Goal: Feedback & Contribution: Contribute content

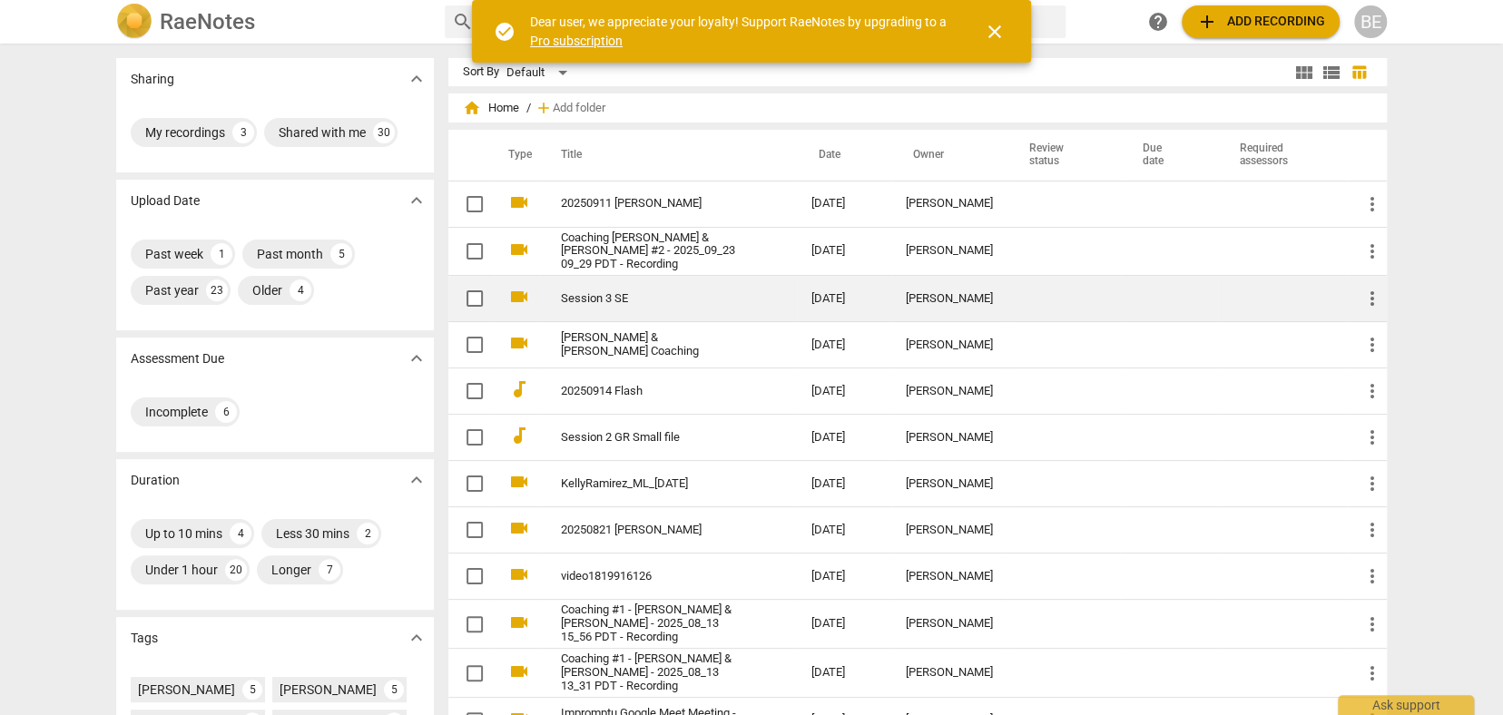
click at [647, 295] on link "Session 3 SE" at bounding box center [653, 299] width 185 height 14
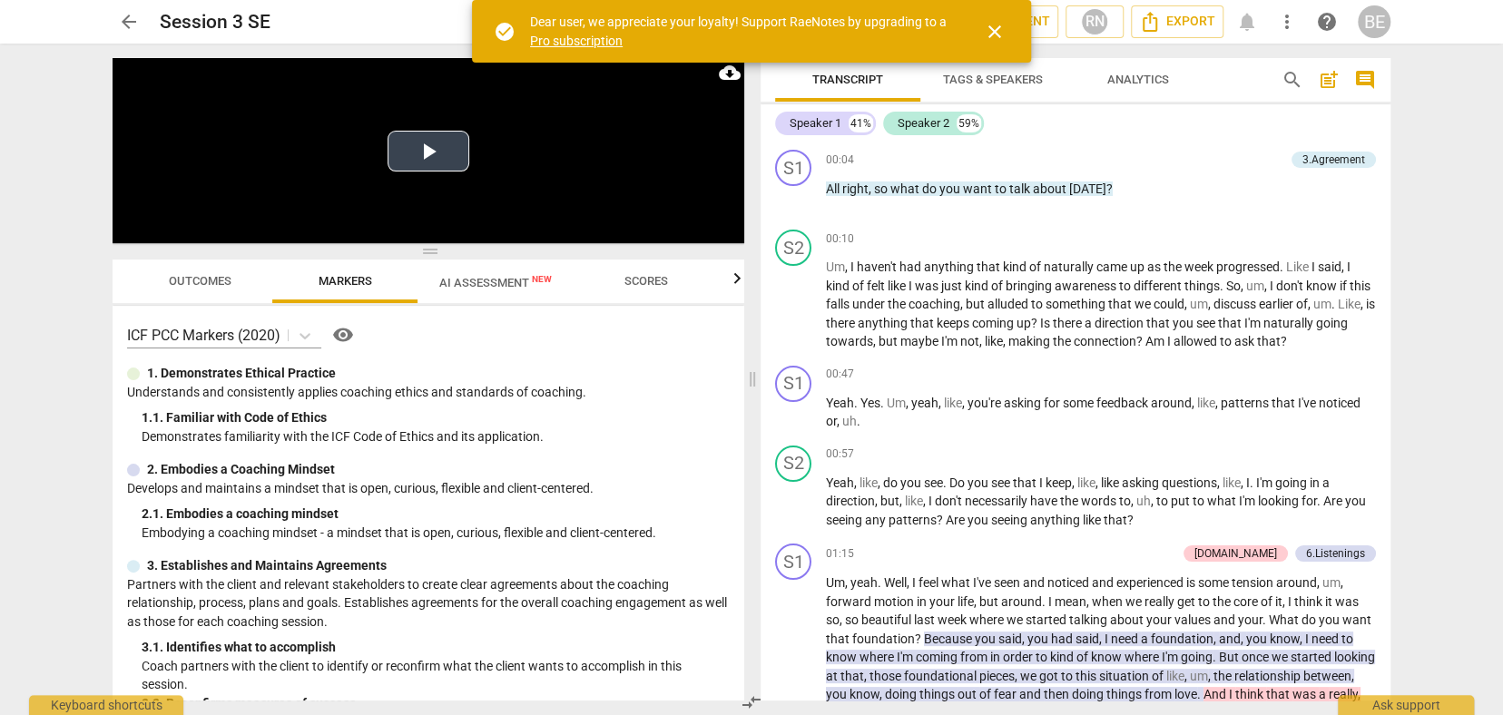
click at [436, 151] on button "Play Video" at bounding box center [428, 151] width 82 height 41
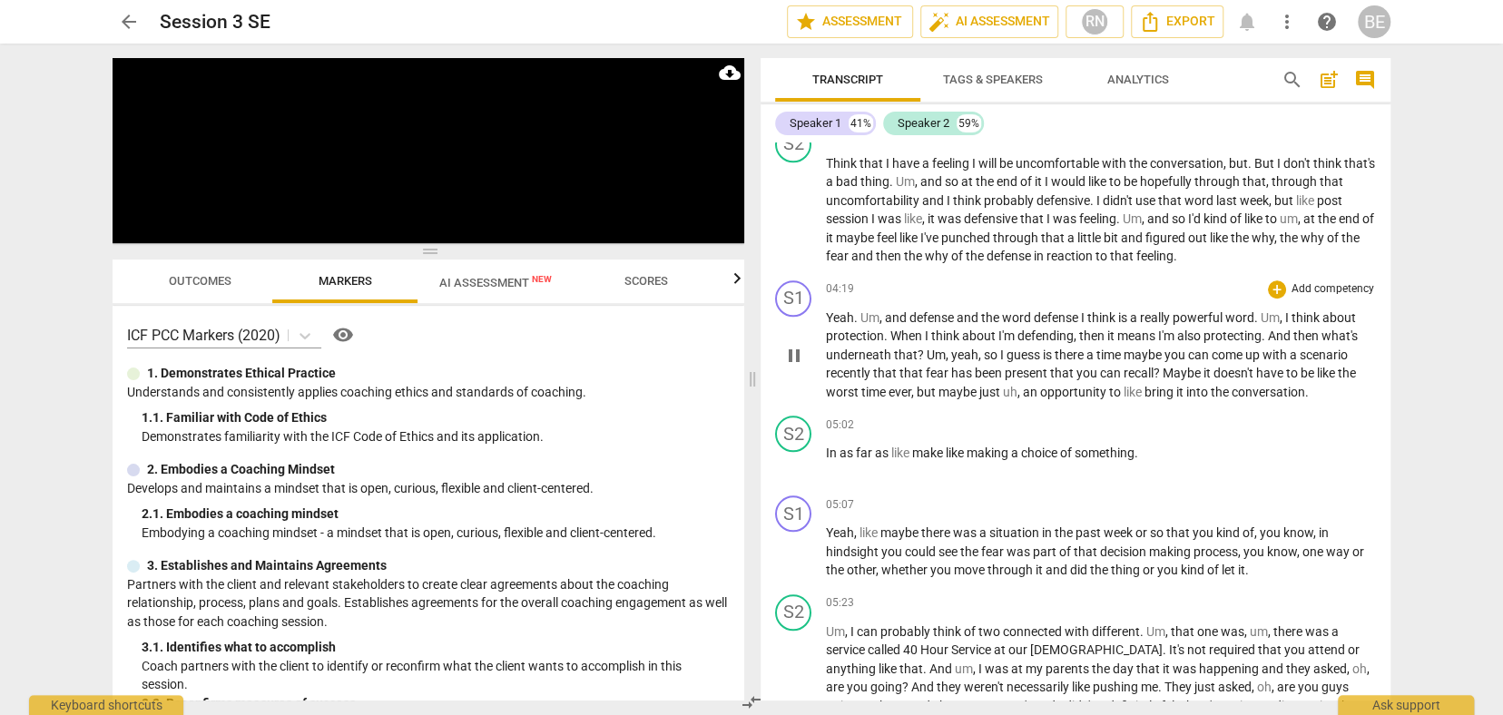
click at [1300, 281] on p "Add competency" at bounding box center [1332, 289] width 86 height 16
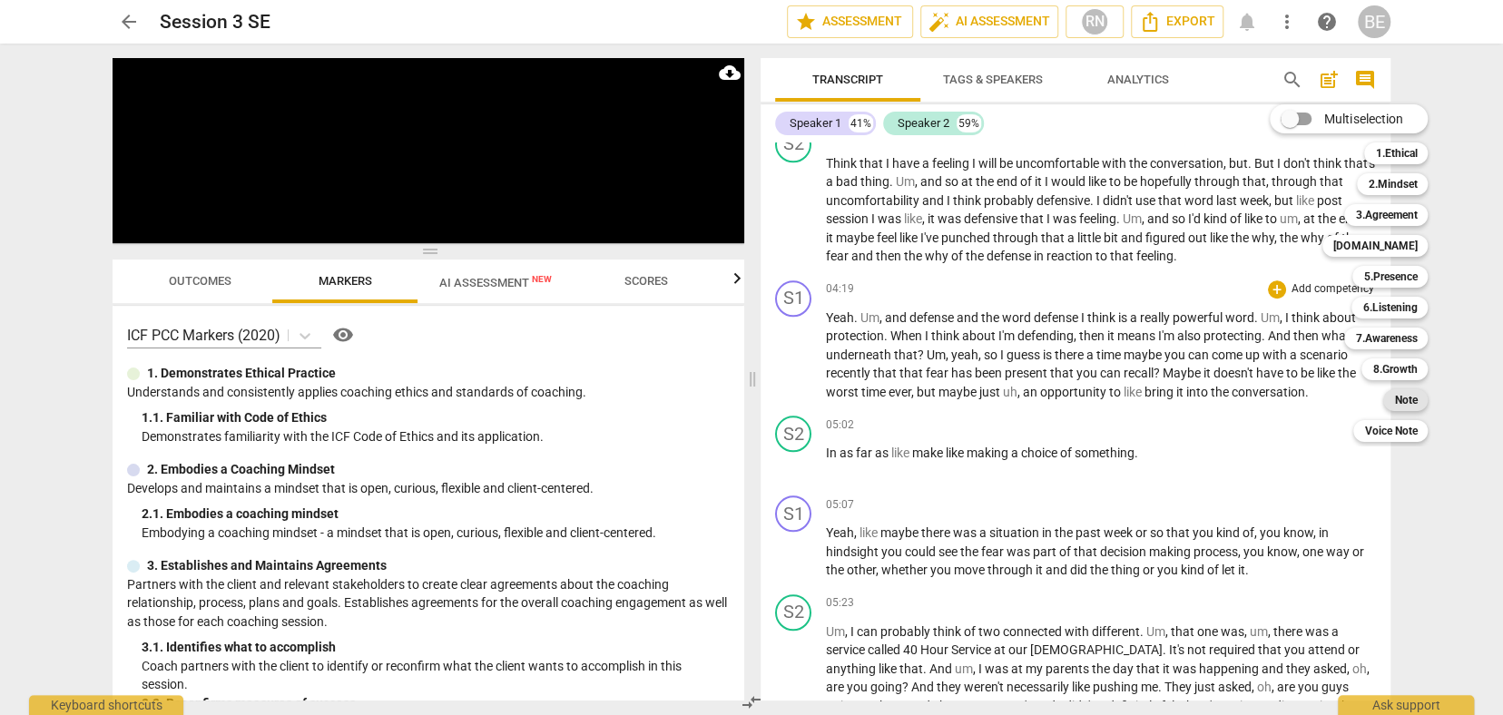
click at [1413, 397] on b "Note" at bounding box center [1405, 400] width 23 height 22
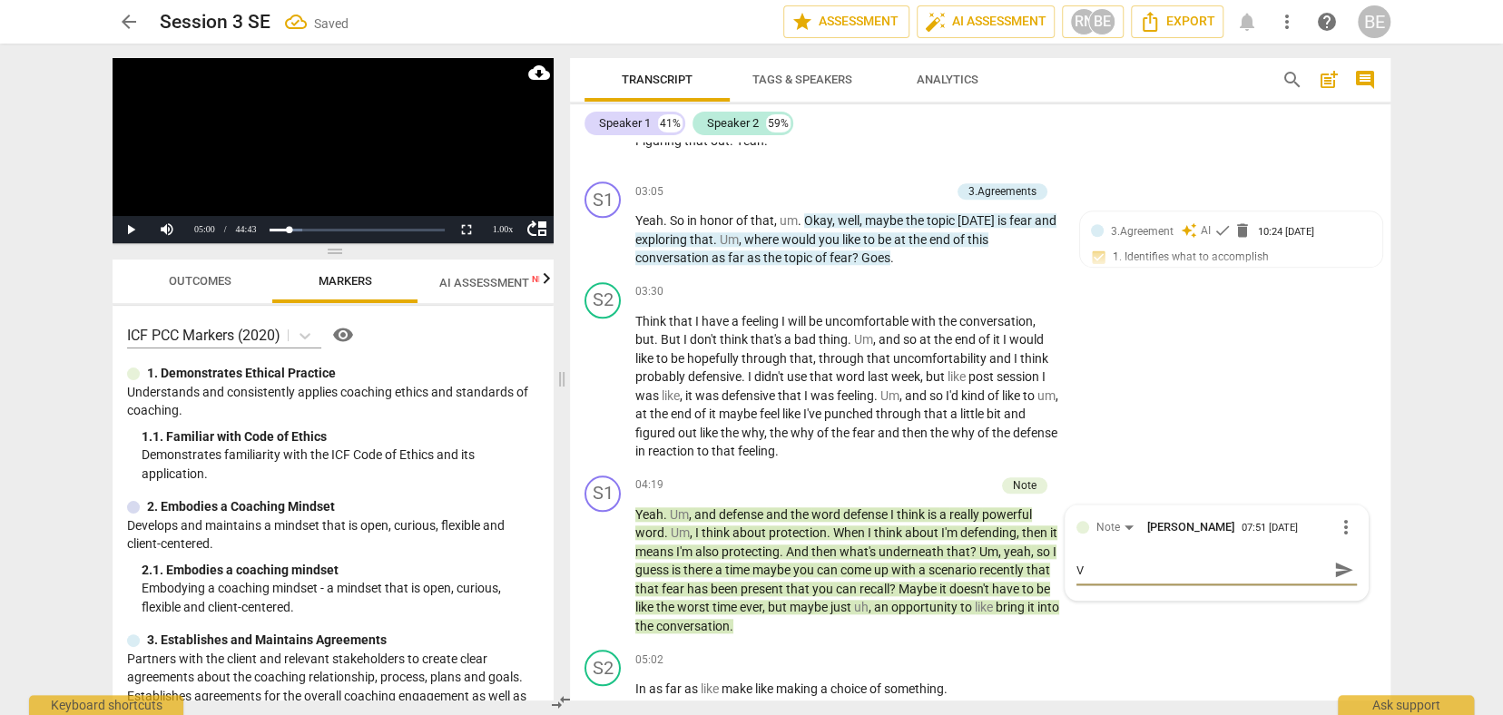
type textarea "V"
type textarea "Ve"
type textarea "Ver"
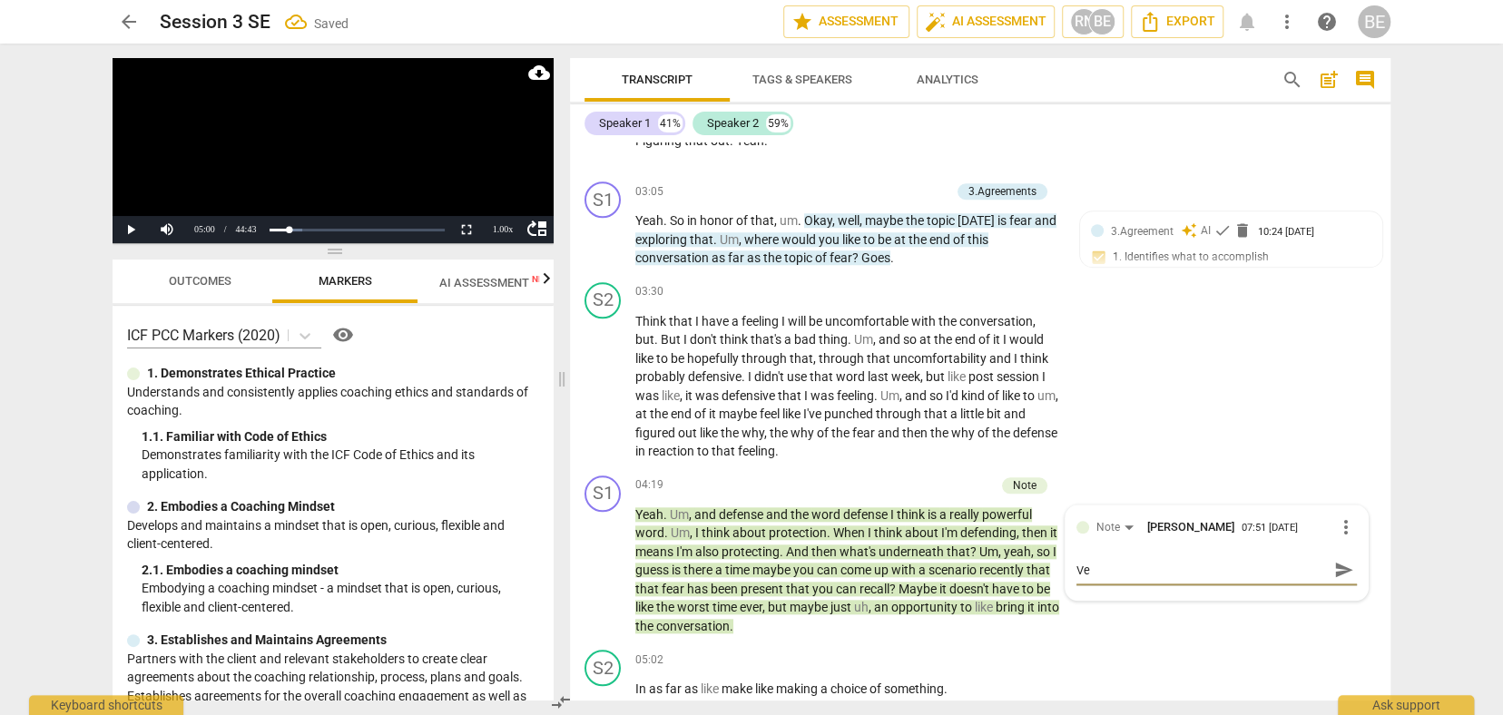
type textarea "Ver"
type textarea "Very"
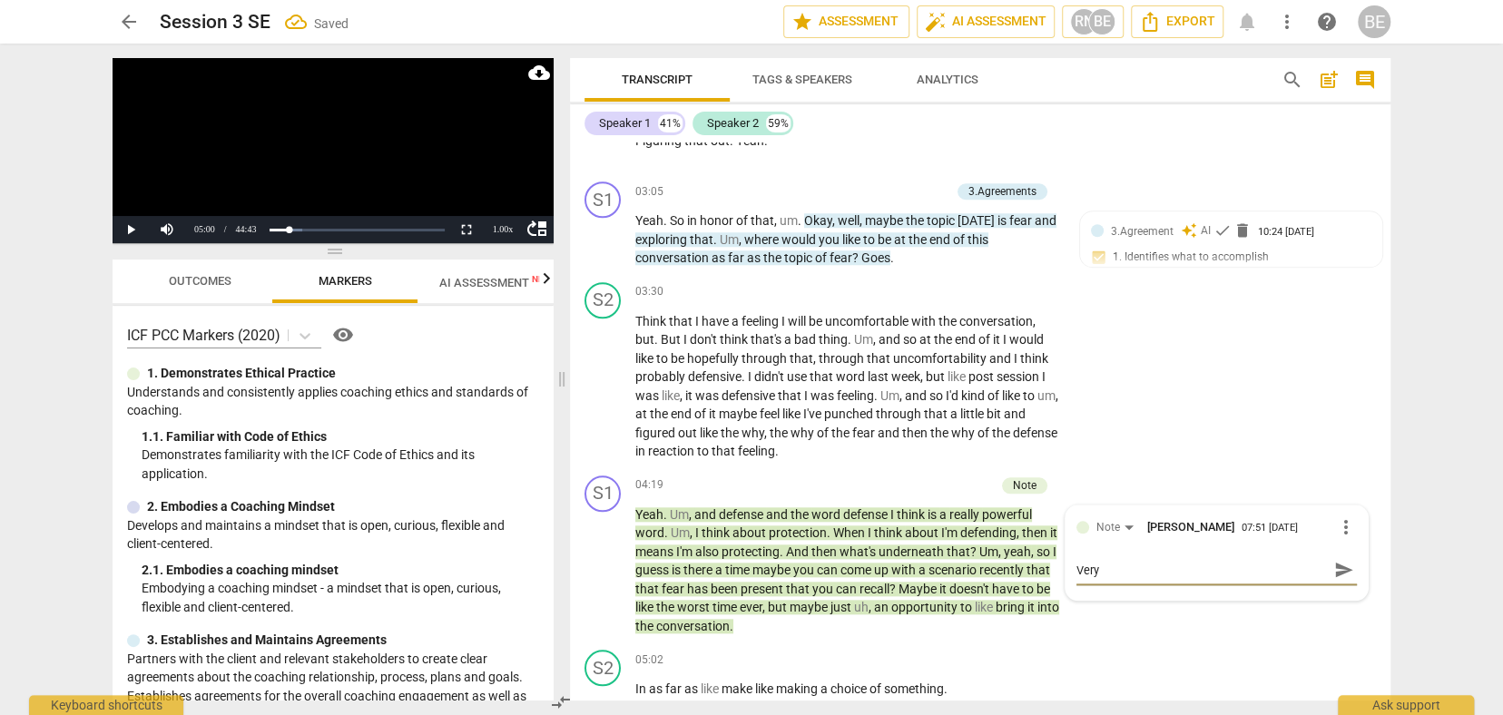
type textarea "Very g"
type textarea "Very go"
type textarea "Very goo"
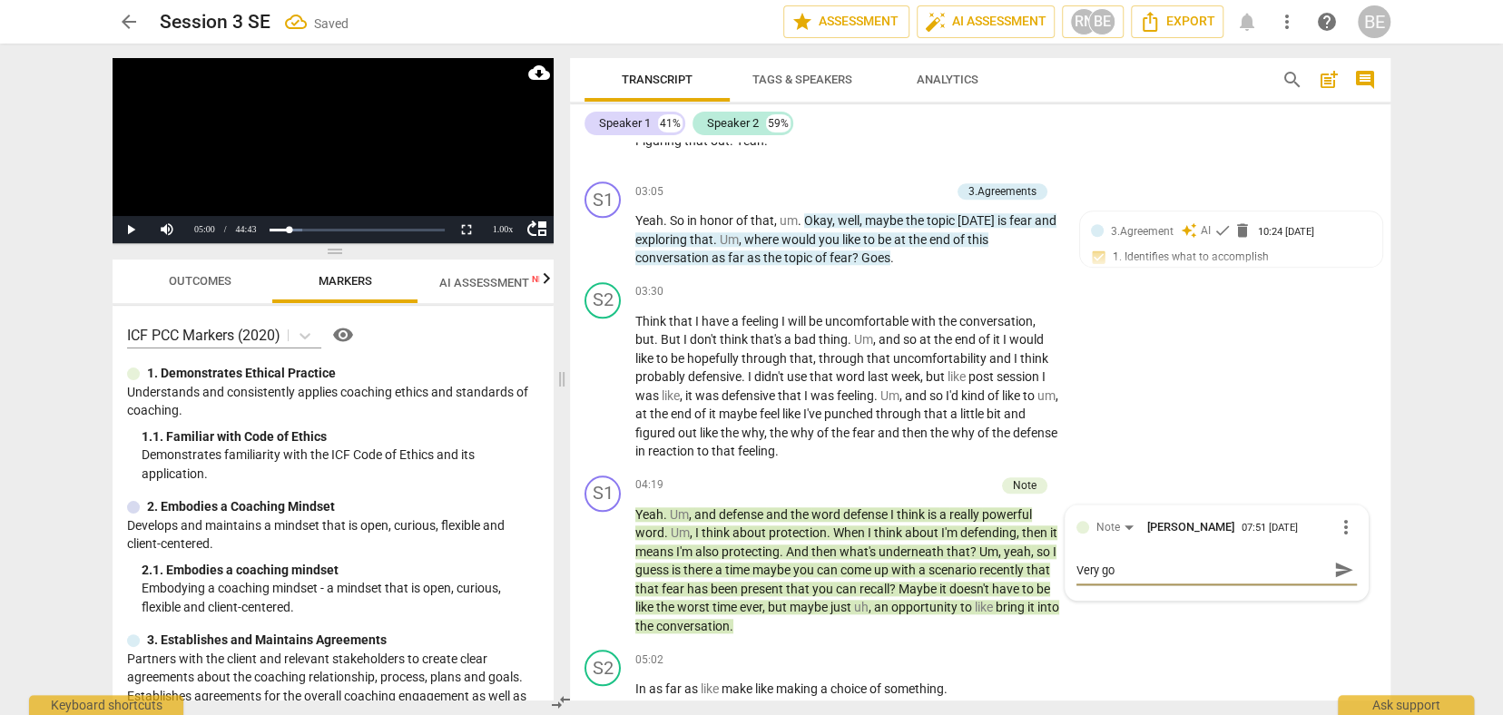
type textarea "Very goo"
type textarea "Very good"
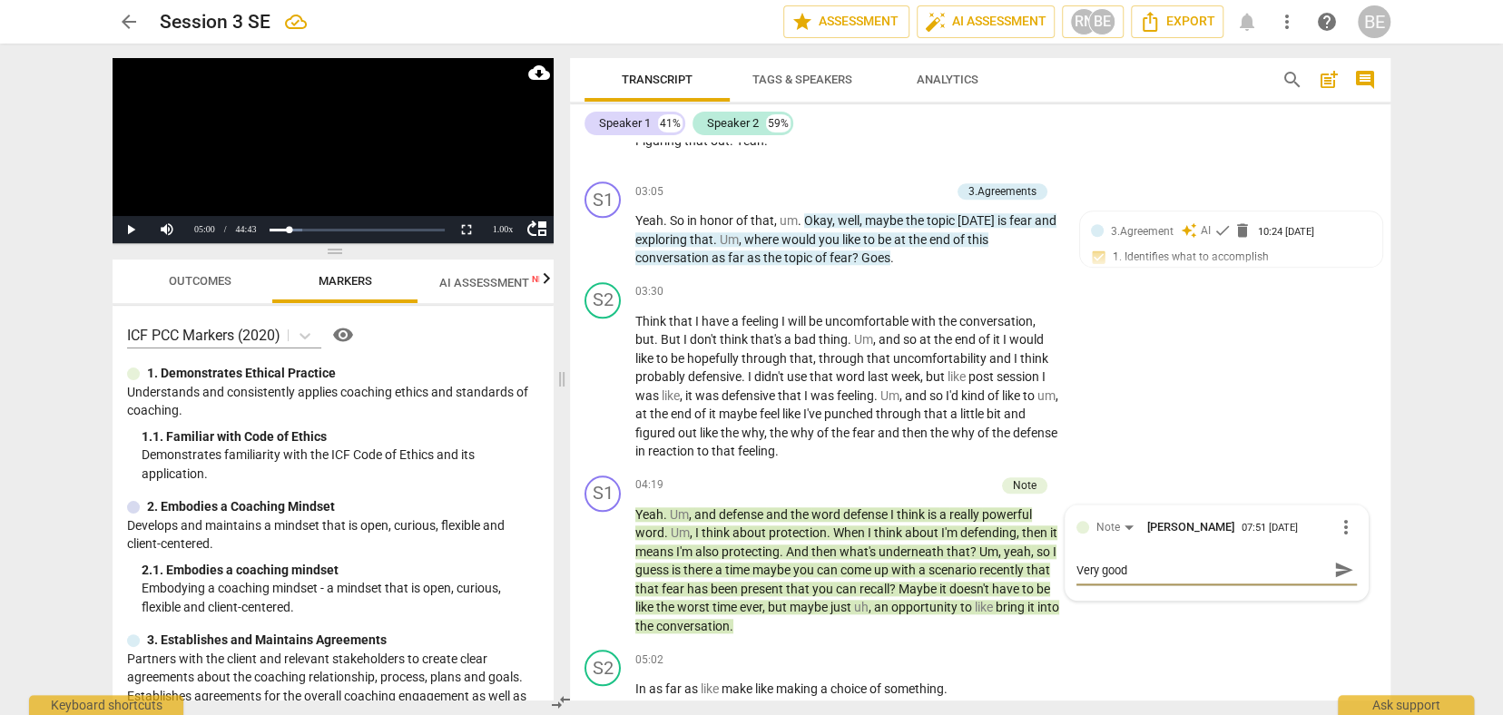
type textarea "Very good p"
type textarea "Very good pu"
type textarea "Very good put"
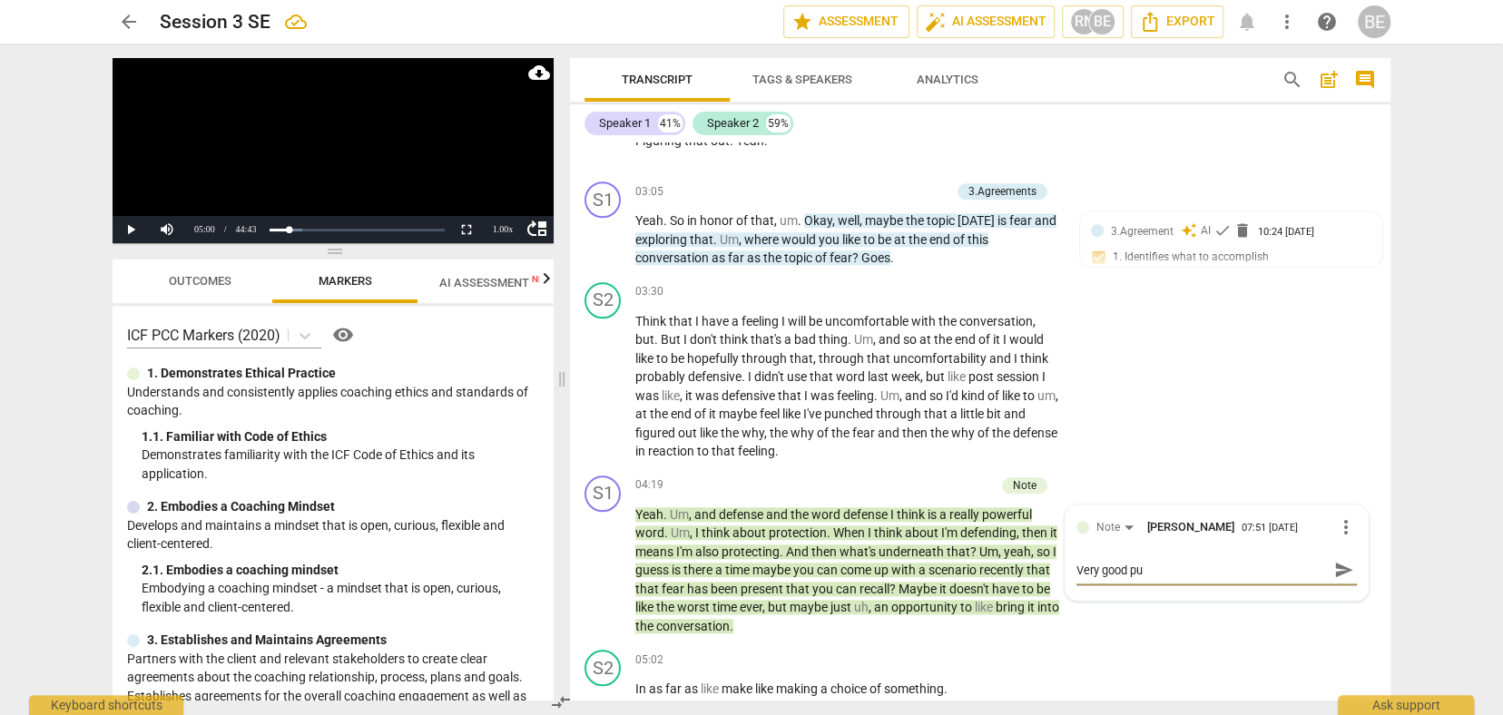
type textarea "Very good put"
type textarea "Very good putt"
type textarea "Very good putti"
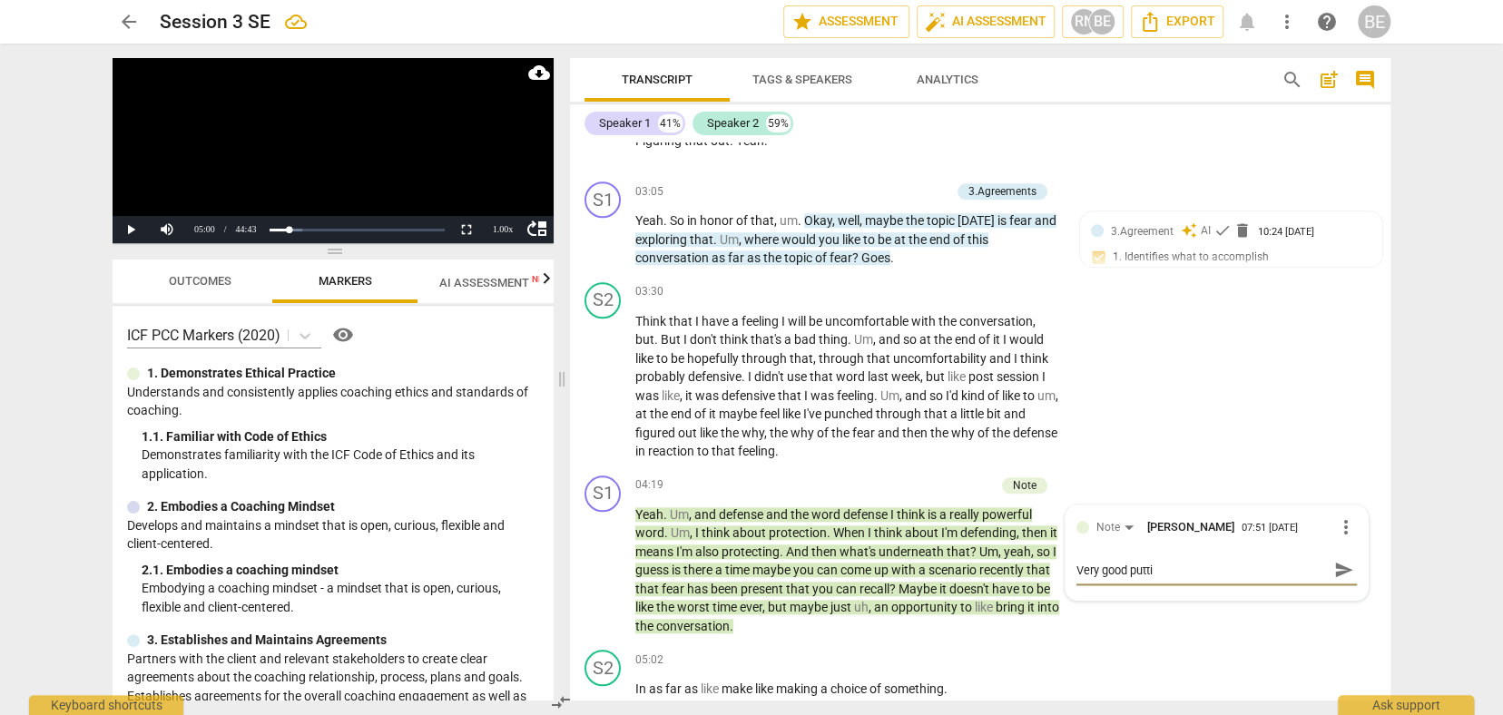
type textarea "Very good puttin"
type textarea "Very good putting"
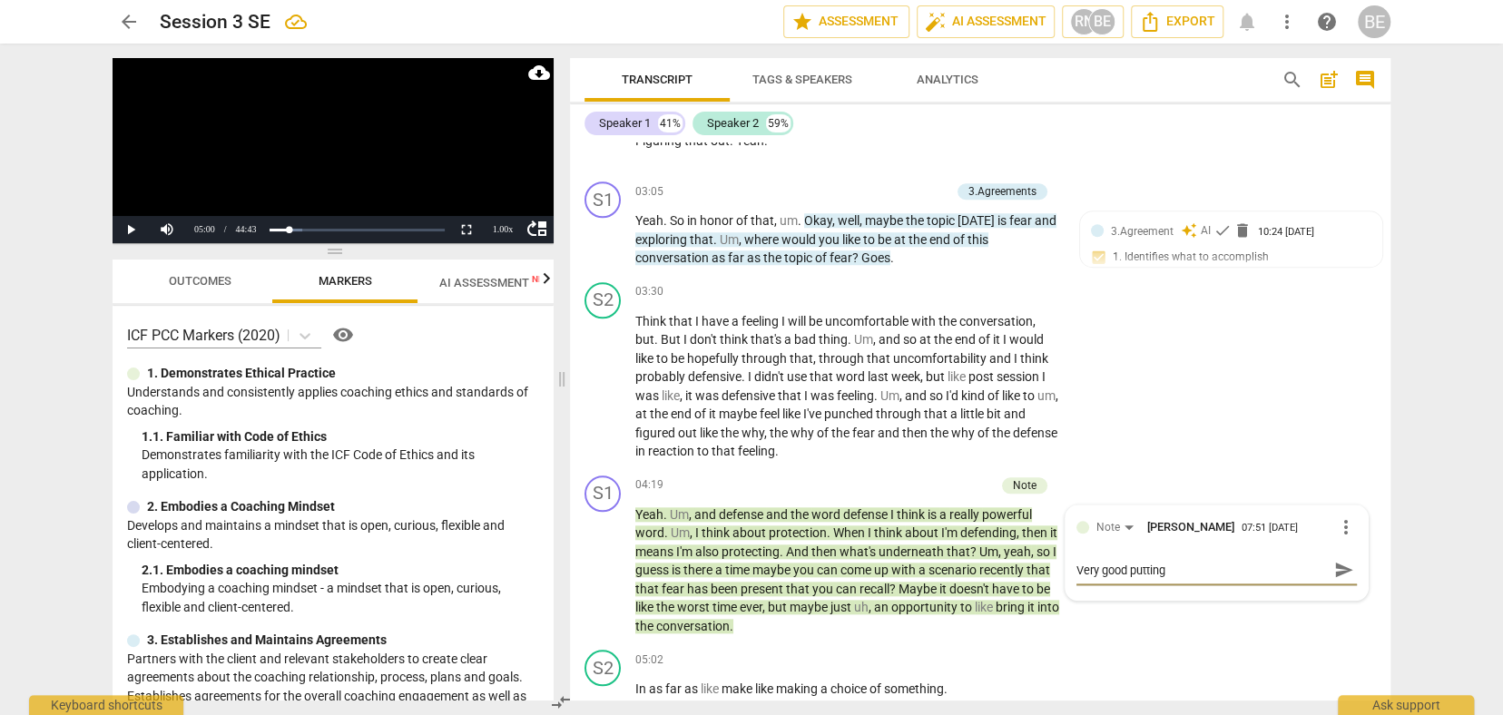
type textarea "Very good putting"
type textarea "Very good putting i"
type textarea "Very good putting it"
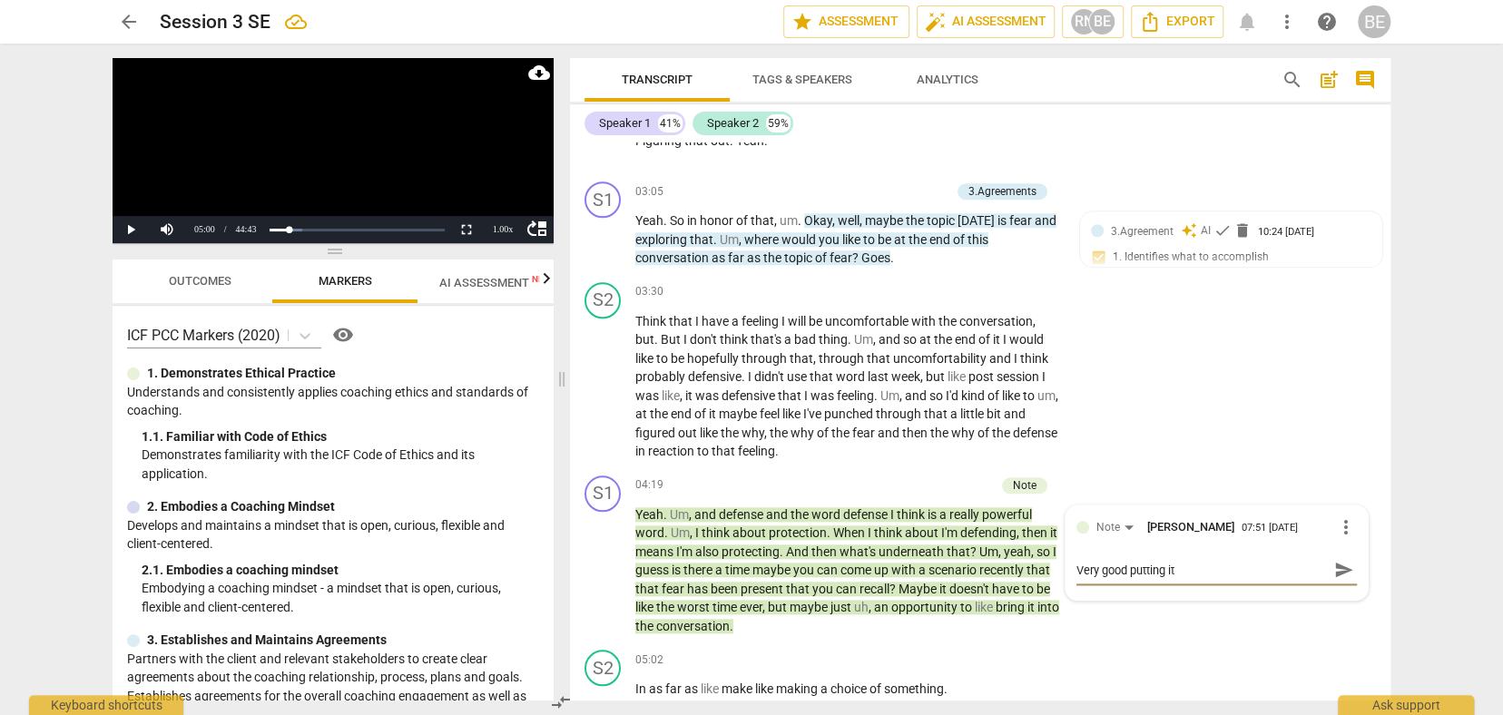
type textarea "Very good putting it"
type textarea "Very good putting it b"
type textarea "Very good putting it ba"
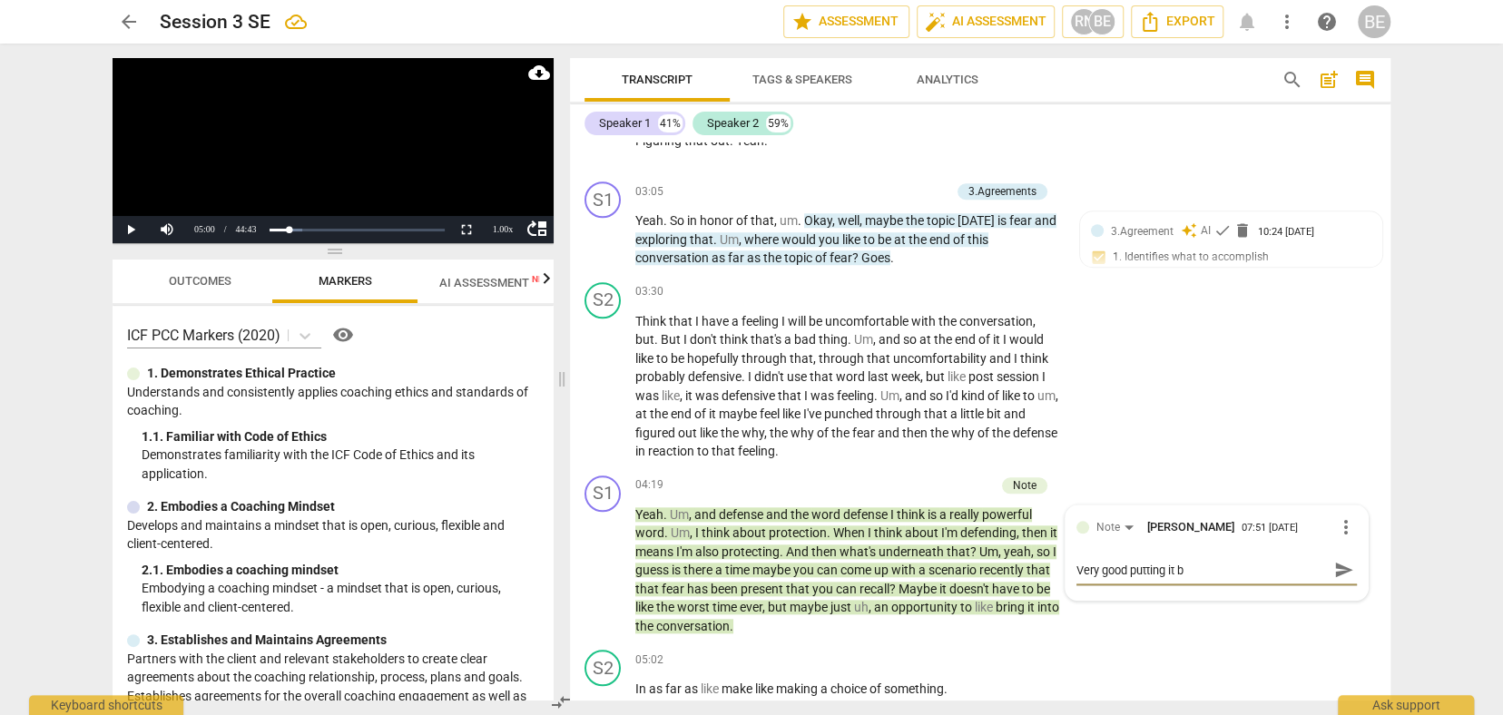
type textarea "Very good putting it ba"
type textarea "Very good putting it bac"
type textarea "Very good putting it back"
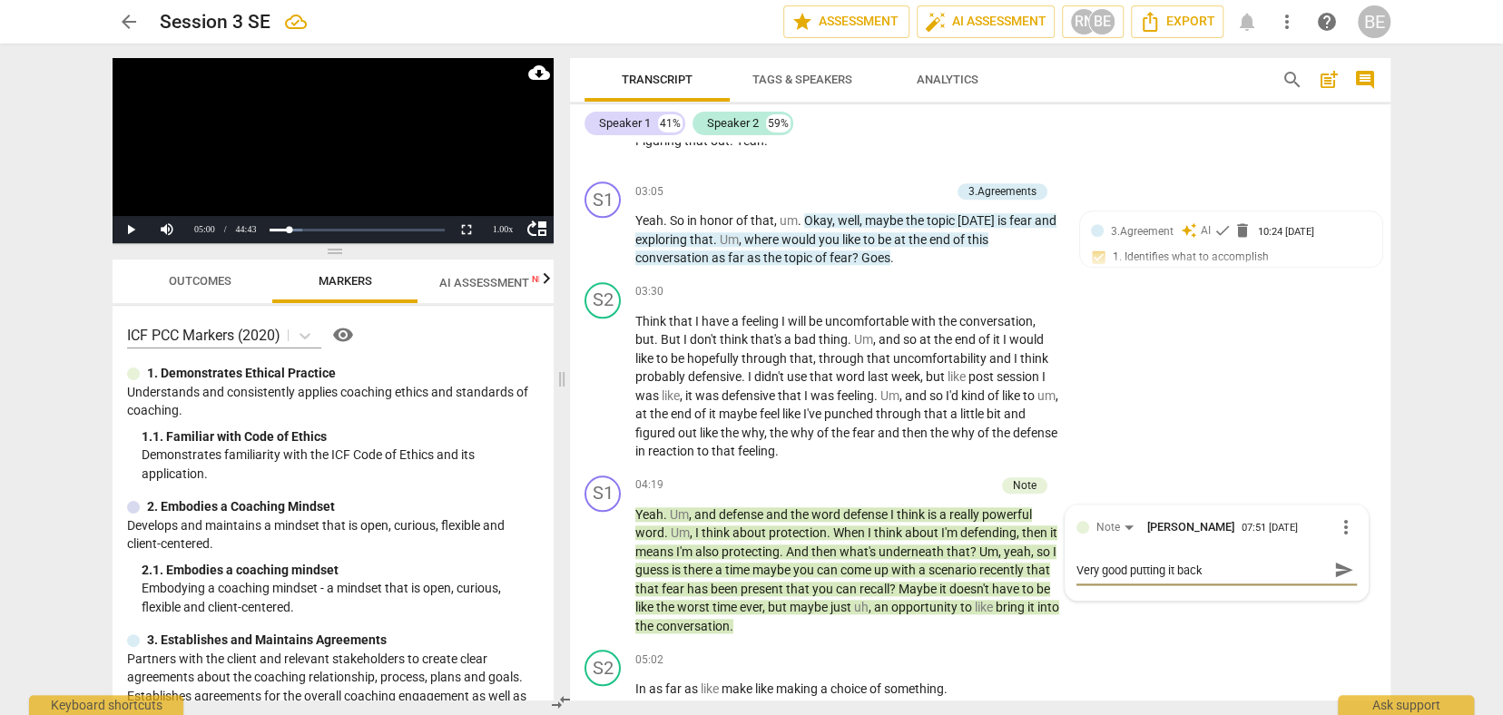
type textarea "Very good putting it back"
type textarea "Very good putting it back t"
type textarea "Very good putting it back to"
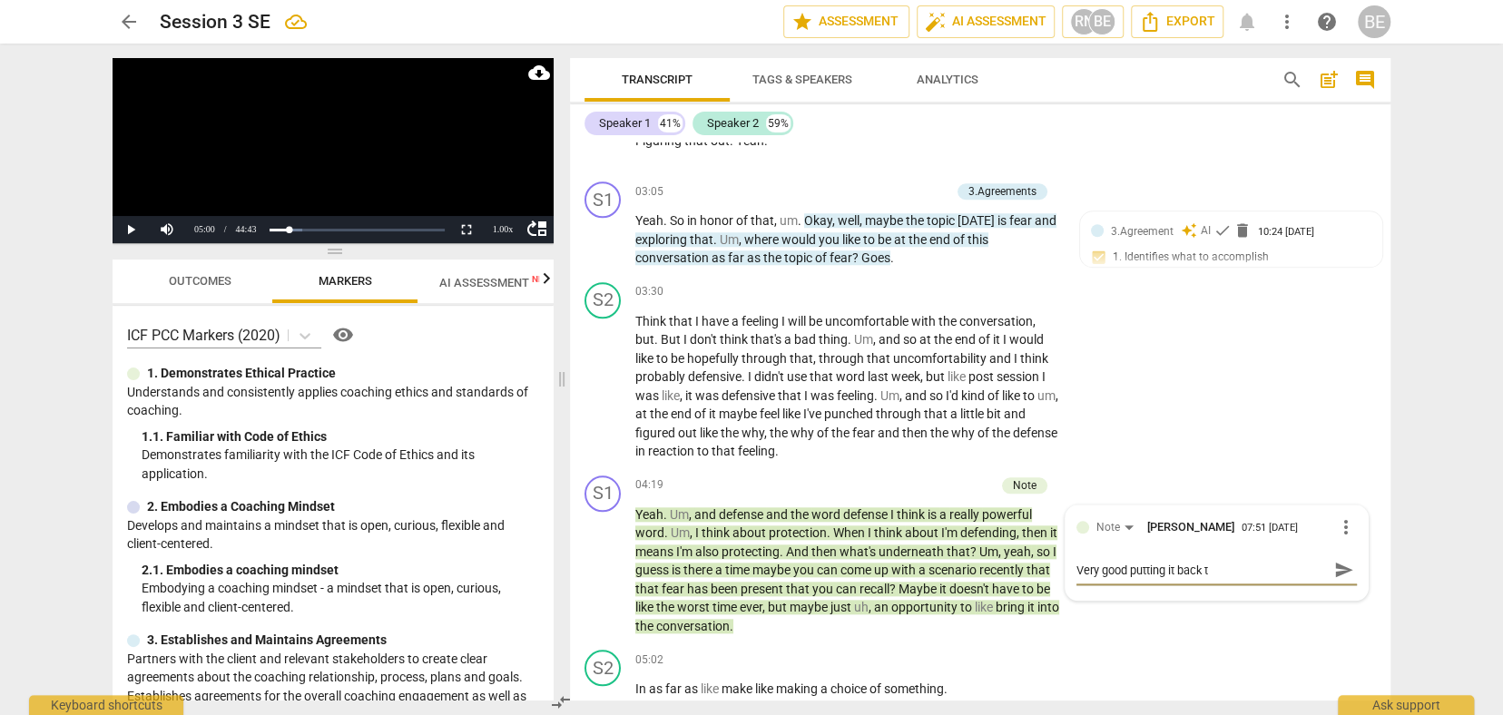
type textarea "Very good putting it back to"
type textarea "Very good putting it back to h"
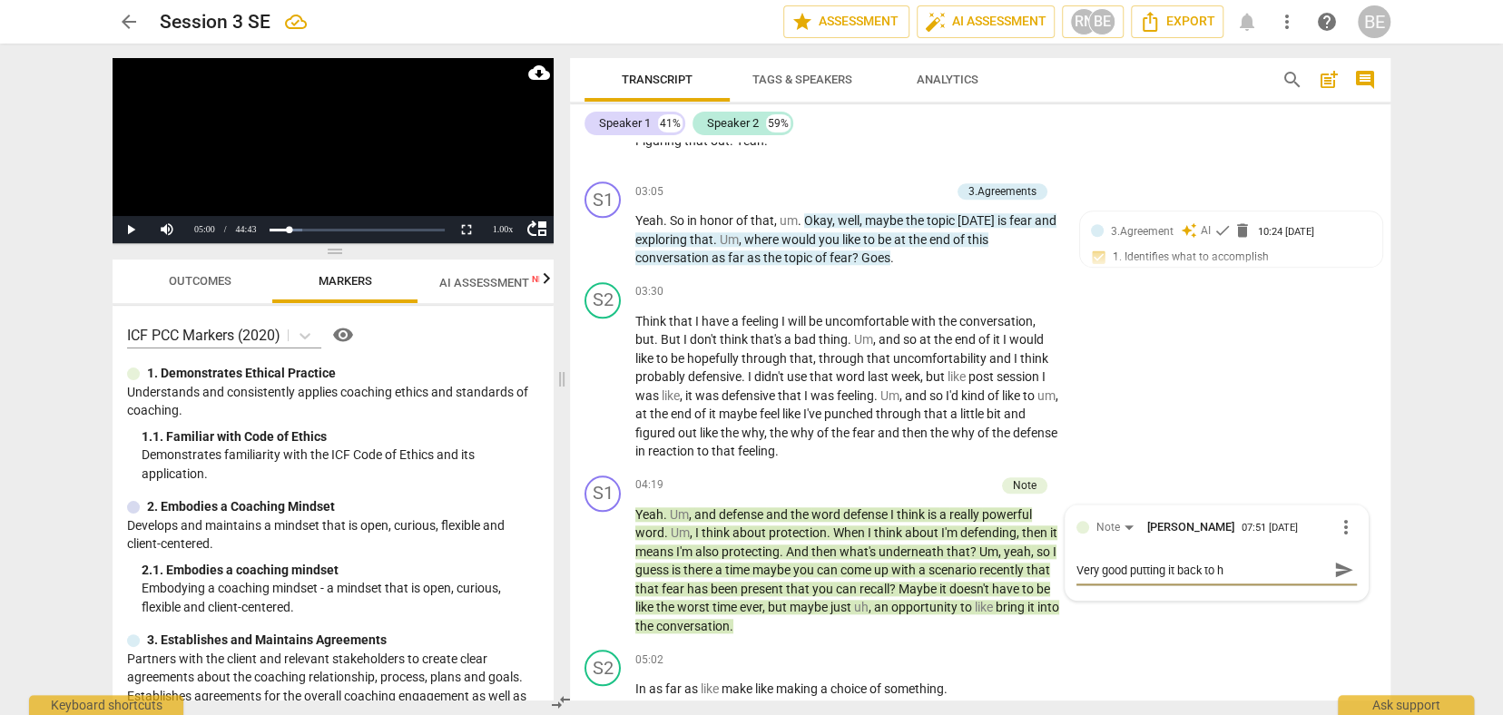
type textarea "Very good putting it back to he"
type textarea "Very good putting it back to her"
type textarea "Very good putting it back to her."
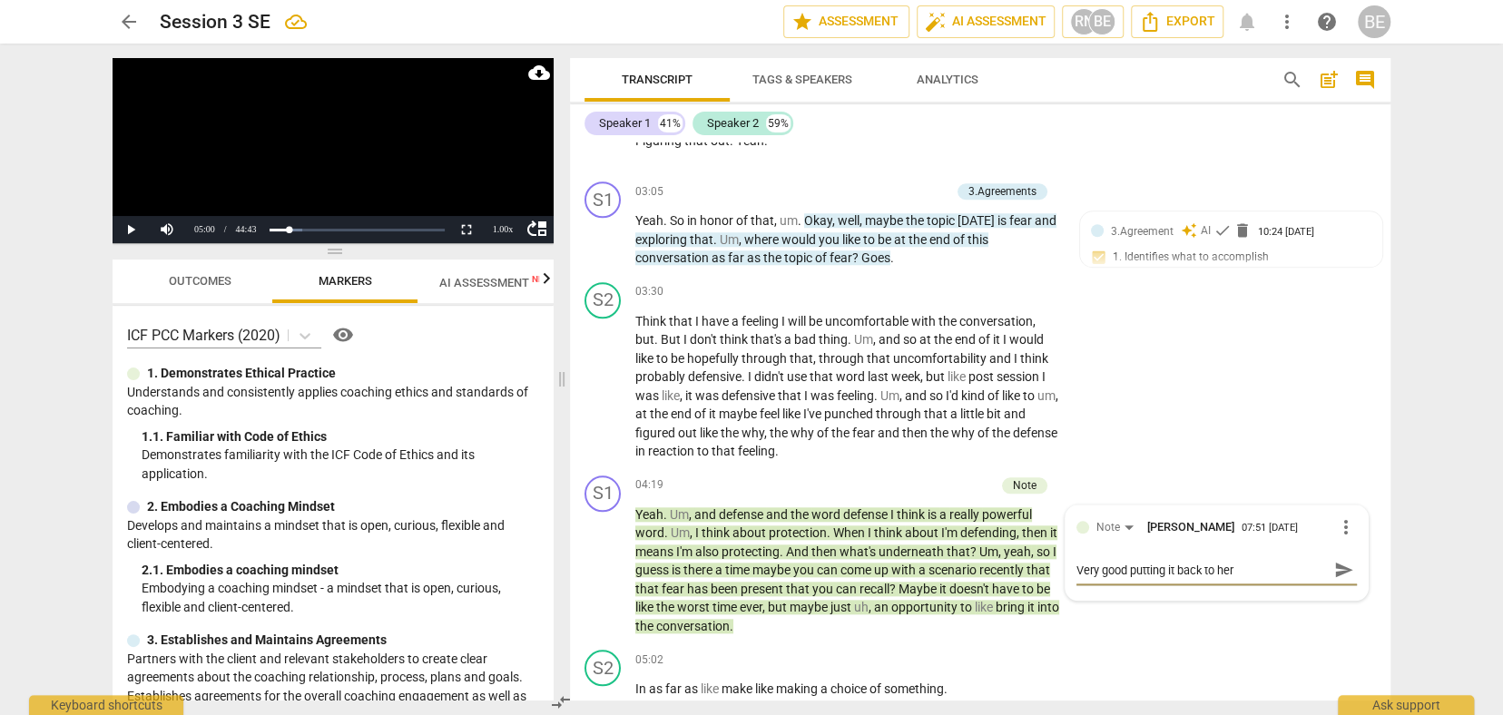
type textarea "Very good putting it back to her."
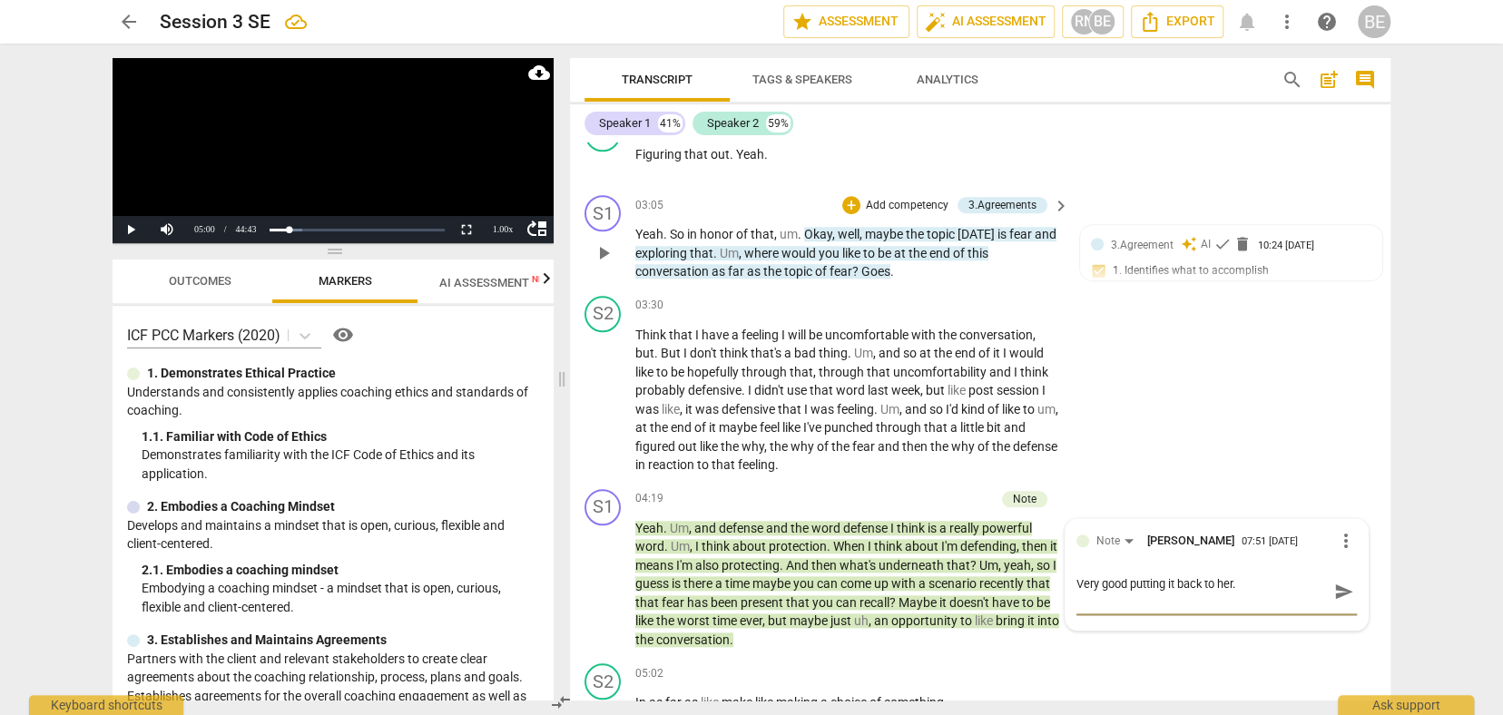
type textarea "Very good putting it back to her."
click at [911, 198] on p "Add competency" at bounding box center [907, 206] width 86 height 16
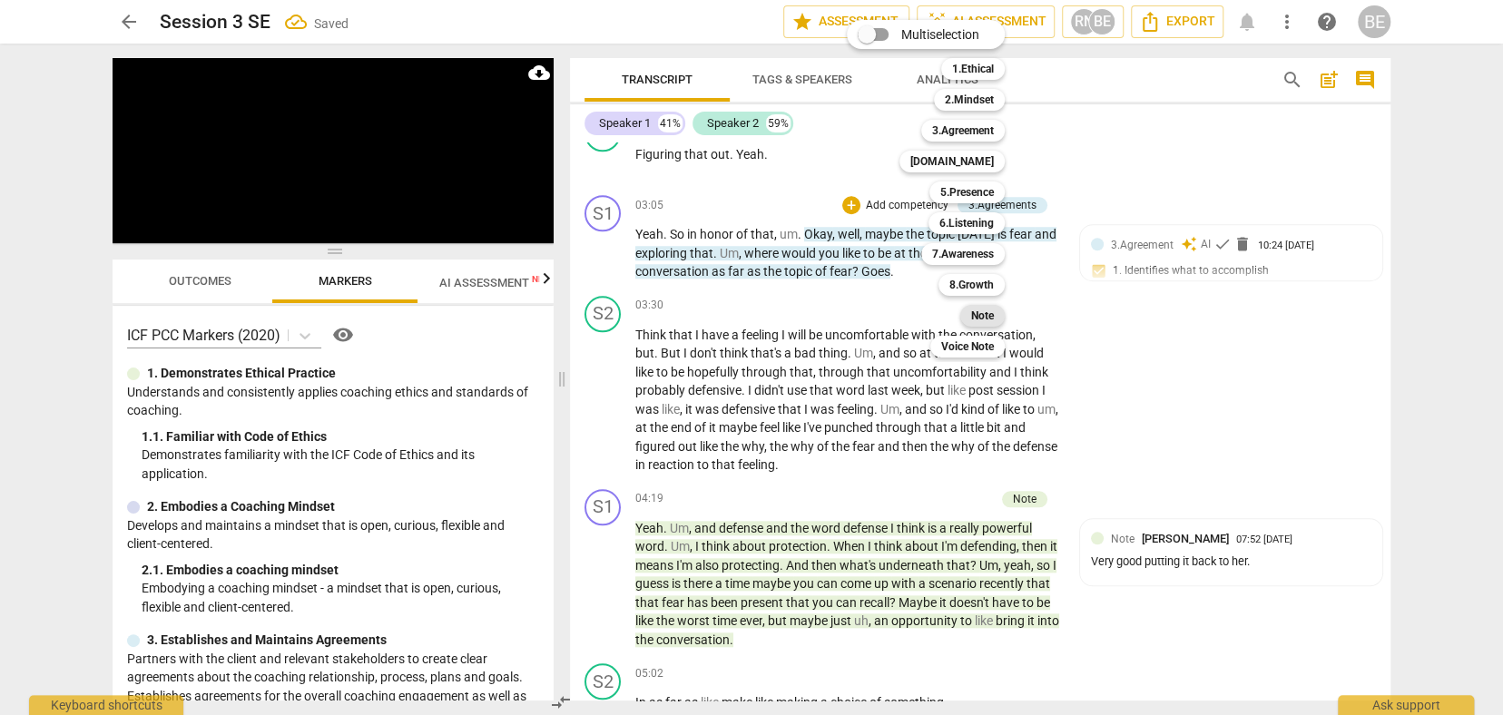
click at [994, 314] on b "Note" at bounding box center [982, 316] width 23 height 22
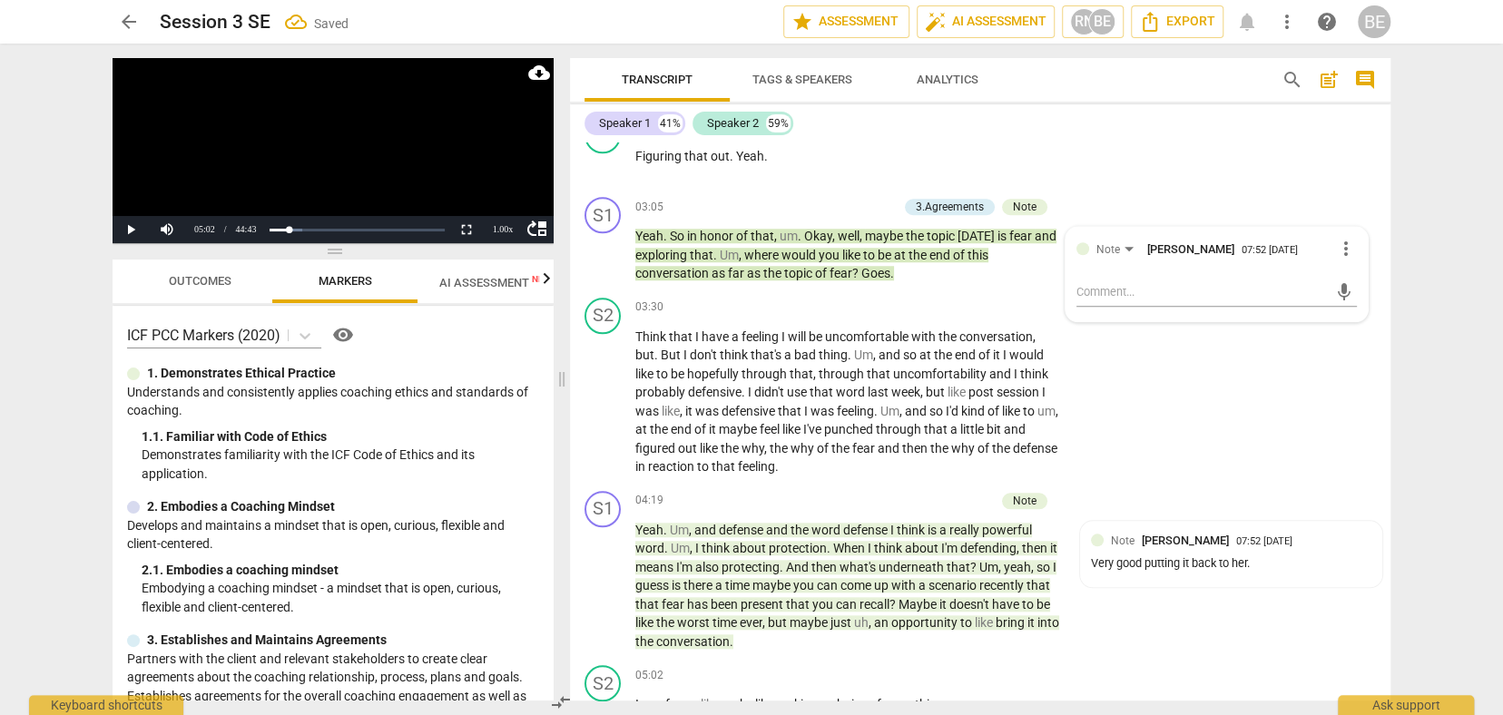
scroll to position [1008, 0]
type textarea "A"
type textarea "As"
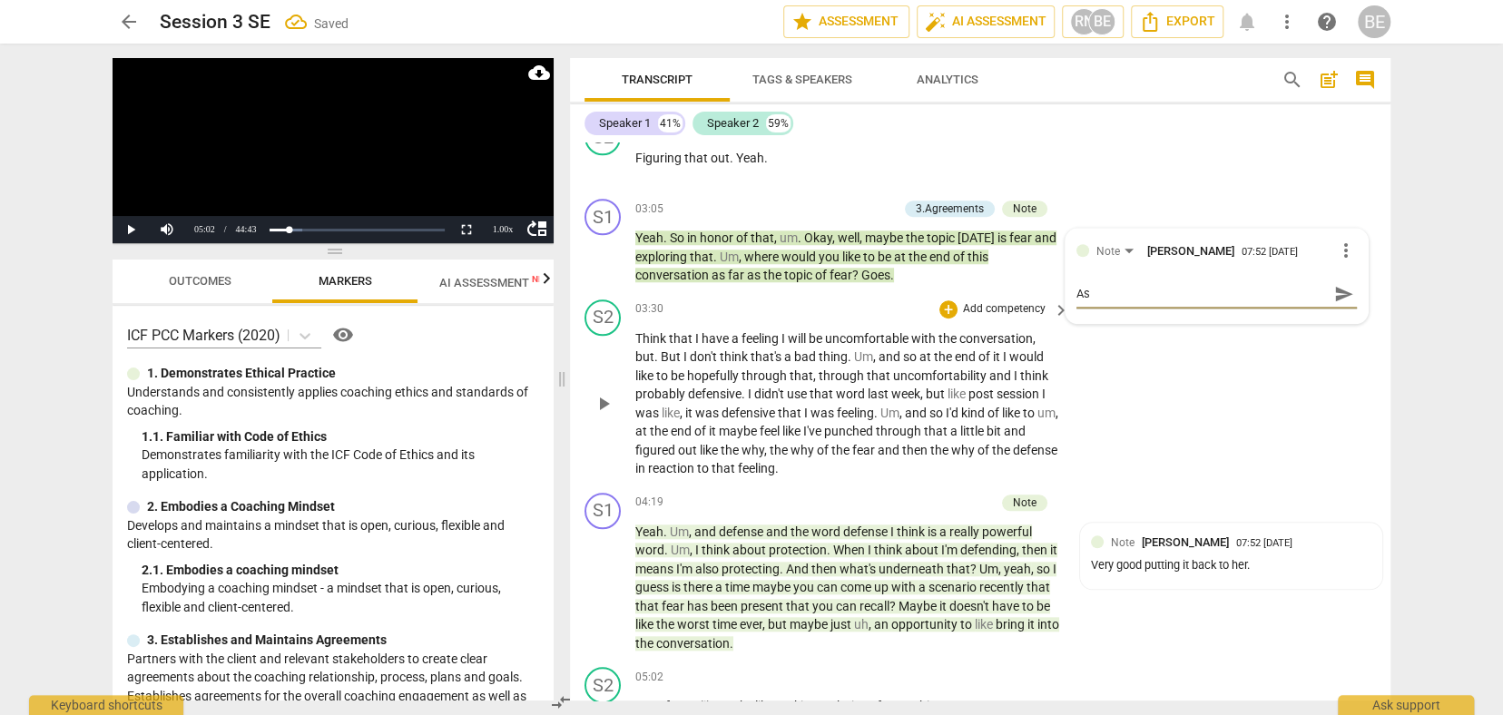
type textarea "Ask"
type textarea "Aski"
type textarea "Askin"
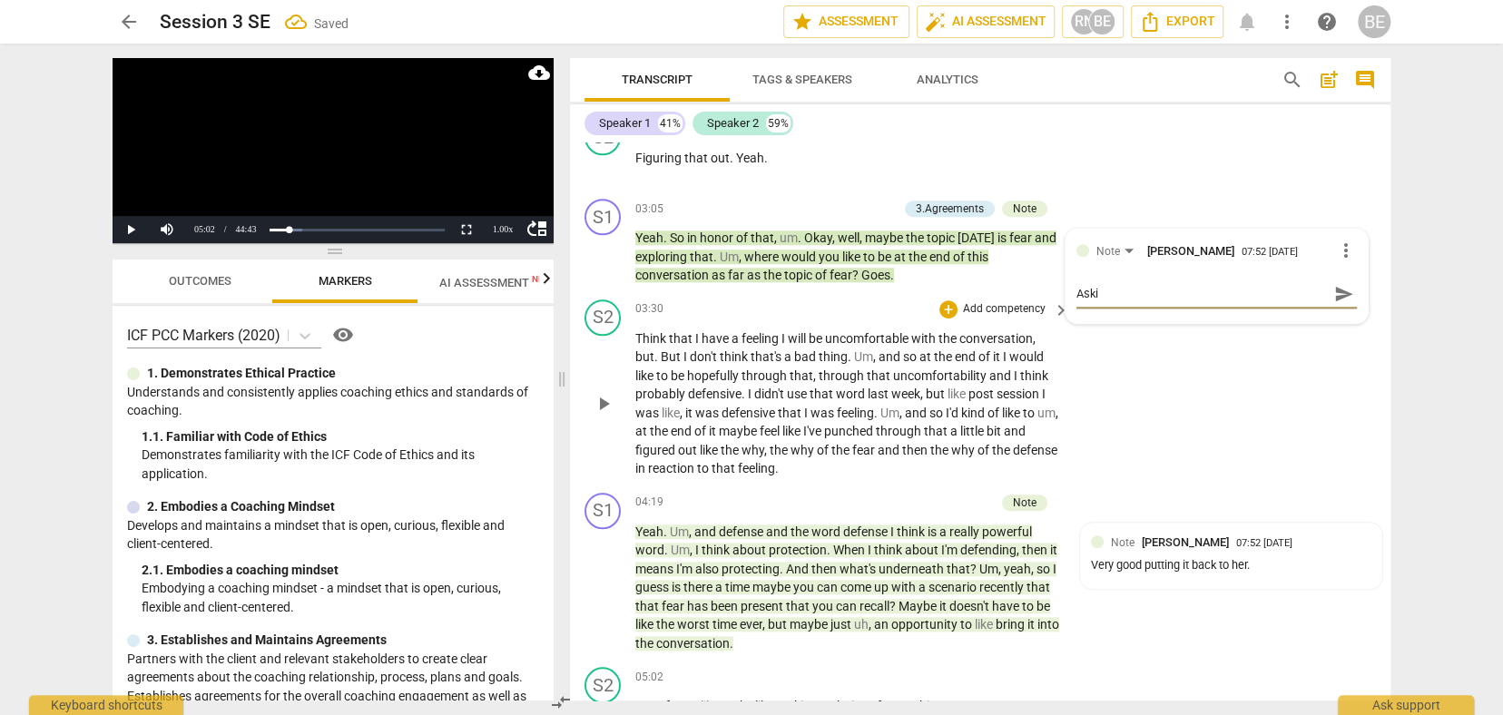
type textarea "Askin"
type textarea "Asking"
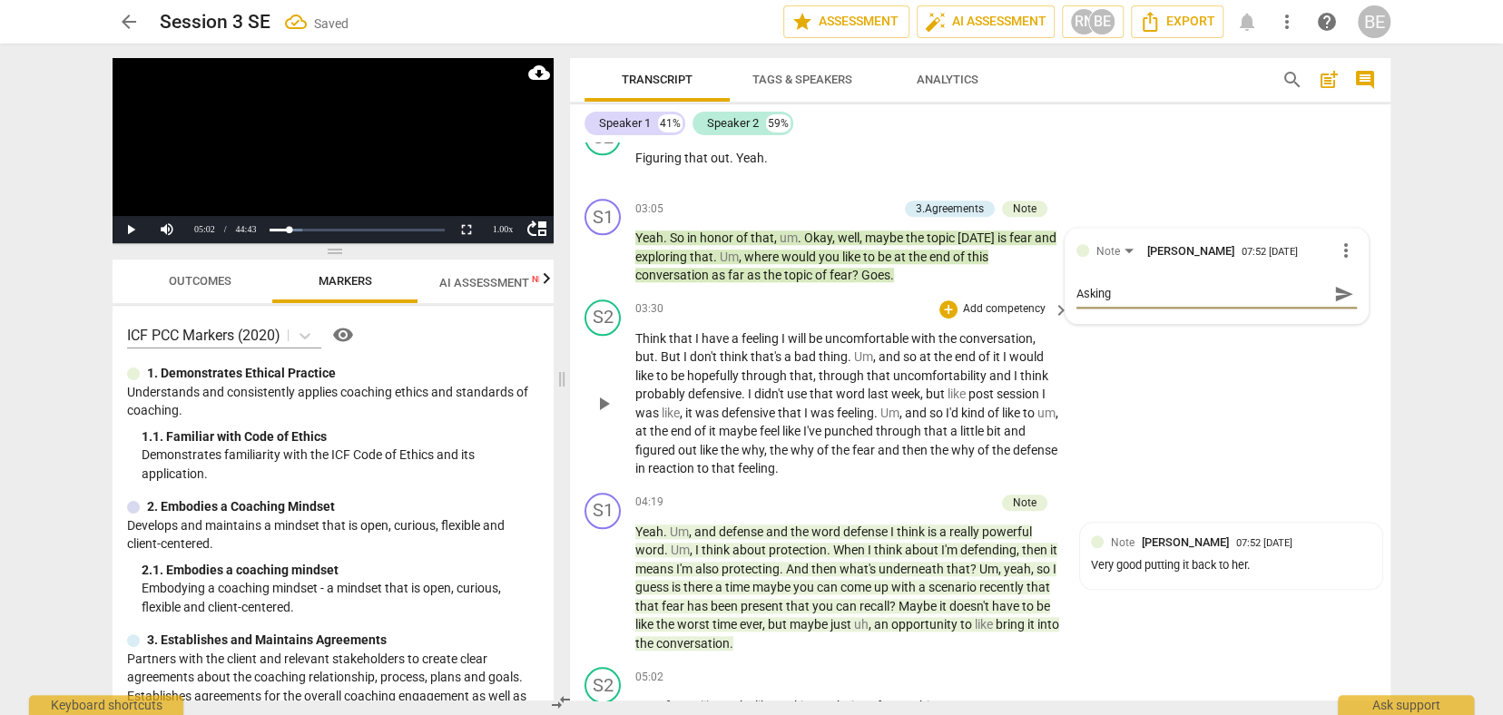
type textarea "Asking h"
type textarea "Asking he"
type textarea "Asking her"
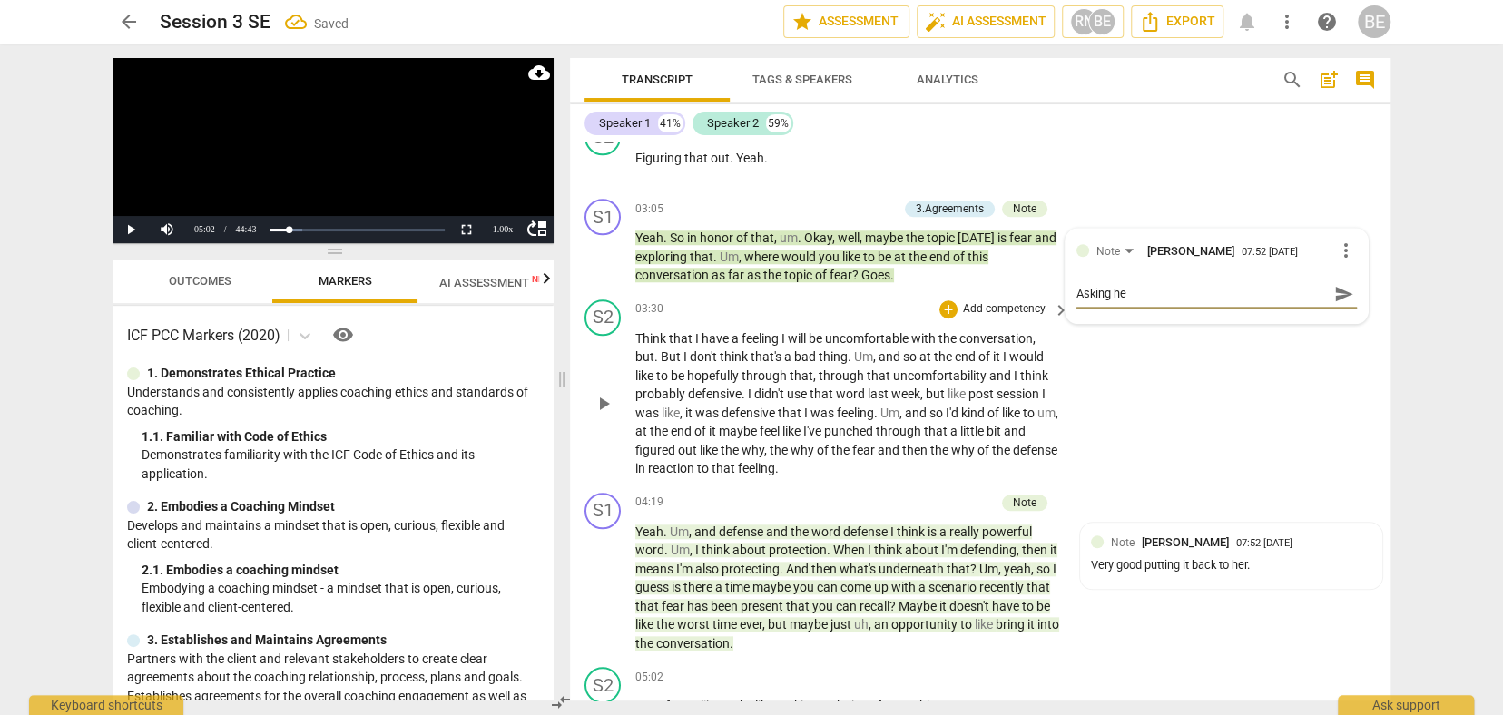
type textarea "Asking her"
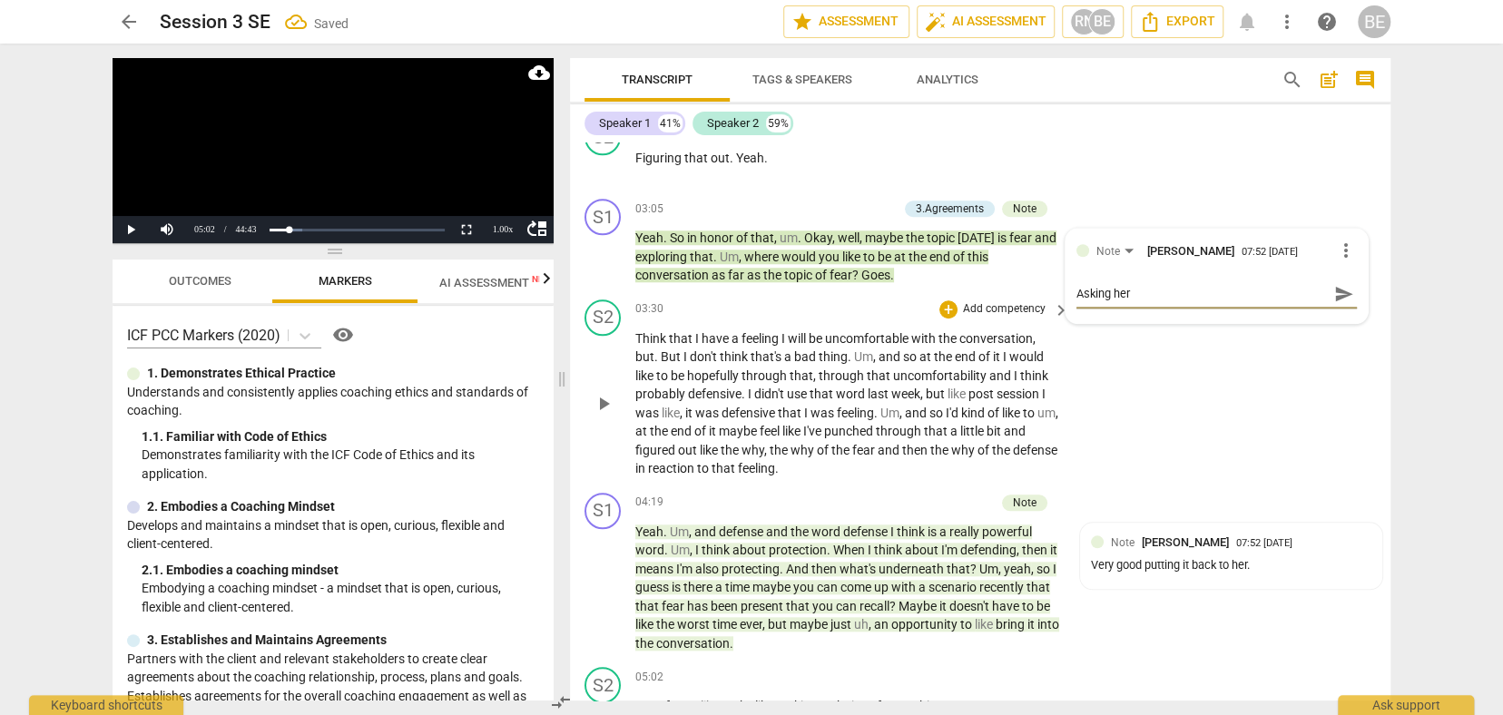
type textarea "Asking her w"
type textarea "Asking her wh"
type textarea "Asking her wha"
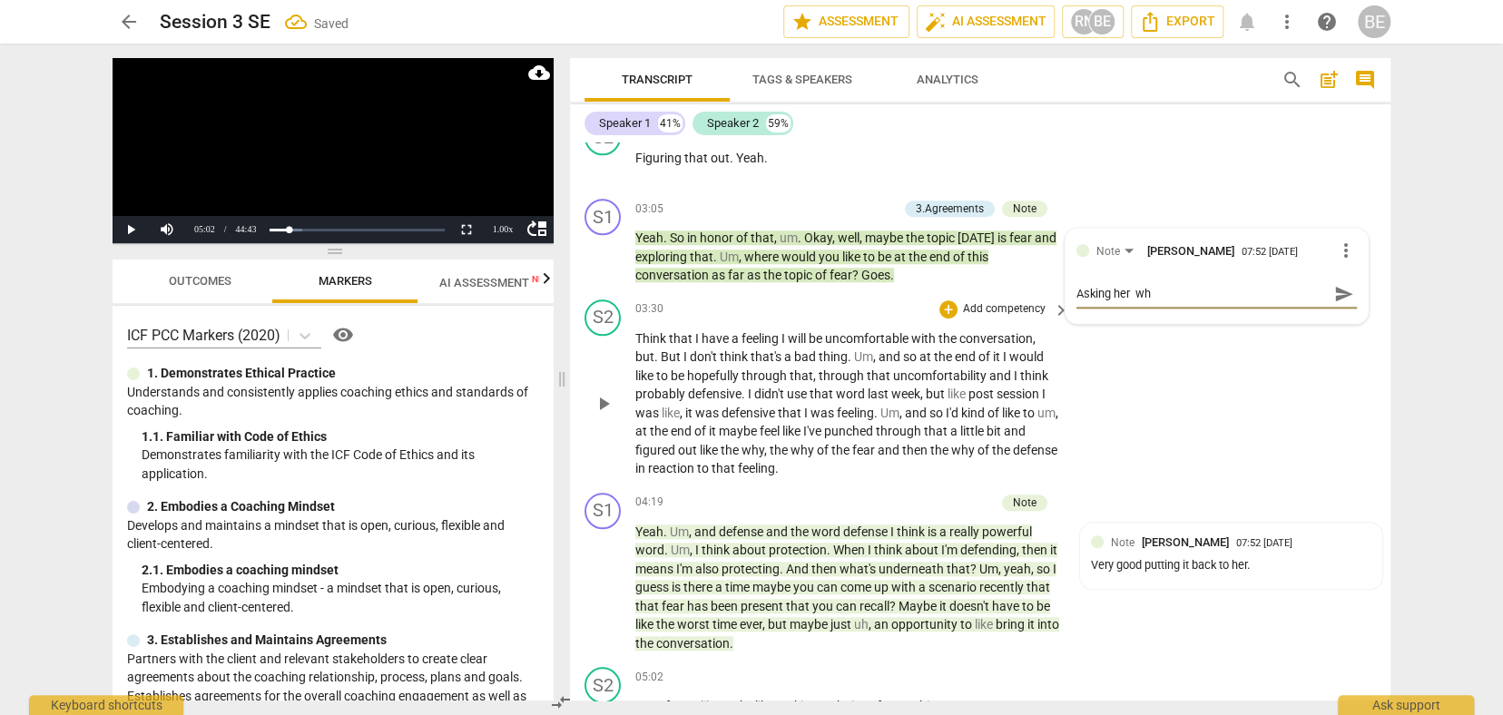
type textarea "Asking her wha"
type textarea "Asking her what"
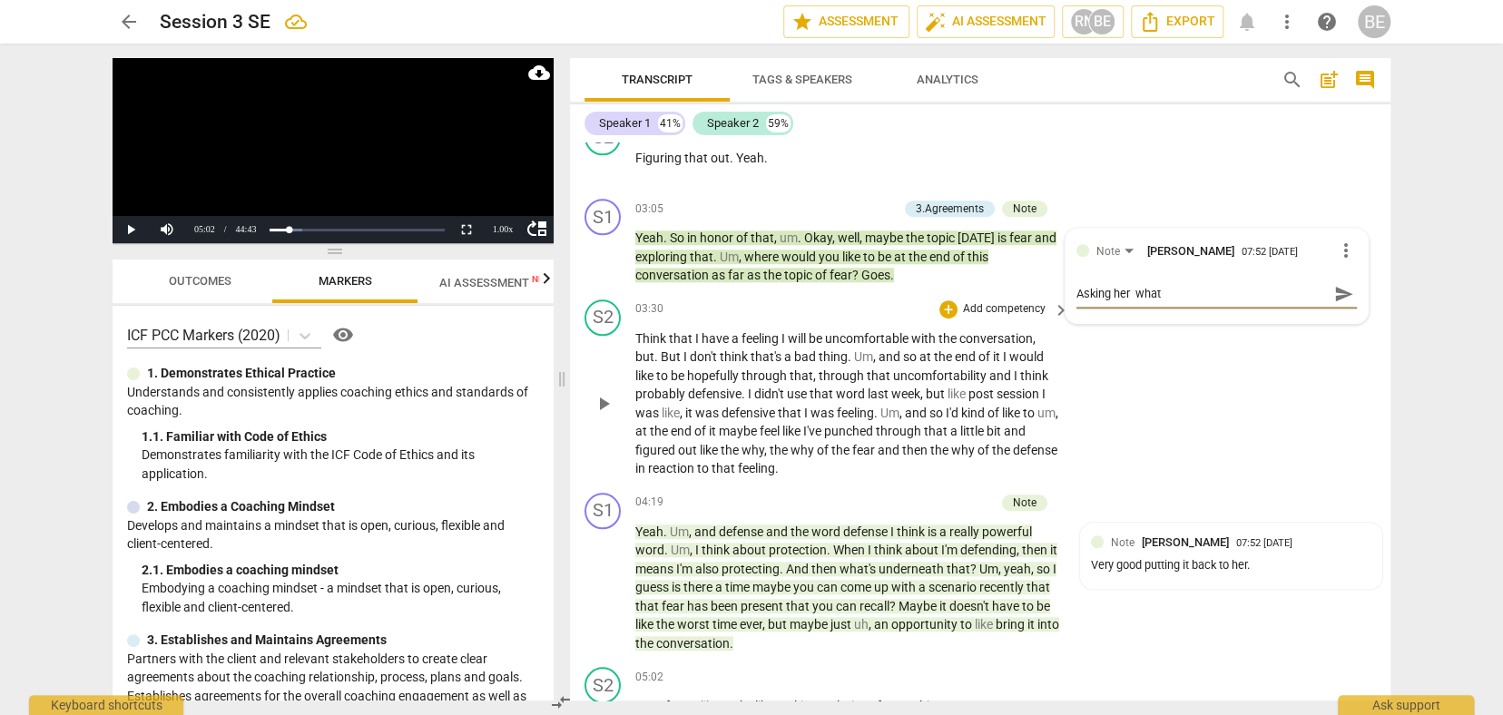
type textarea "Asking her what s"
type textarea "Asking her what sh"
type textarea "Asking her what she"
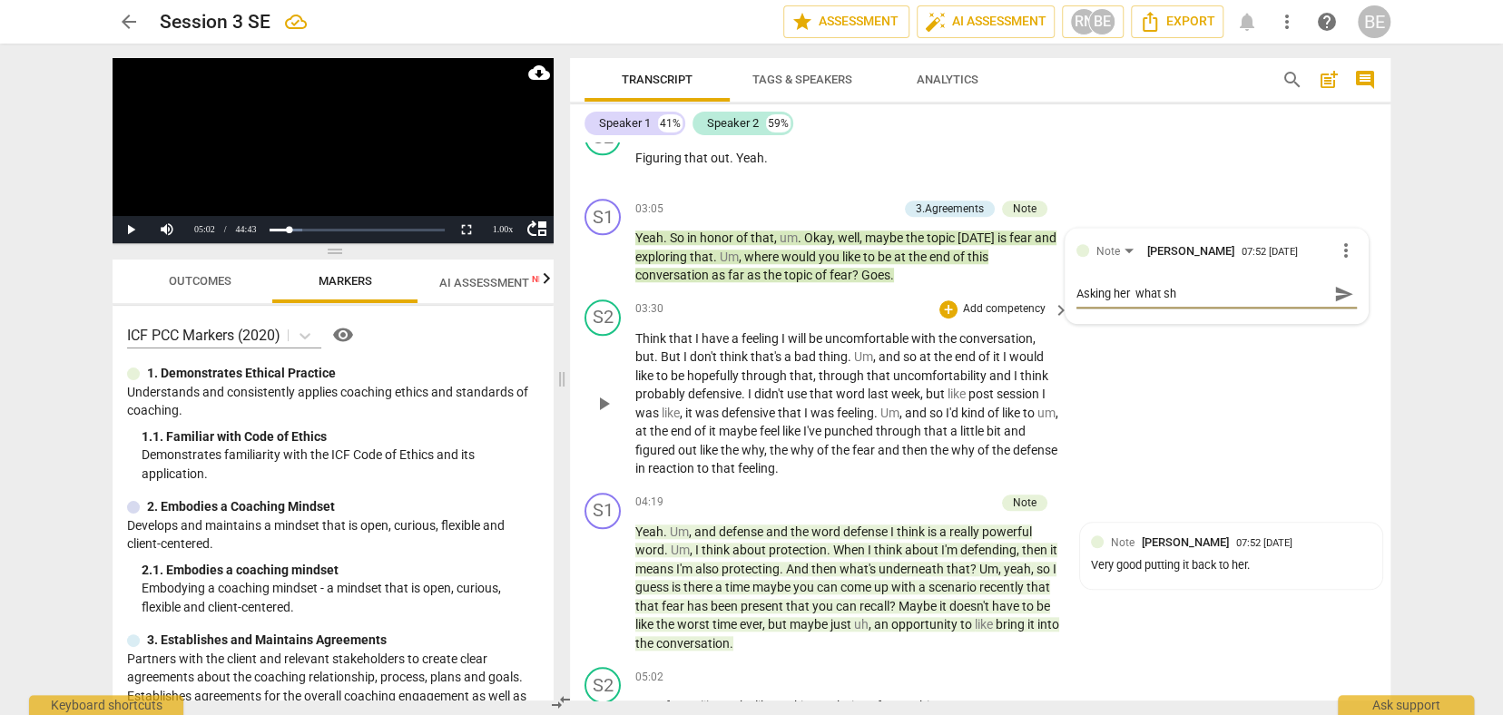
type textarea "Asking her what she"
type textarea "Asking her what she t"
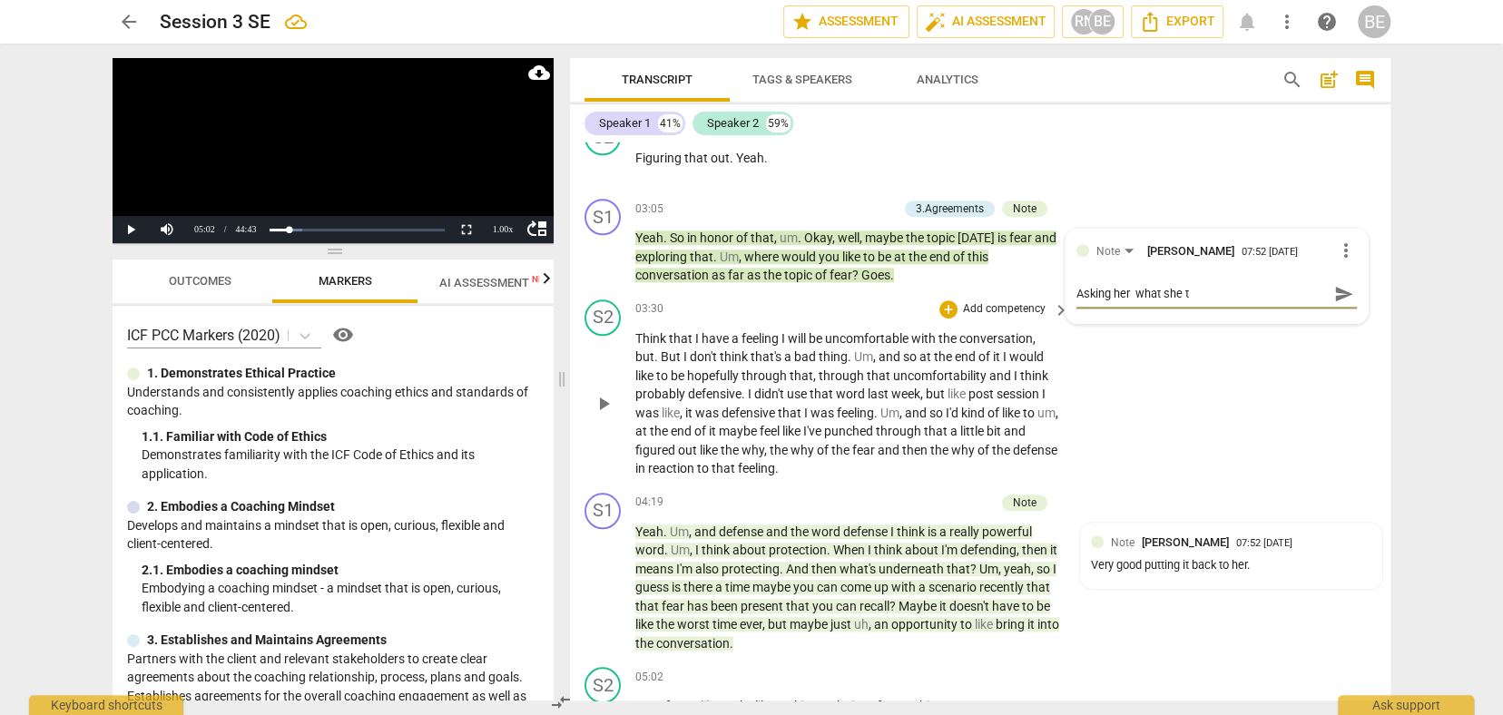
type textarea "Asking her what she th"
type textarea "Asking her what she thi"
type textarea "Asking her what she thin"
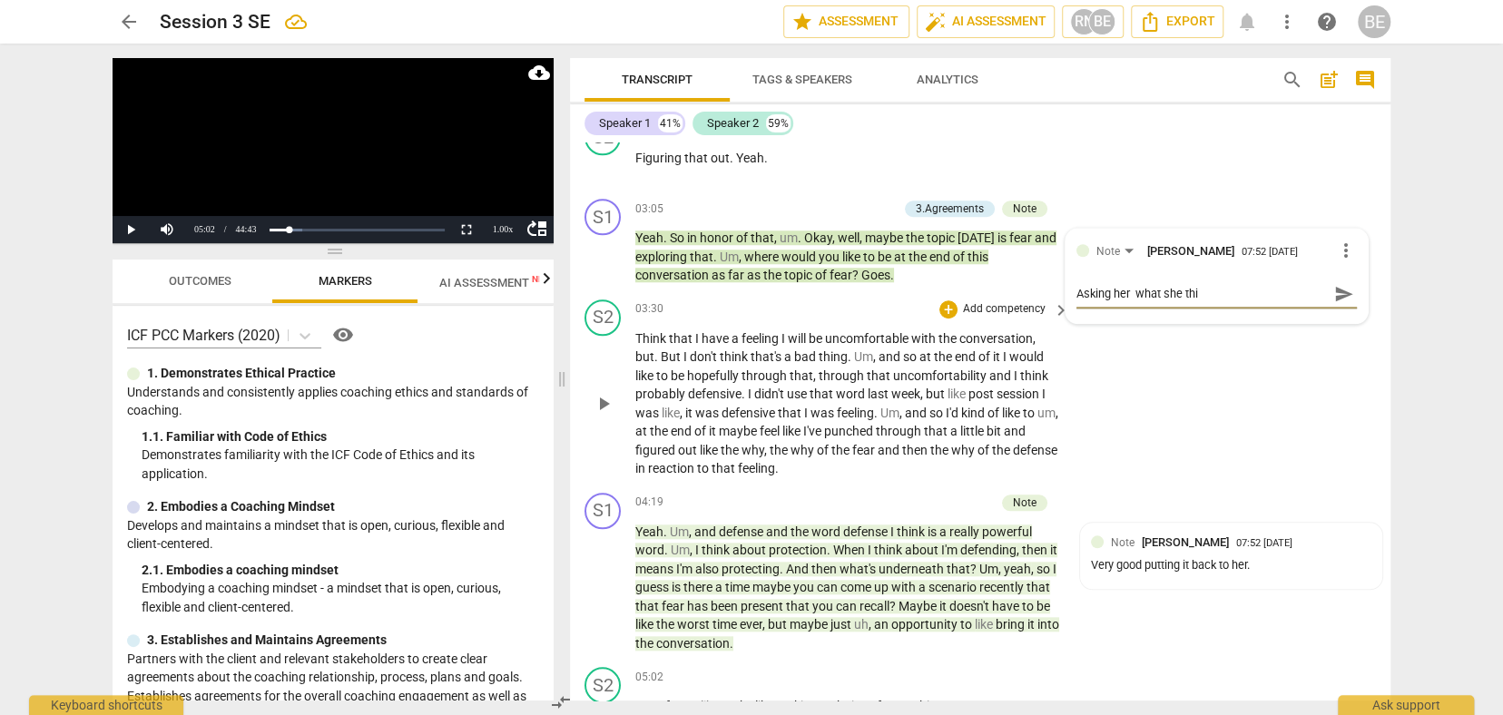
type textarea "Asking her what she thin"
type textarea "Asking her what she think"
type textarea "Asking her what she thinks"
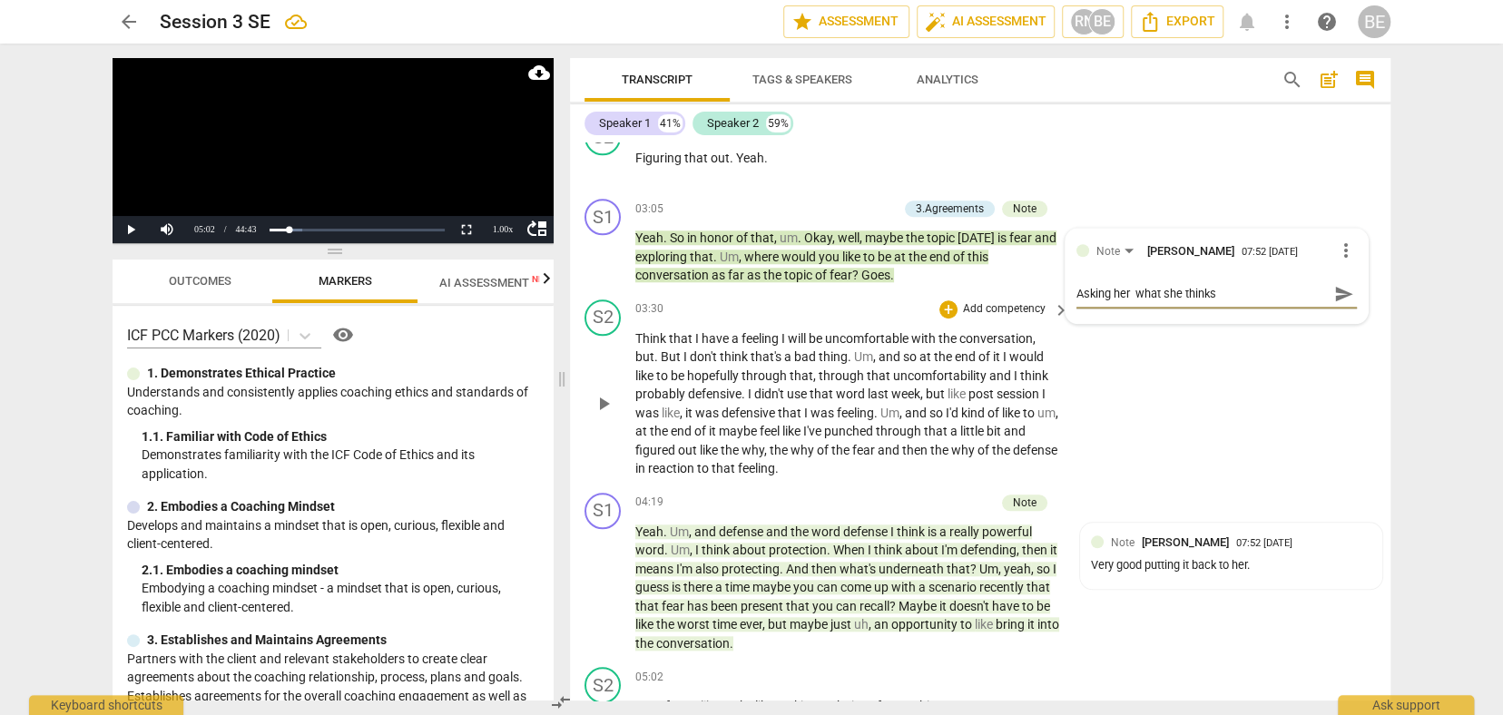
type textarea "Asking her what she thinks"
type textarea "Asking her what she thinks t"
type textarea "Asking her what she thinks th"
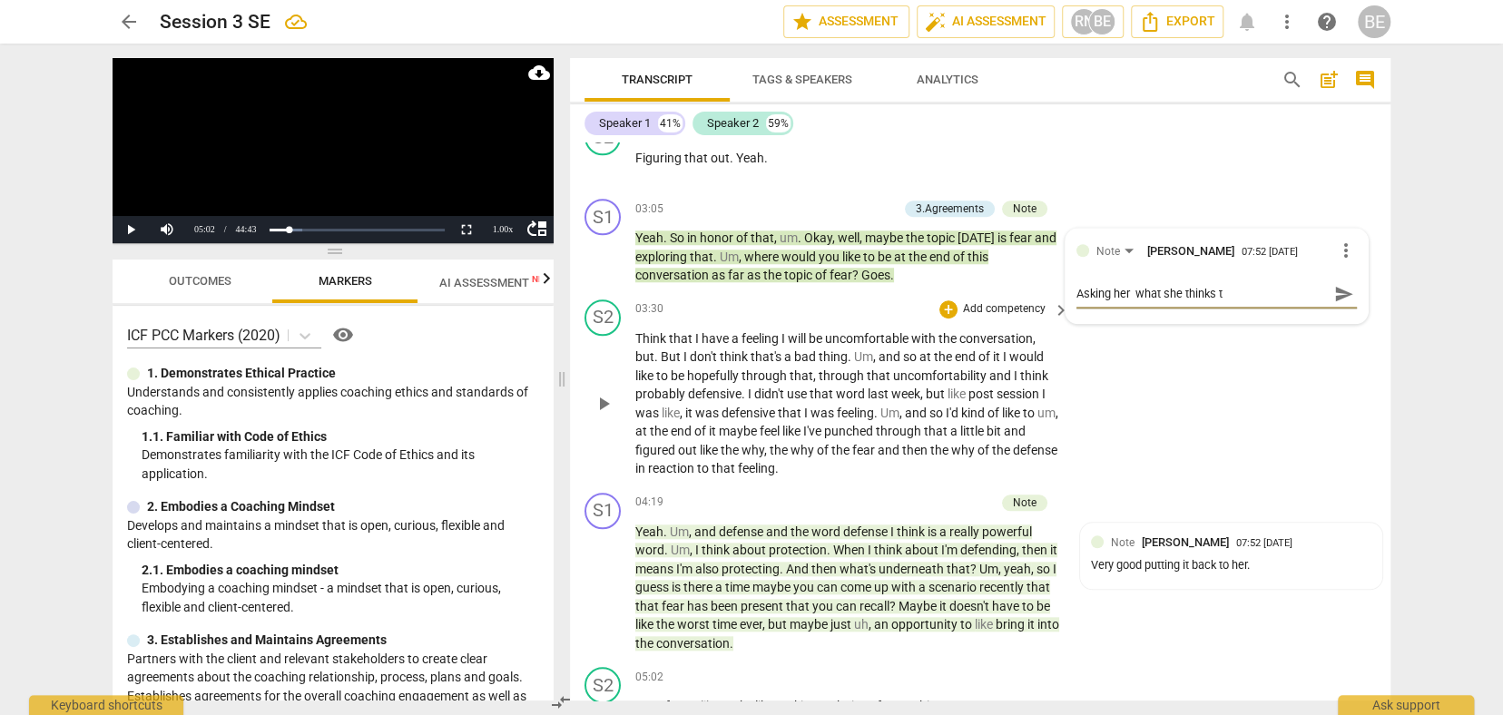
type textarea "Asking her what she thinks th"
type textarea "Asking her what she thinks the"
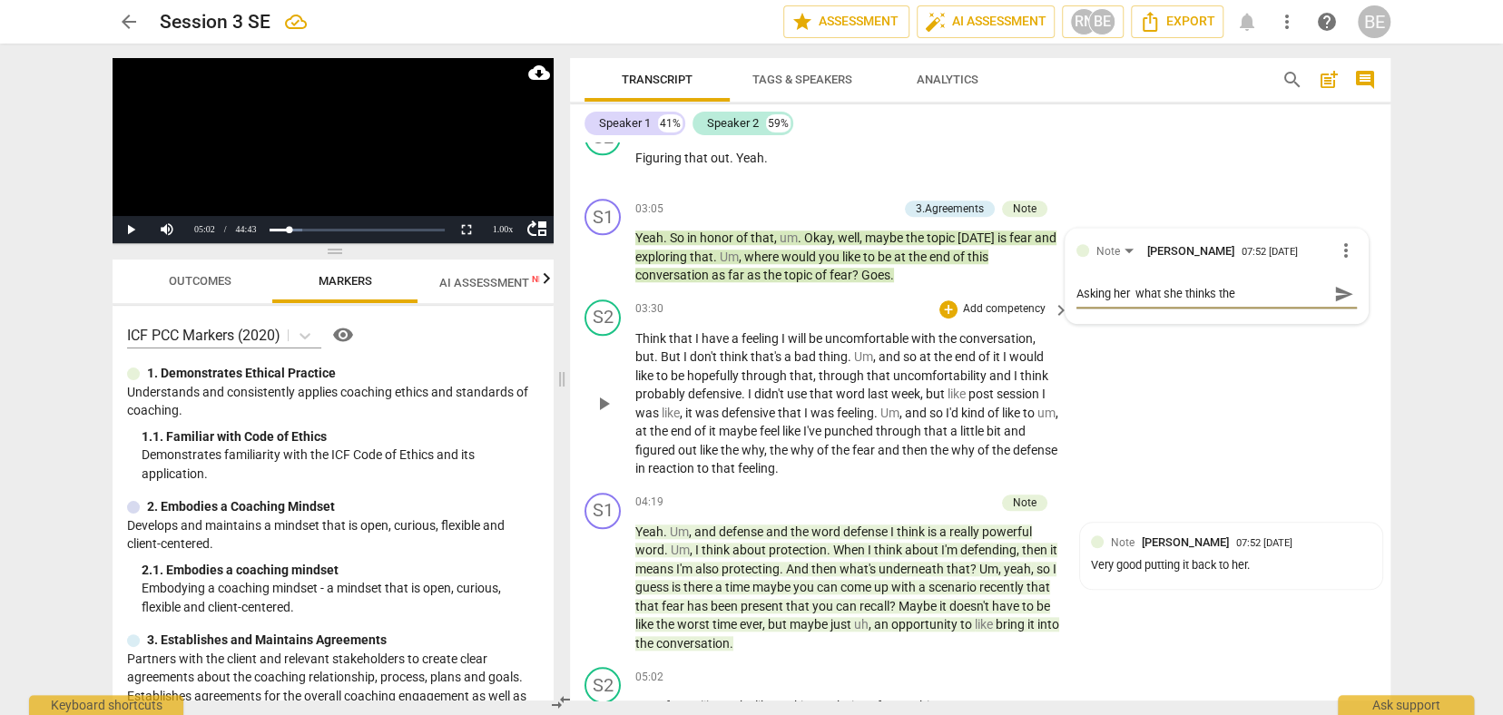
type textarea "Asking her what she thinks the t"
type textarea "Asking her what she thinks the to"
type textarea "Asking her what she thinks the top"
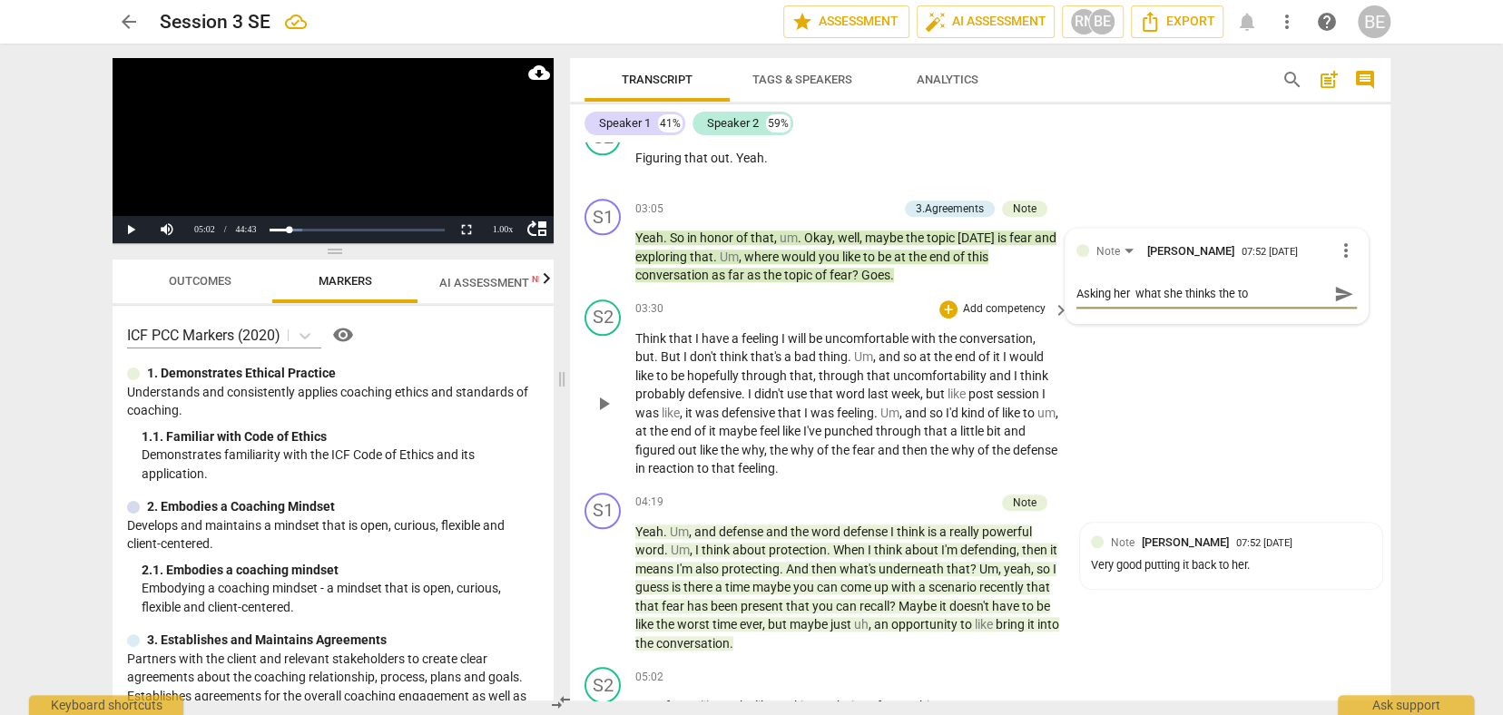
type textarea "Asking her what she thinks the top"
type textarea "Asking her what she thinks the topi"
type textarea "Asking her what she thinks the topic"
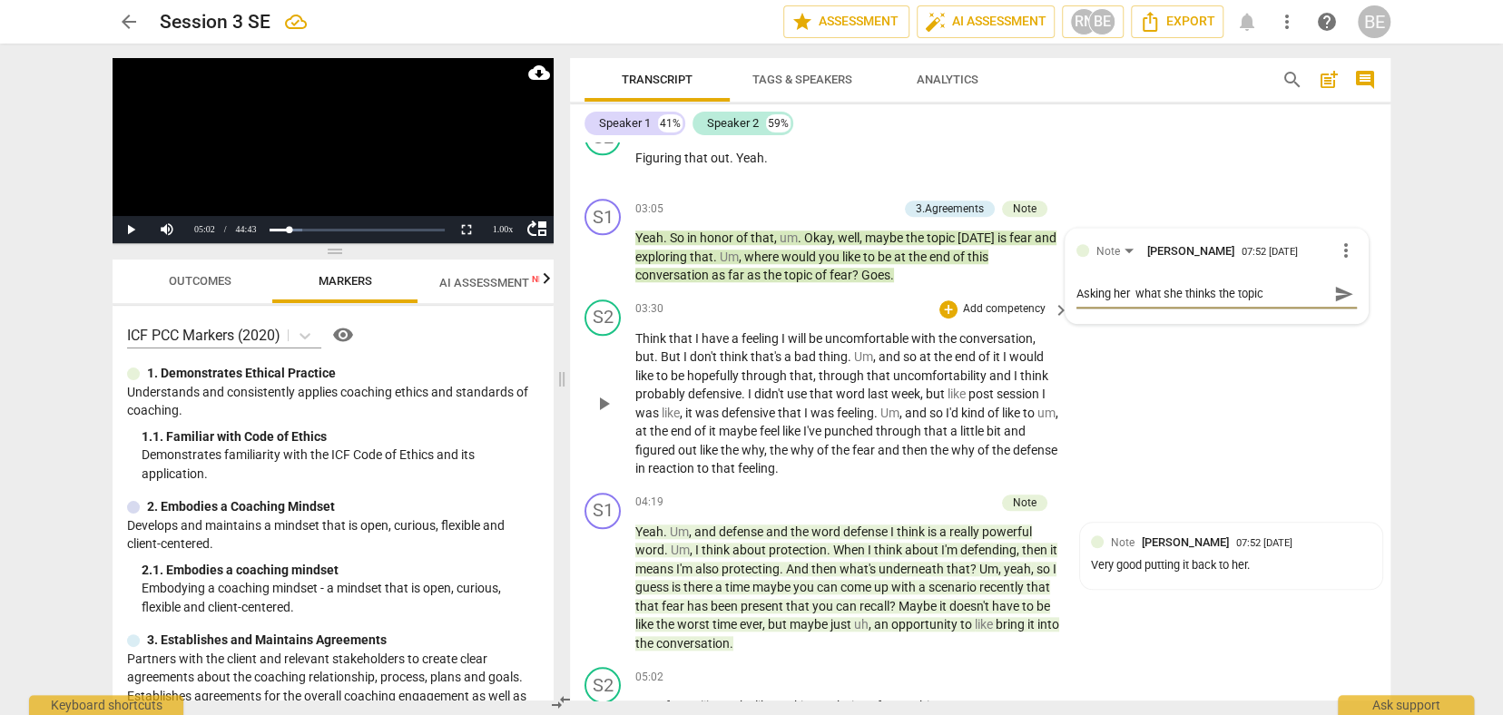
type textarea "Asking her what she thinks the topic"
type textarea "Asking her what she thinks the topic w"
type textarea "Asking her what she thinks the topic wo"
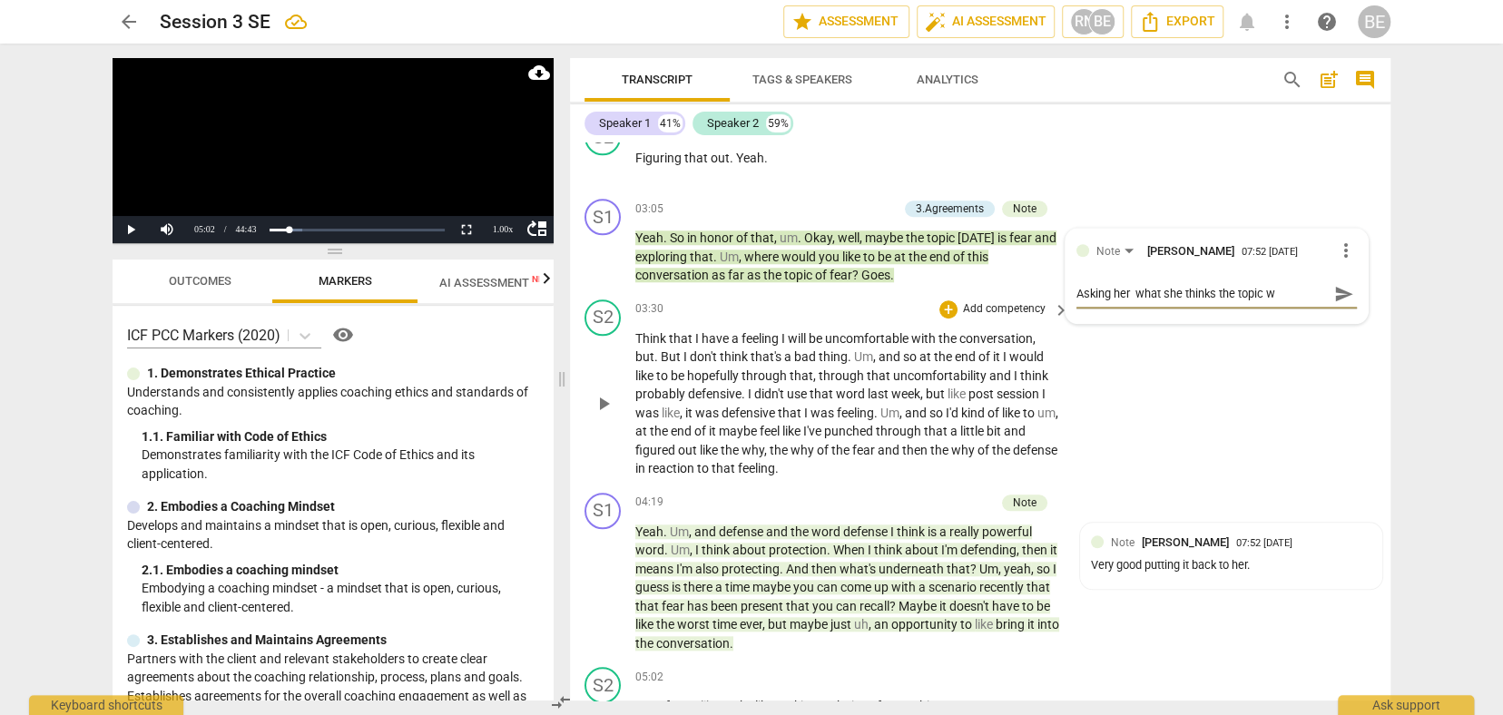
type textarea "Asking her what she thinks the topic wo"
type textarea "Asking her what she thinks the topic wou"
type textarea "Asking her what she thinks the topic woul"
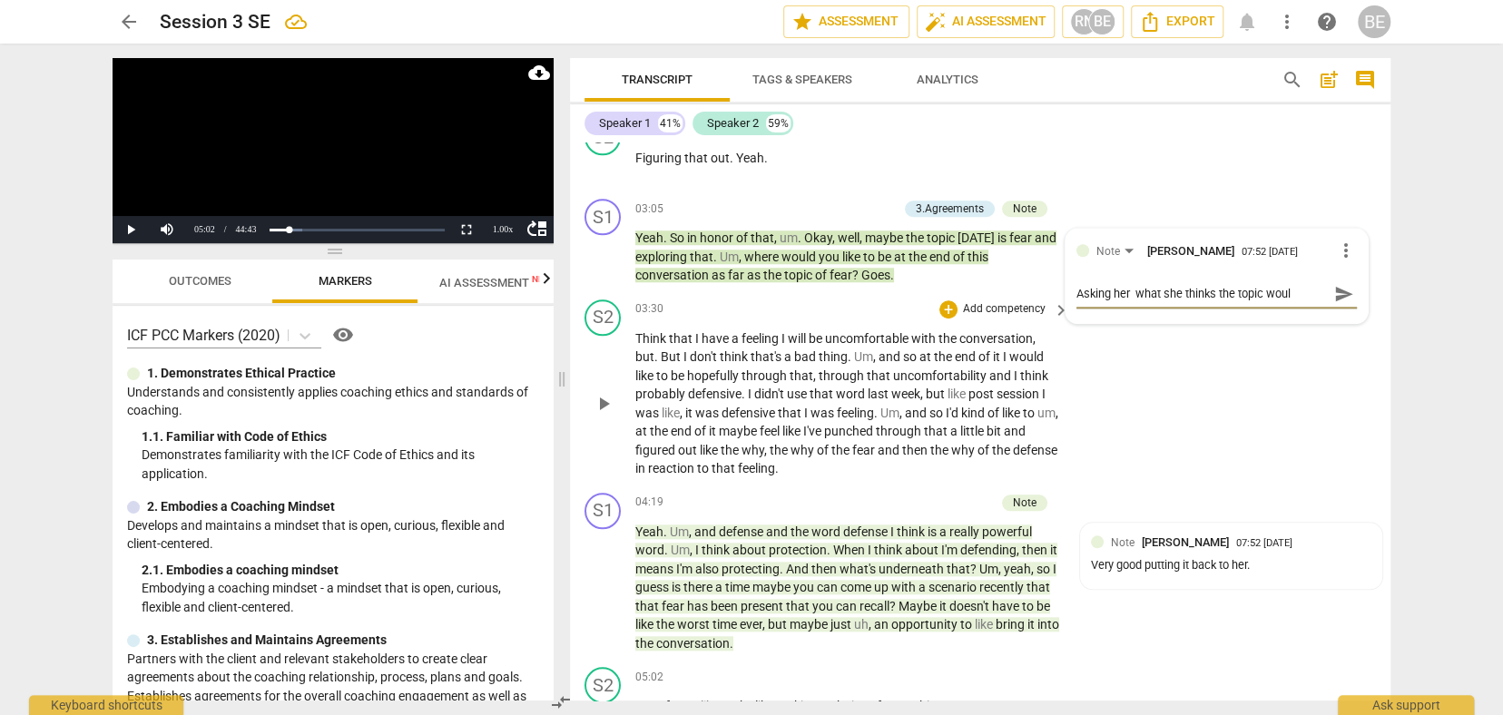
type textarea "Asking her what she thinks the topic would"
type textarea "Asking her what she thinks the topic would b"
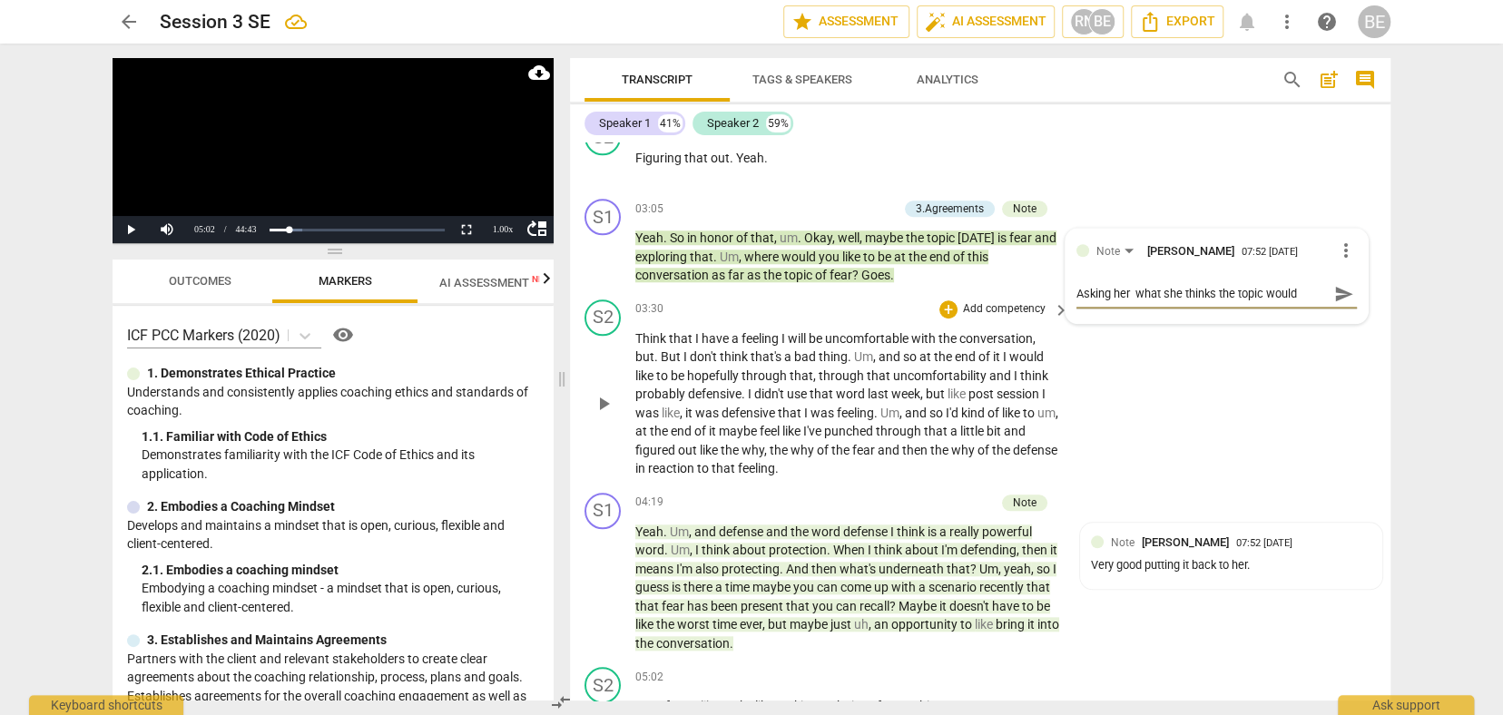
type textarea "Asking her what she thinks the topic would b"
type textarea "Asking her what she thinks the topic would be"
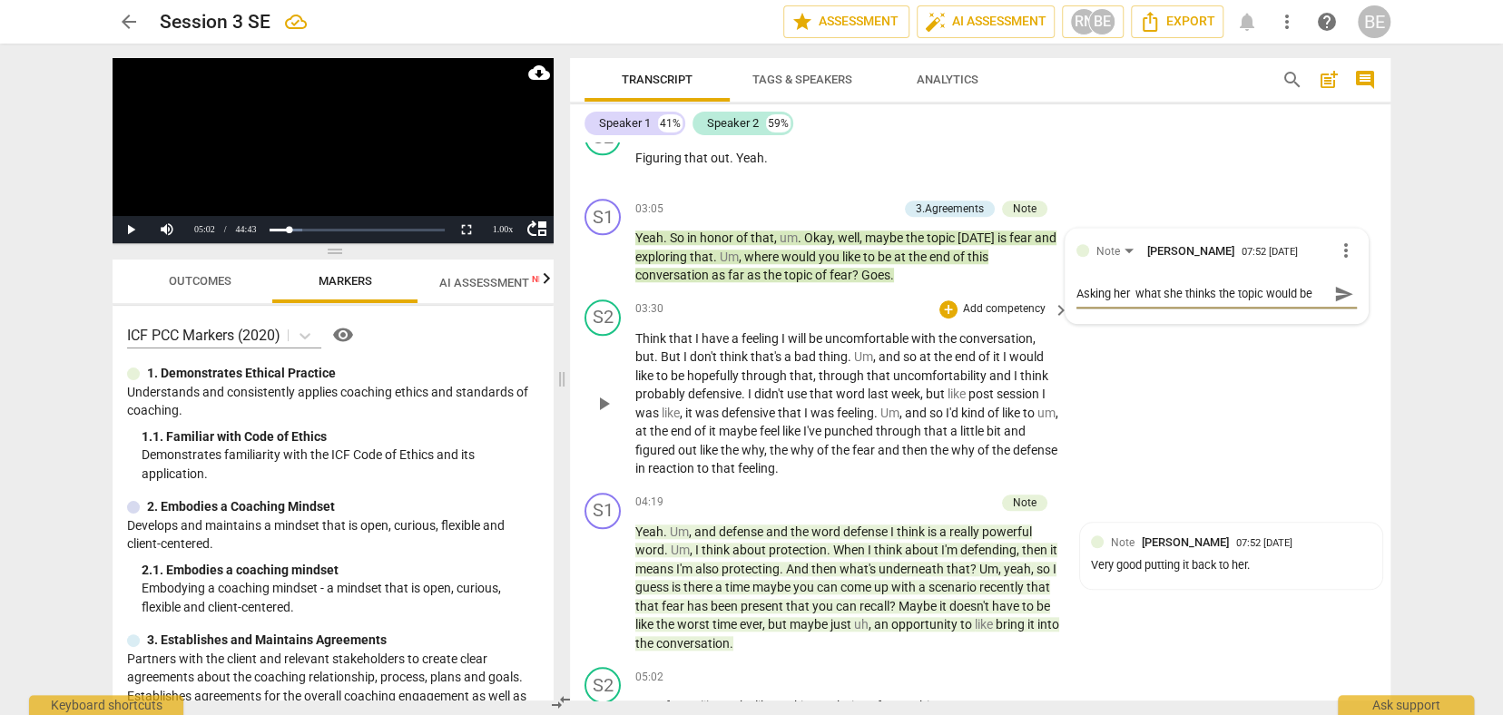
type textarea "Asking her what she thinks the topic would be t"
type textarea "Asking her what she thinks the topic would be to"
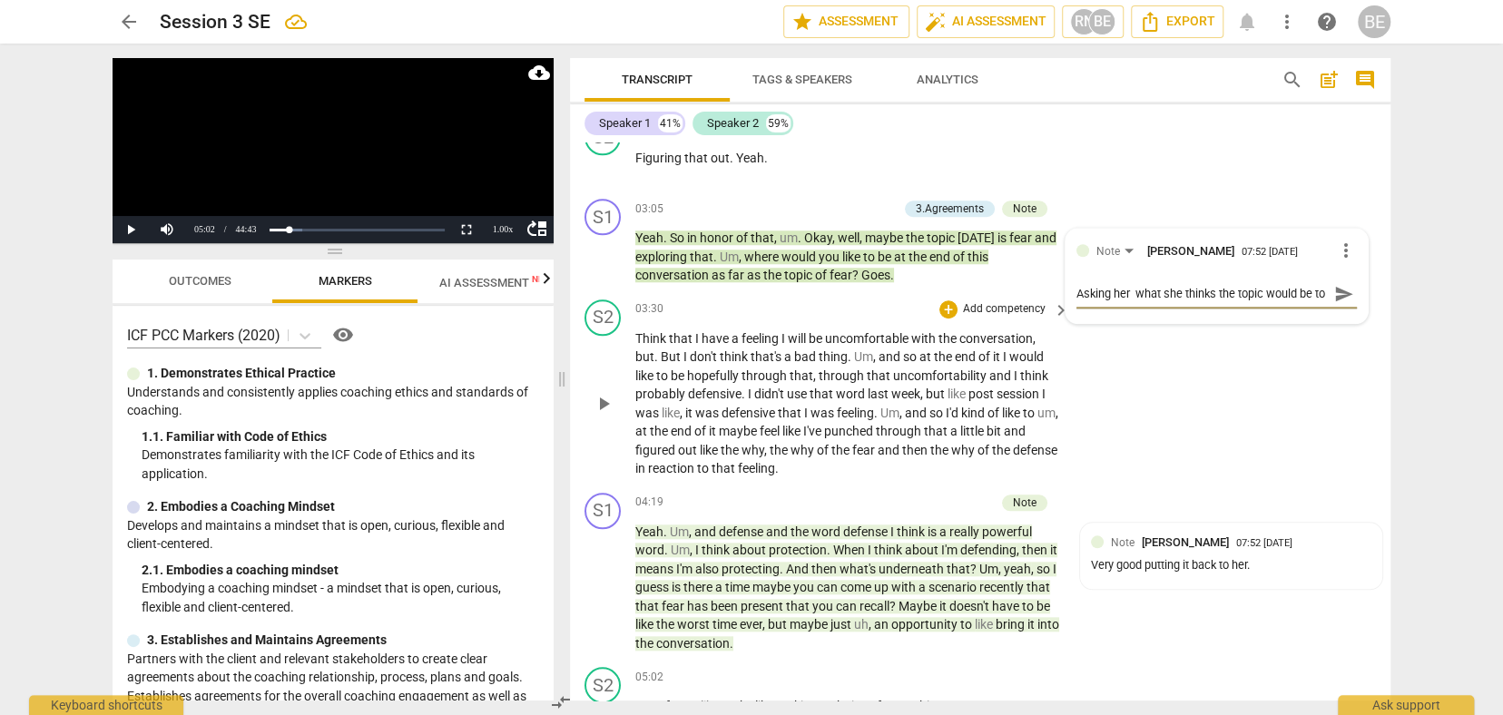
type textarea "Asking her what she thinks the topic would be to"
type textarea "Asking her what she thinks the topic would be to s"
type textarea "Asking her what she thinks the topic would be to se"
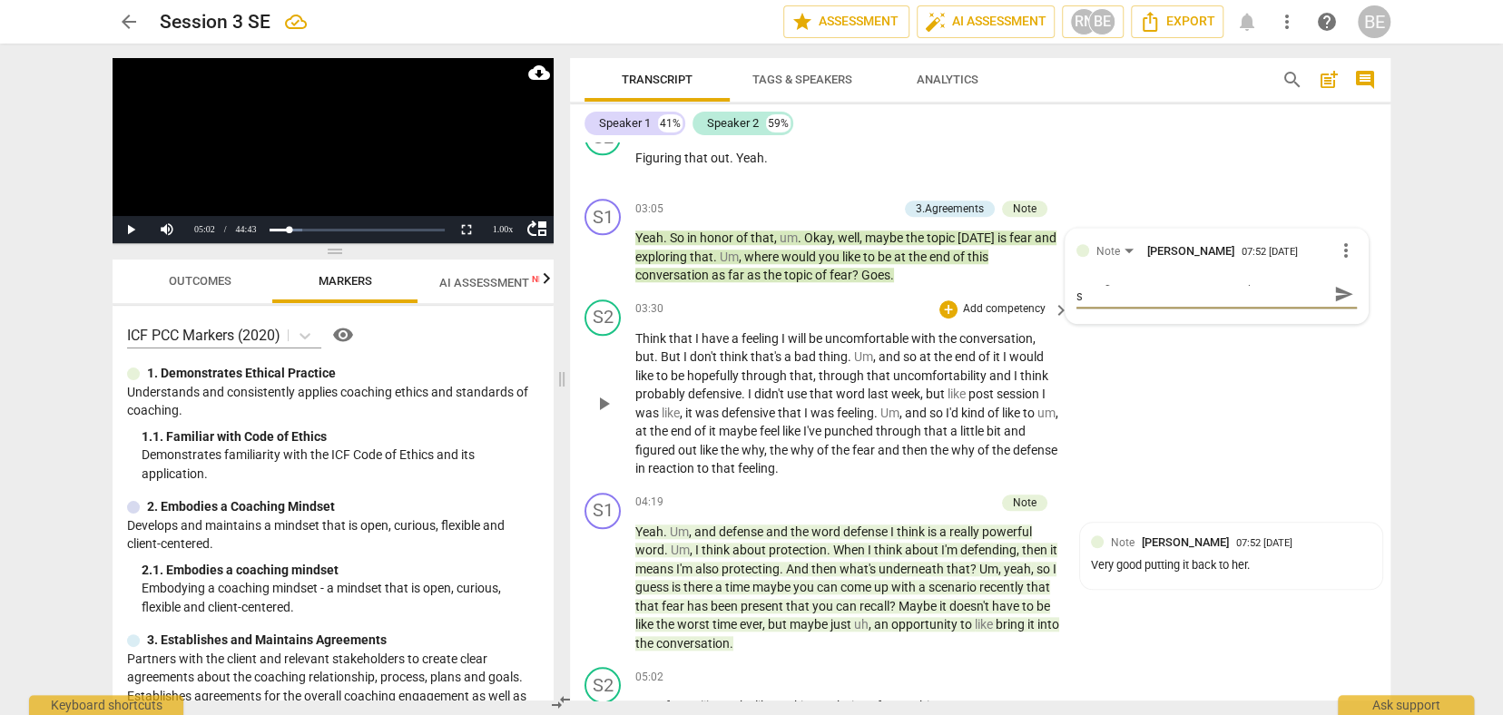
type textarea "Asking her what she thinks the topic would be to se"
type textarea "Asking her what she thinks the topic would be to ser"
type textarea "Asking her what she thinks the topic would be to serv"
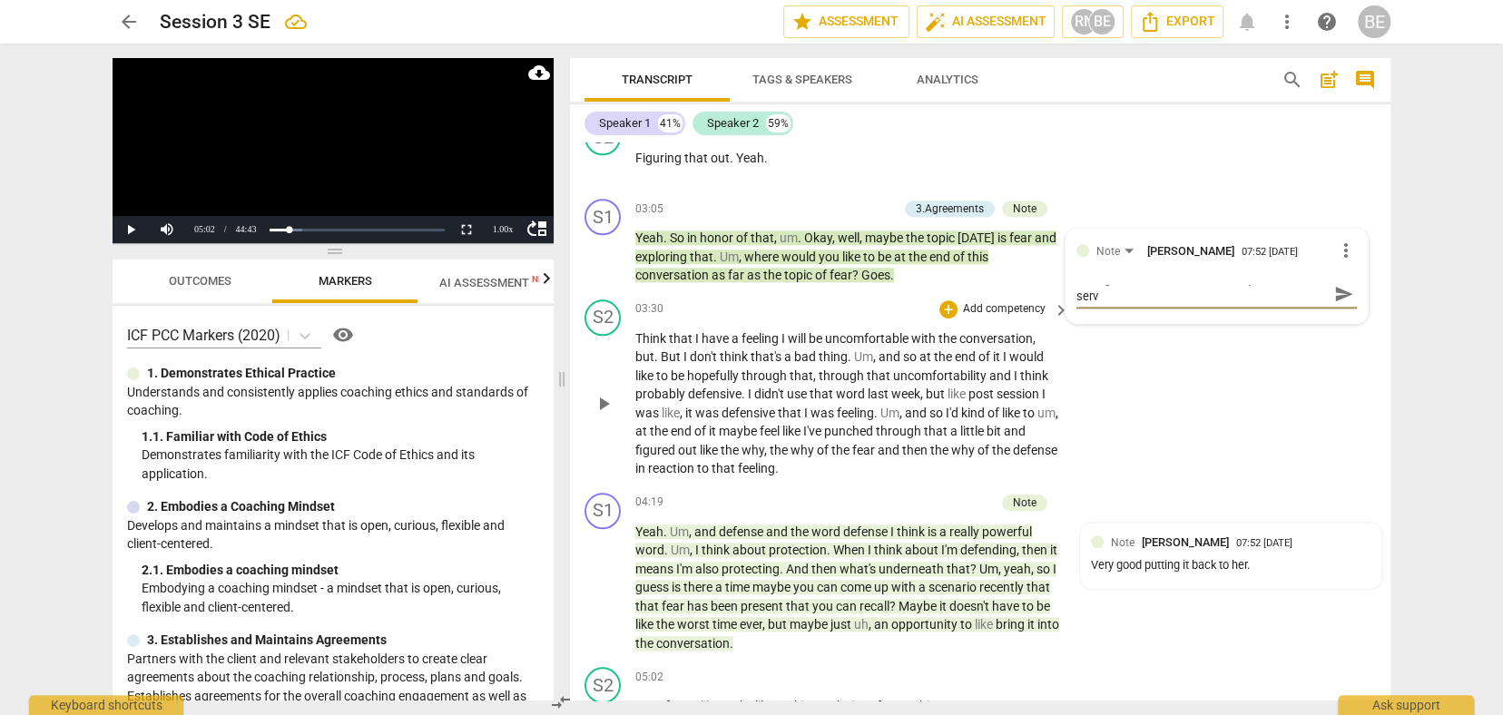
type textarea "Asking her what she thinks the topic would be to serve"
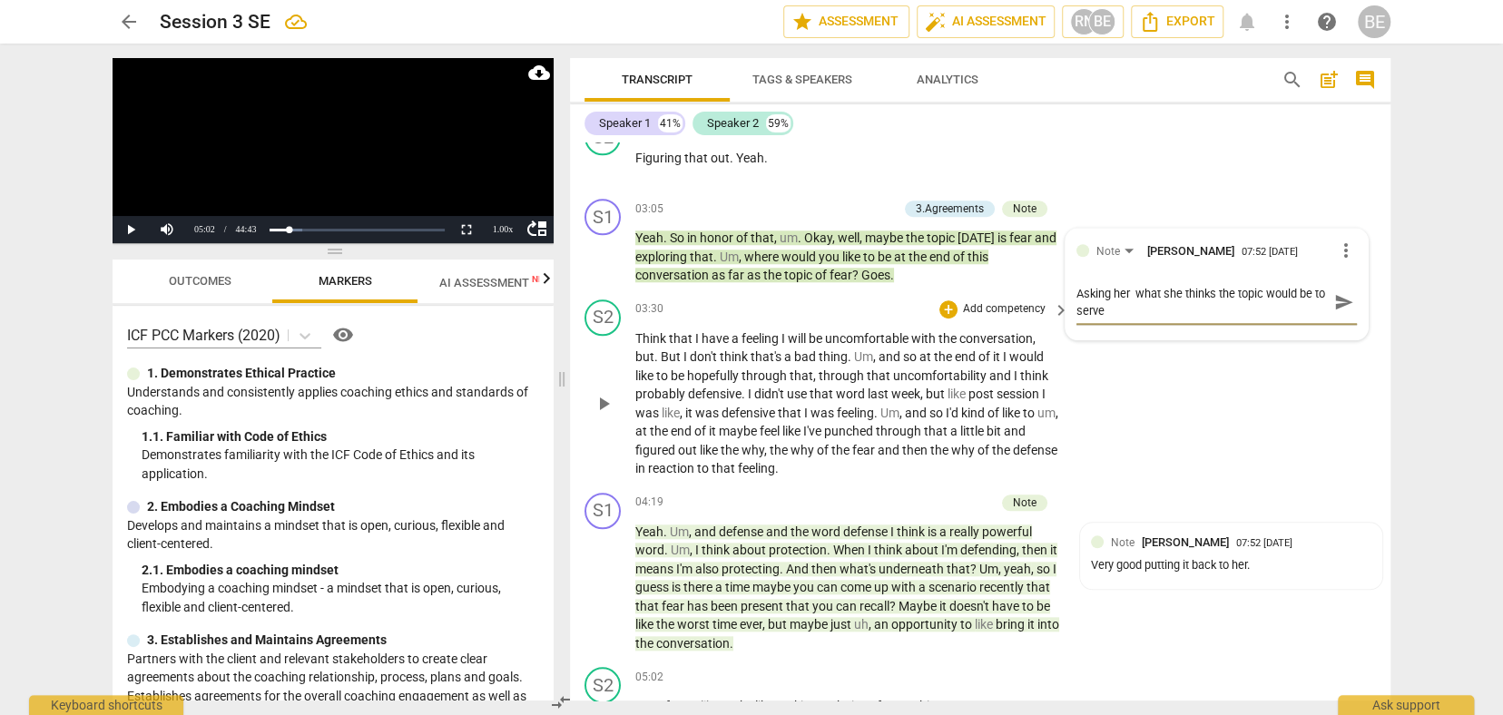
type textarea "Asking her what she thinks the topic would be to serve e"
type textarea "Asking her what she thinks the topic would be to serve"
type textarea "Asking her what she thinks the topic would be to serve h"
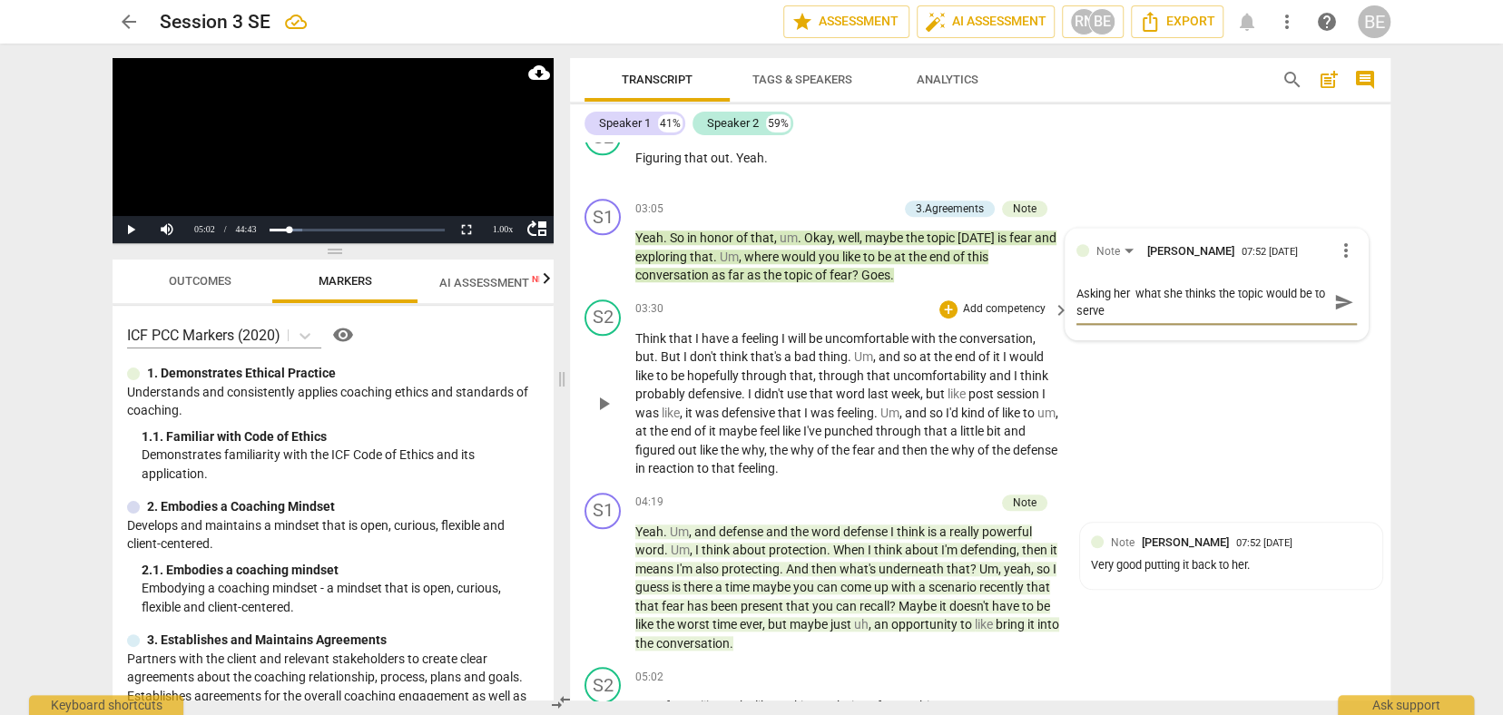
type textarea "Asking her what she thinks the topic would be to serve h"
type textarea "Asking her what she thinks the topic would be to serve he"
type textarea "Asking her what she thinks the topic would be to serve her"
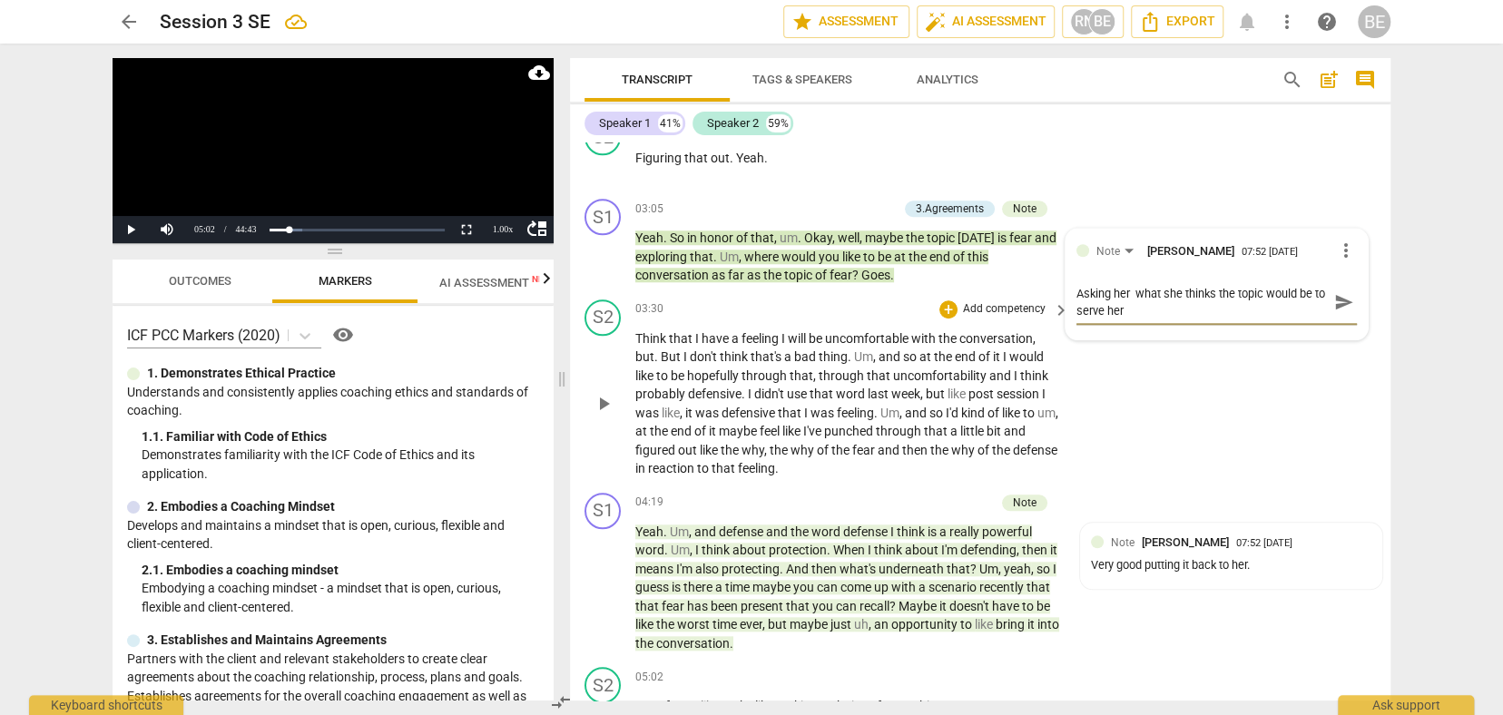
type textarea "Asking her what she thinks the topic would be to serve her"
type textarea "Asking her what she thinks the topic would be to serve her f"
type textarea "Asking her what she thinks the topic would be to serve her fr"
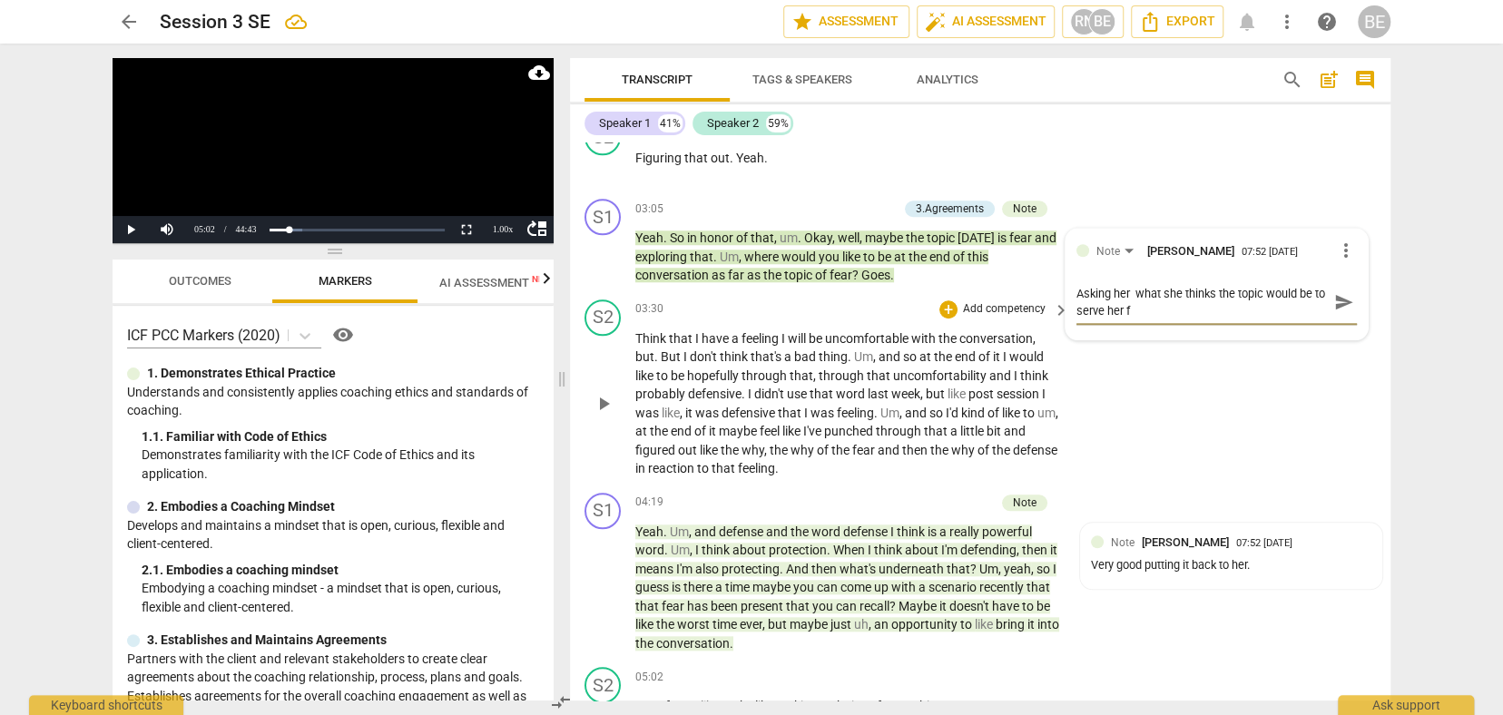
type textarea "Asking her what she thinks the topic would be to serve her fr"
type textarea "Asking her what she thinks the topic would be to serve her fro"
type textarea "Asking her what she thinks the topic would be to serve her from"
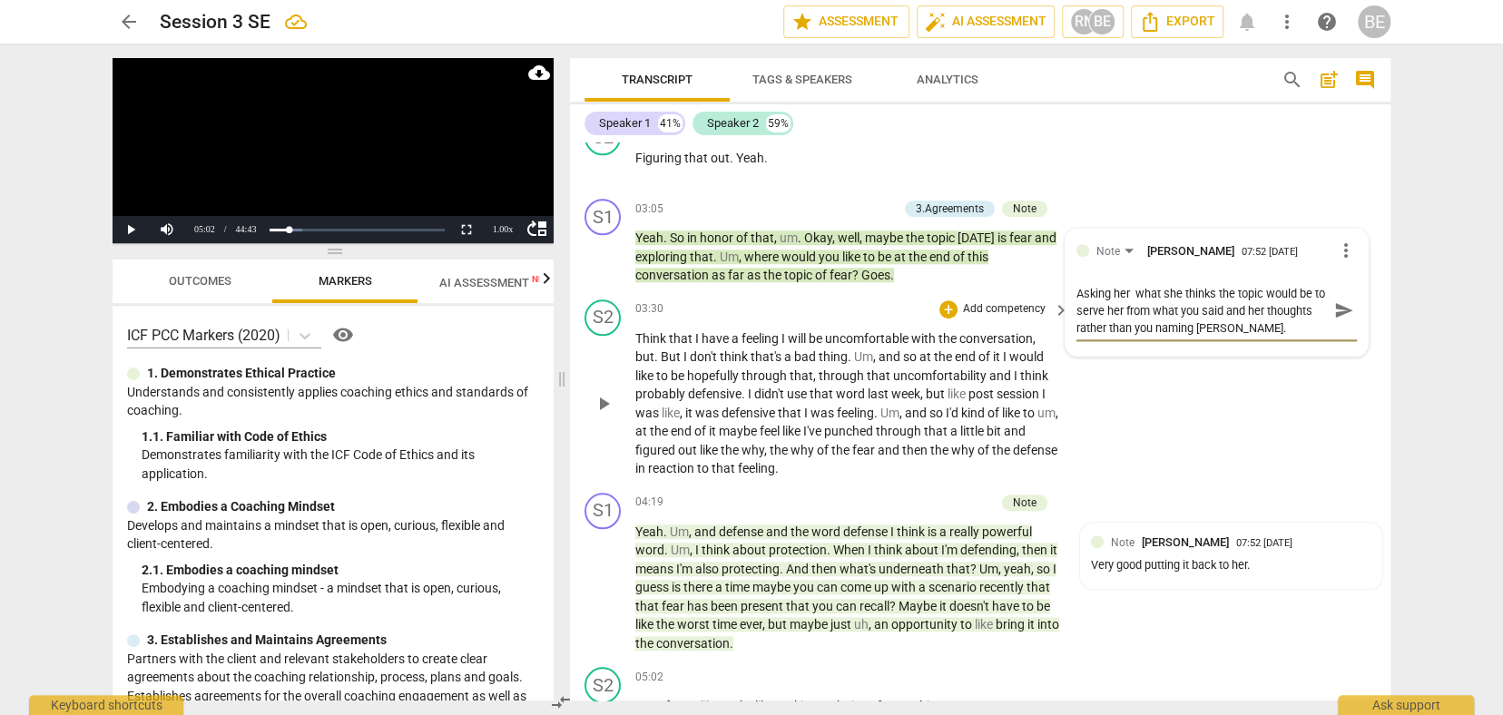
click at [994, 331] on span "conversation" at bounding box center [996, 338] width 74 height 15
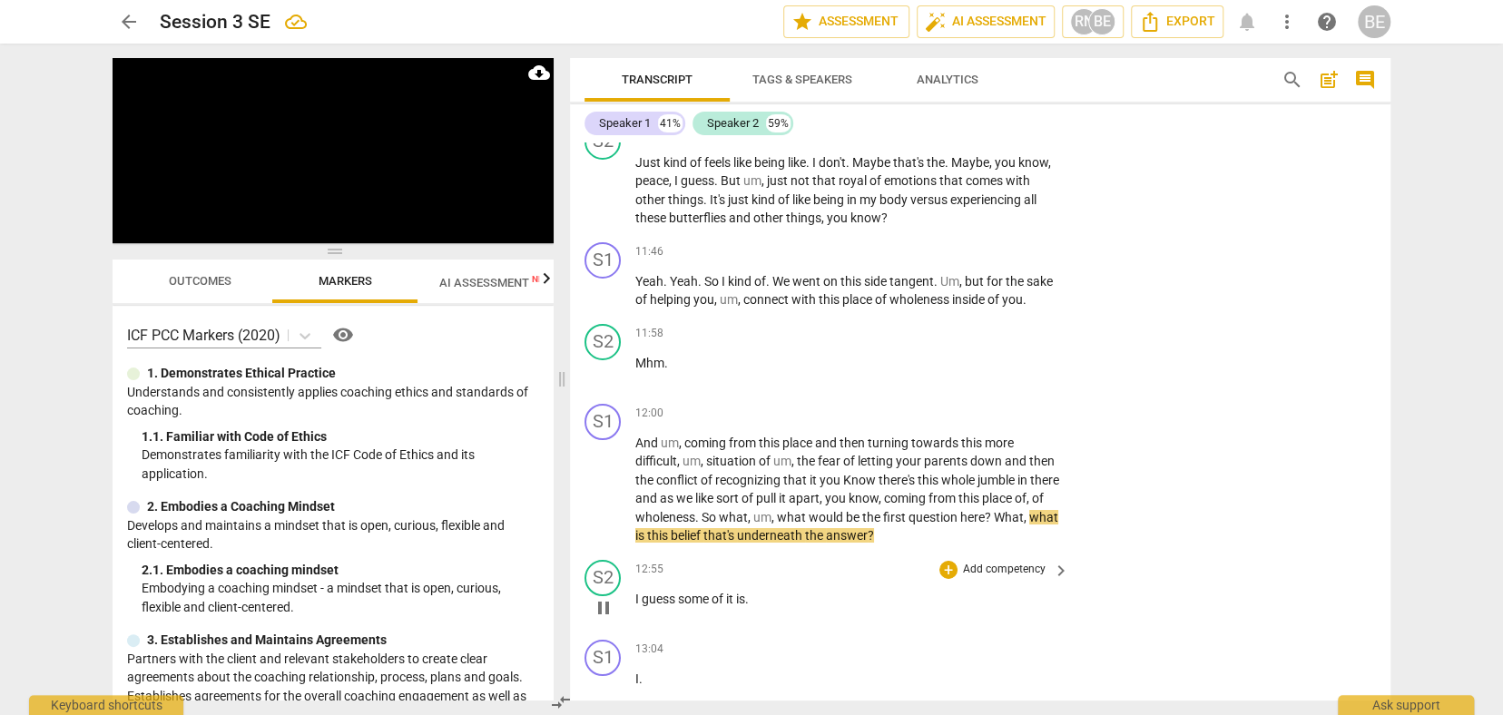
scroll to position [3999, 0]
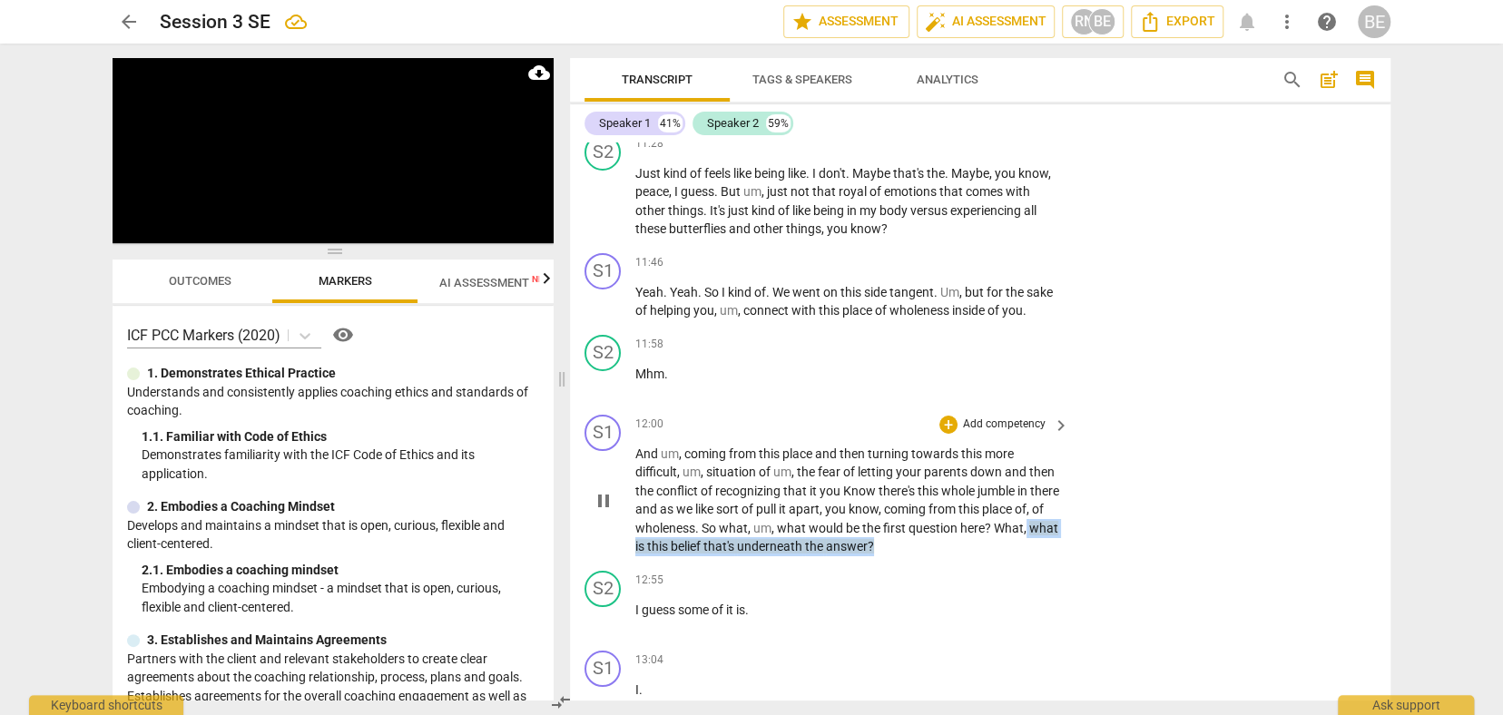
drag, startPoint x: 677, startPoint y: 466, endPoint x: 957, endPoint y: 474, distance: 280.5
click at [957, 474] on p "And um , coming from this place and then turning towards this more difficult , …" at bounding box center [847, 501] width 425 height 112
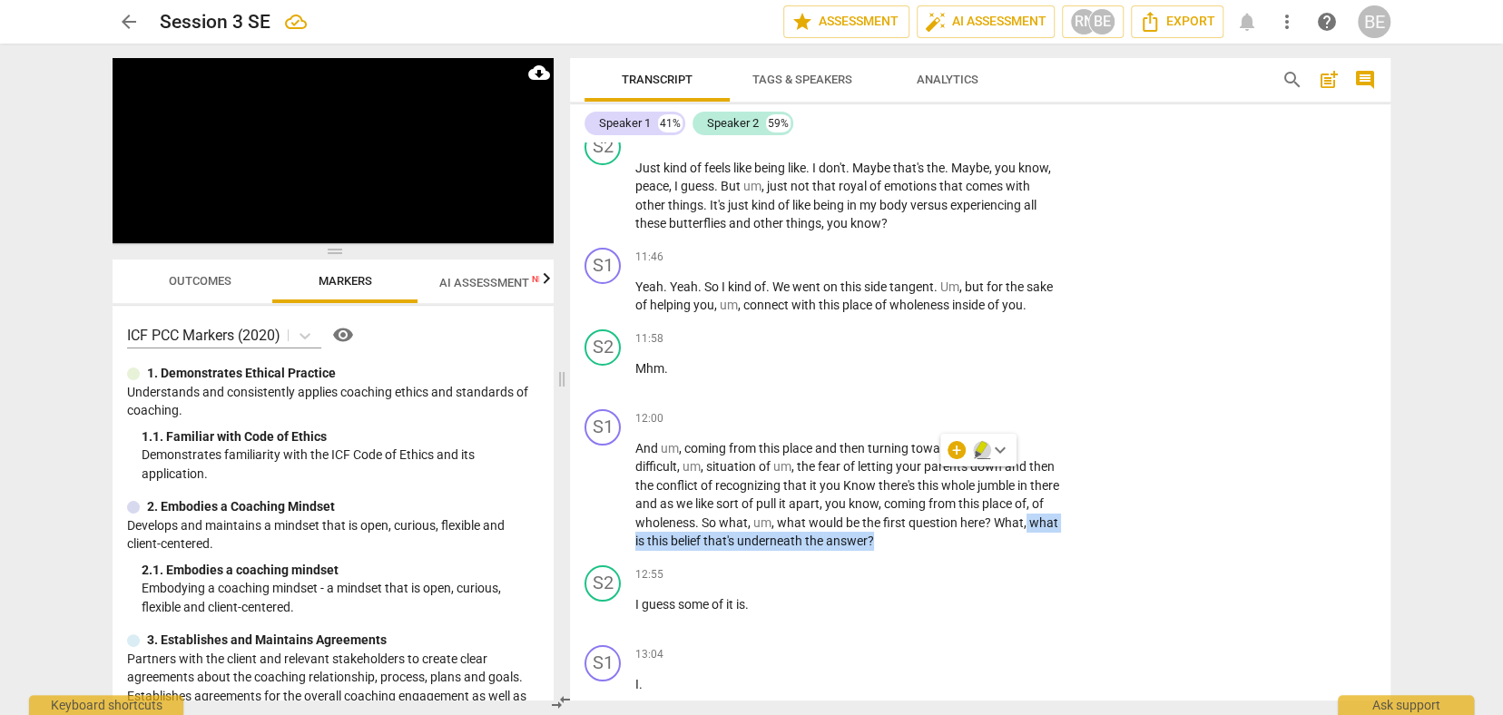
click at [983, 447] on icon "button" at bounding box center [980, 447] width 11 height 13
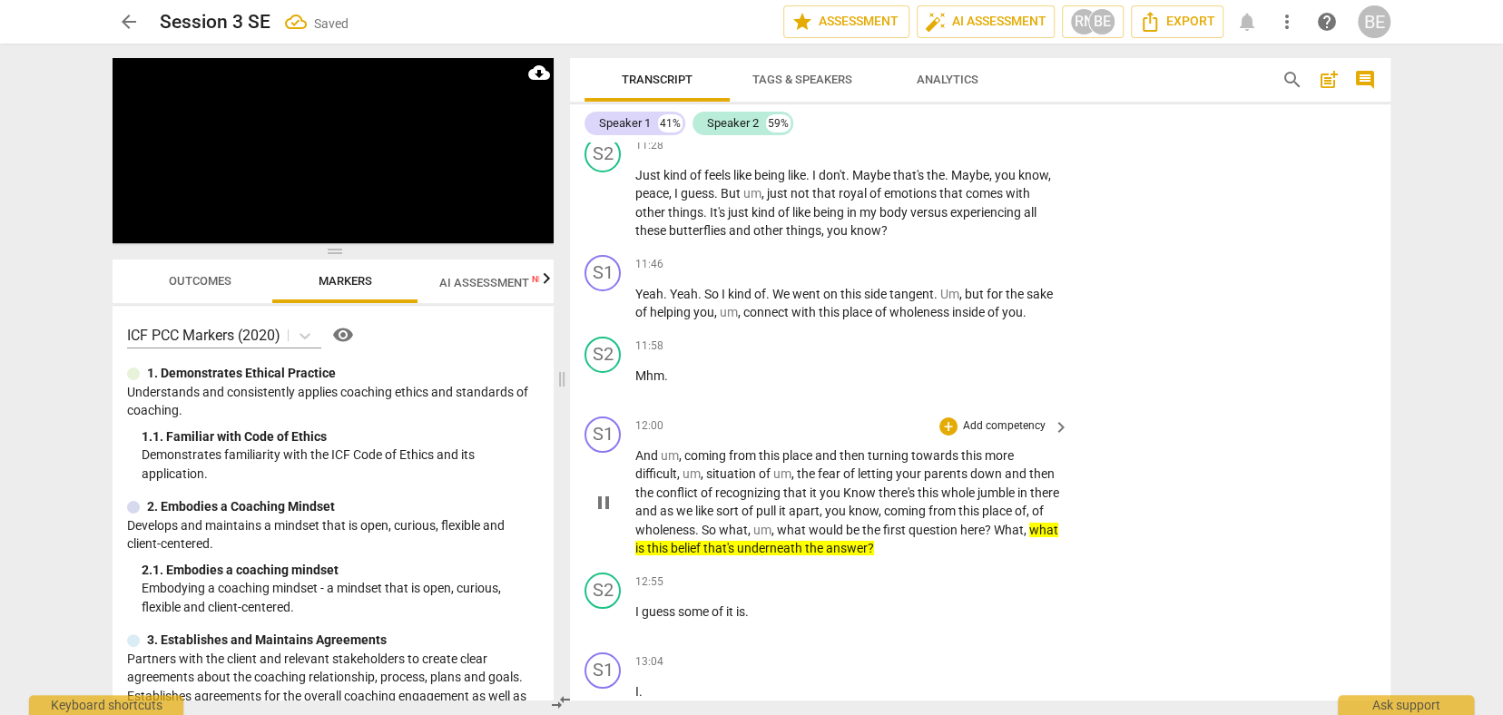
scroll to position [3983, 0]
drag, startPoint x: 730, startPoint y: 482, endPoint x: 949, endPoint y: 481, distance: 219.6
click at [949, 481] on p "And um , coming from this place and then turning towards this more difficult , …" at bounding box center [847, 504] width 425 height 112
click at [956, 459] on div "+" at bounding box center [956, 458] width 18 height 18
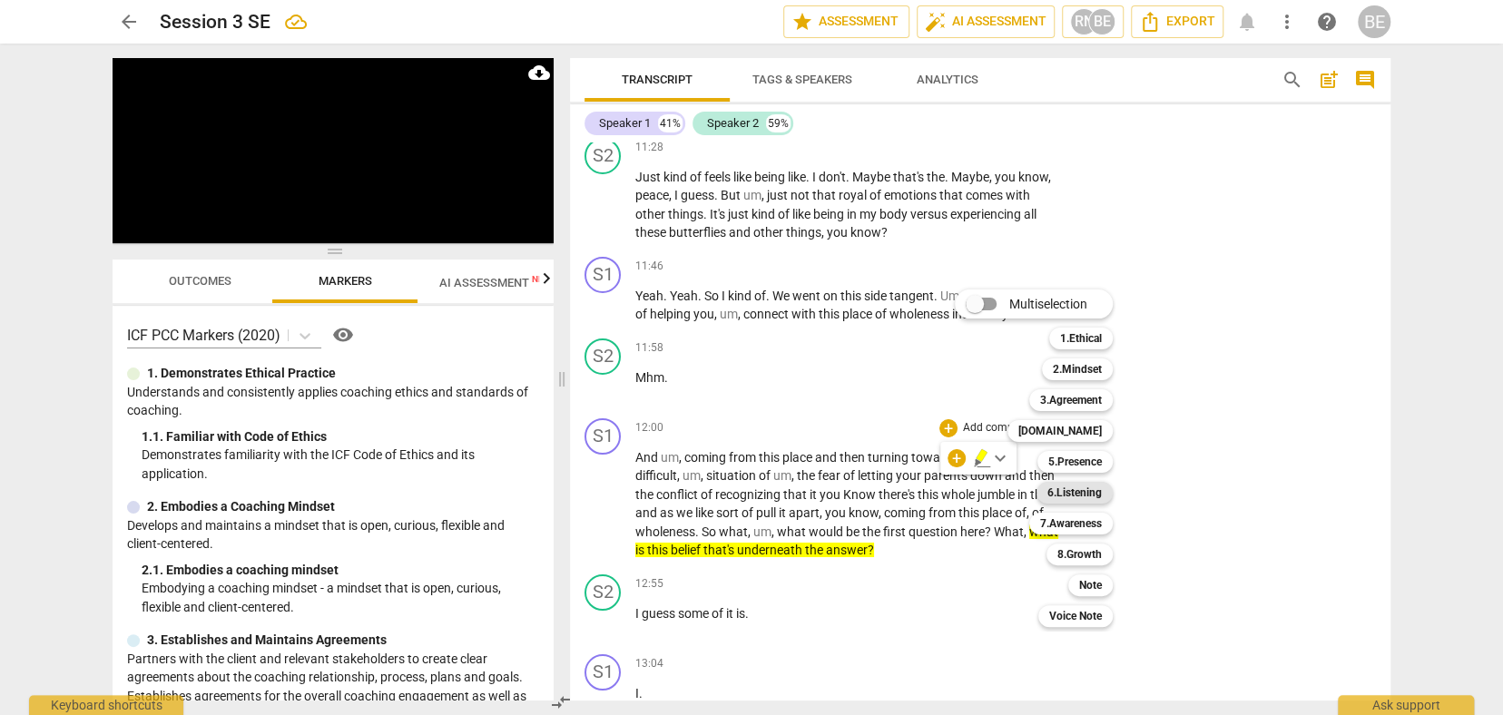
click at [1090, 490] on b "6.Listening" at bounding box center [1074, 493] width 54 height 22
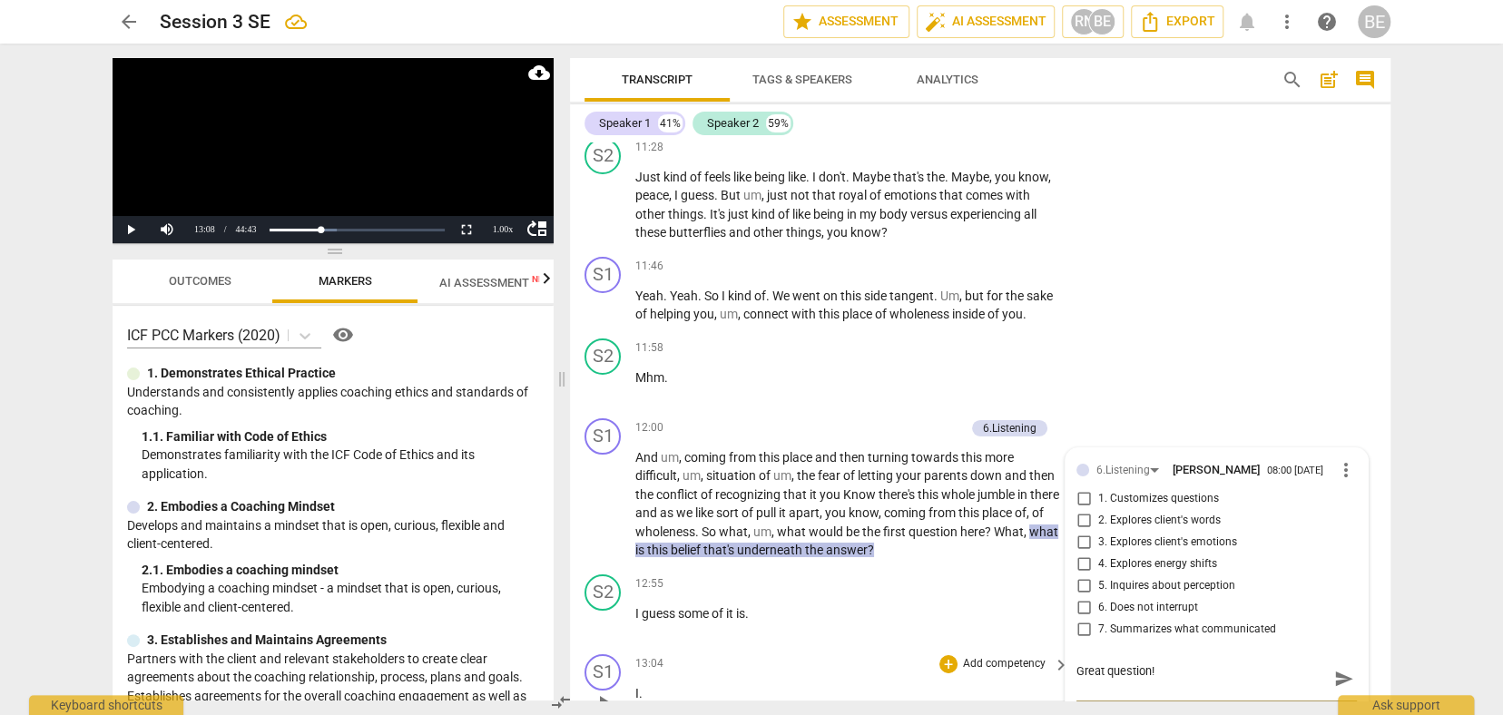
scroll to position [0, 0]
click at [879, 654] on div "13:04 + Add competency keyboard_arrow_right I ." at bounding box center [853, 686] width 436 height 65
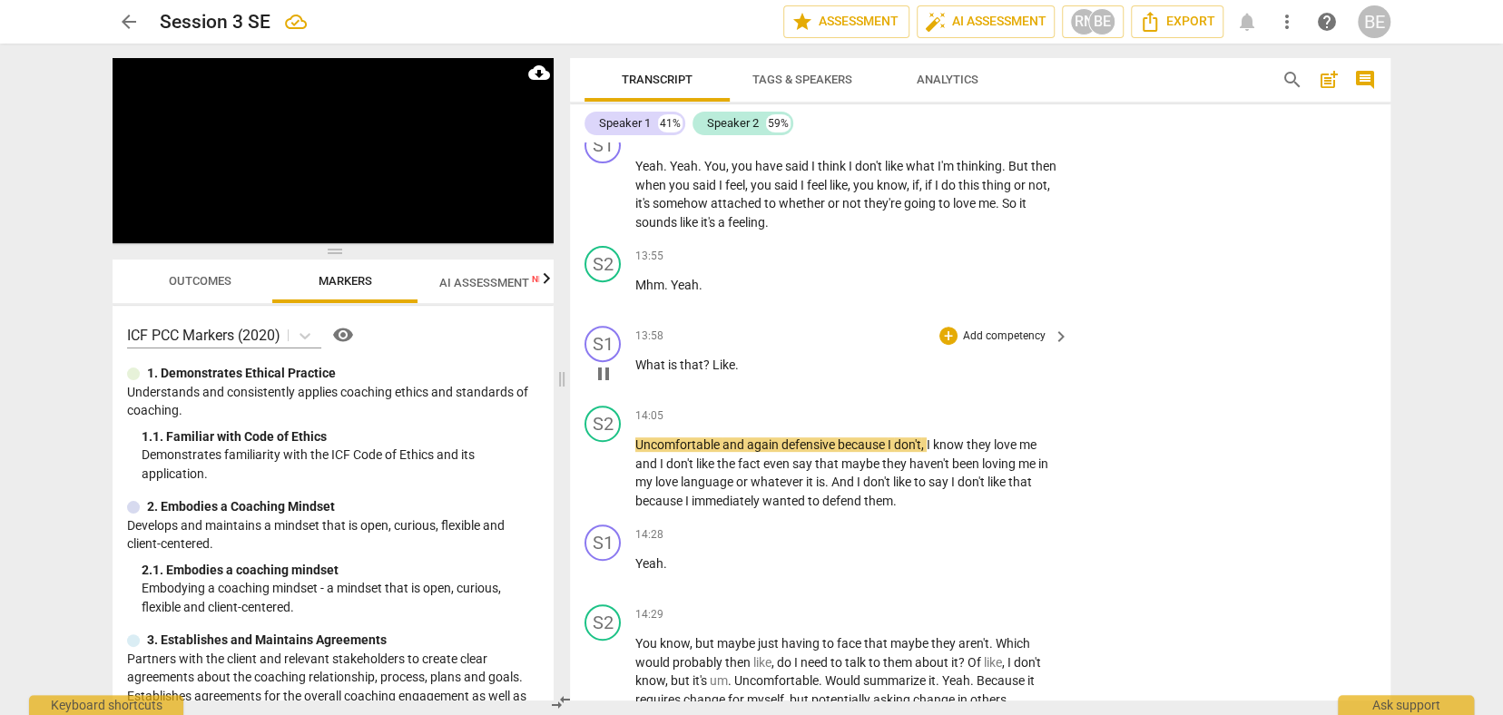
scroll to position [4730, 0]
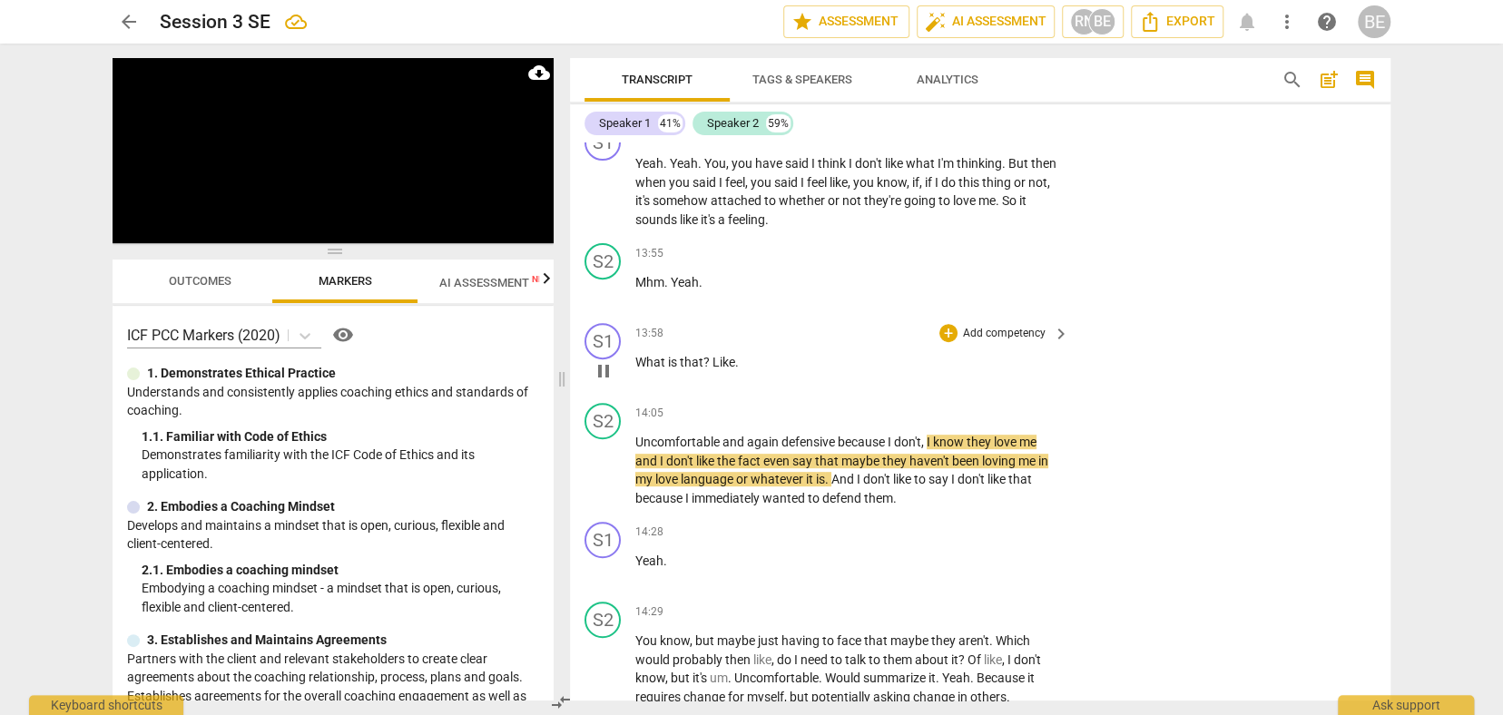
click at [1024, 326] on p "Add competency" at bounding box center [1004, 334] width 86 height 16
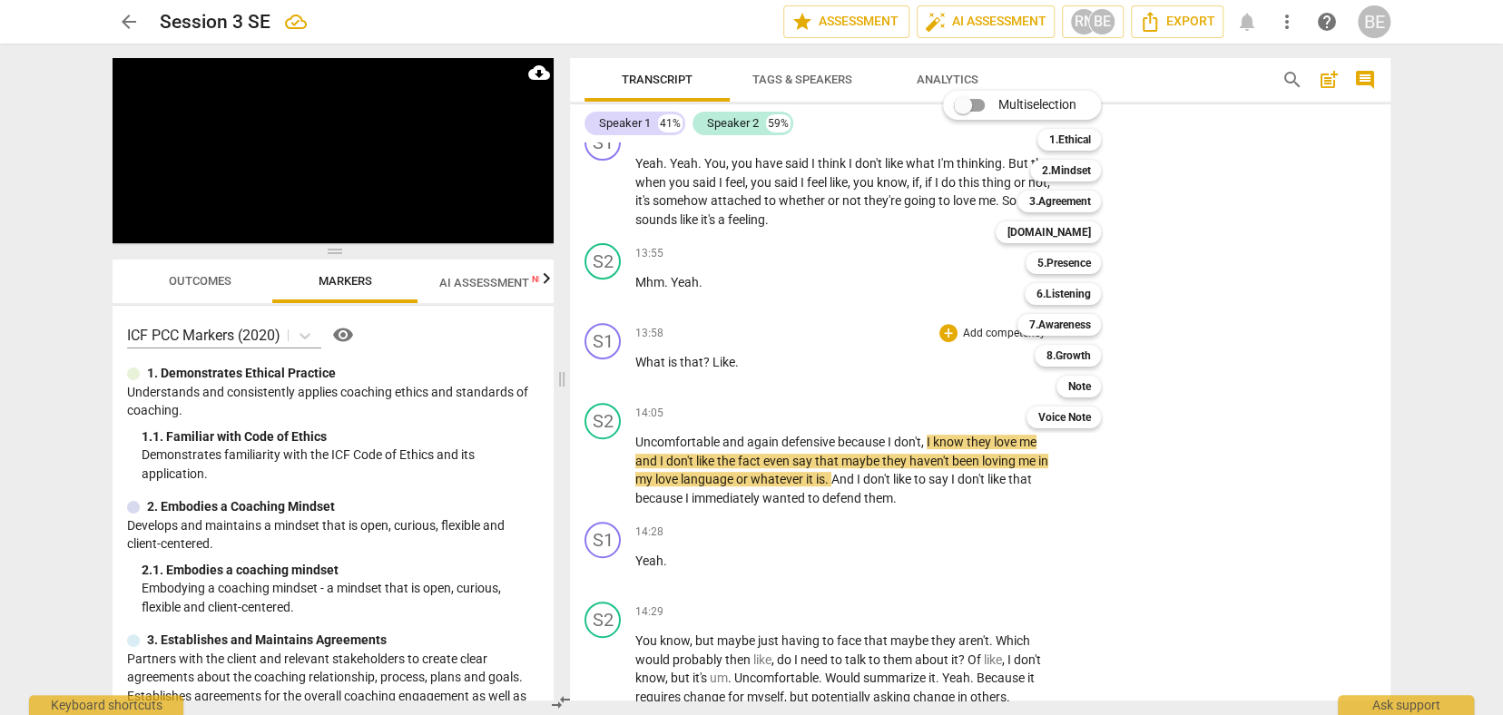
click at [1387, 314] on div at bounding box center [751, 357] width 1503 height 715
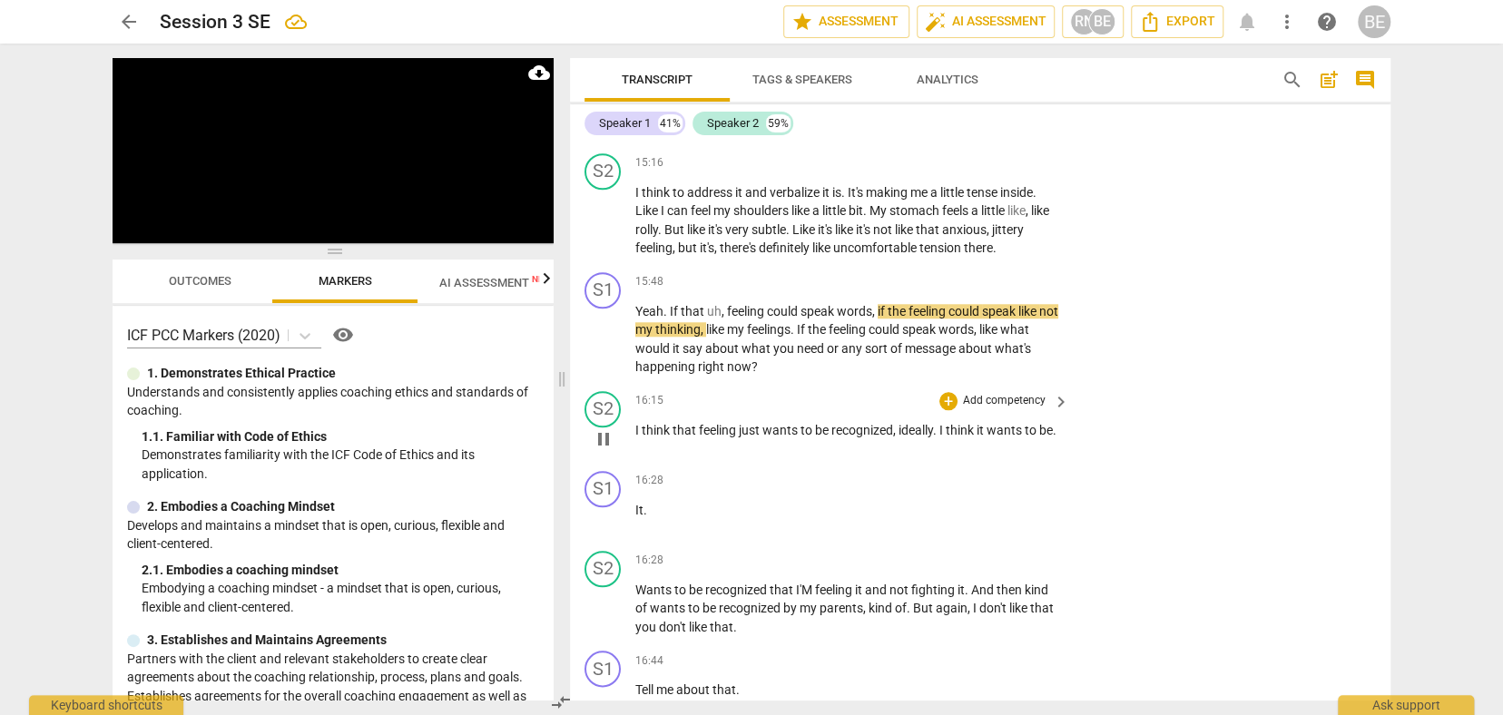
scroll to position [5398, 0]
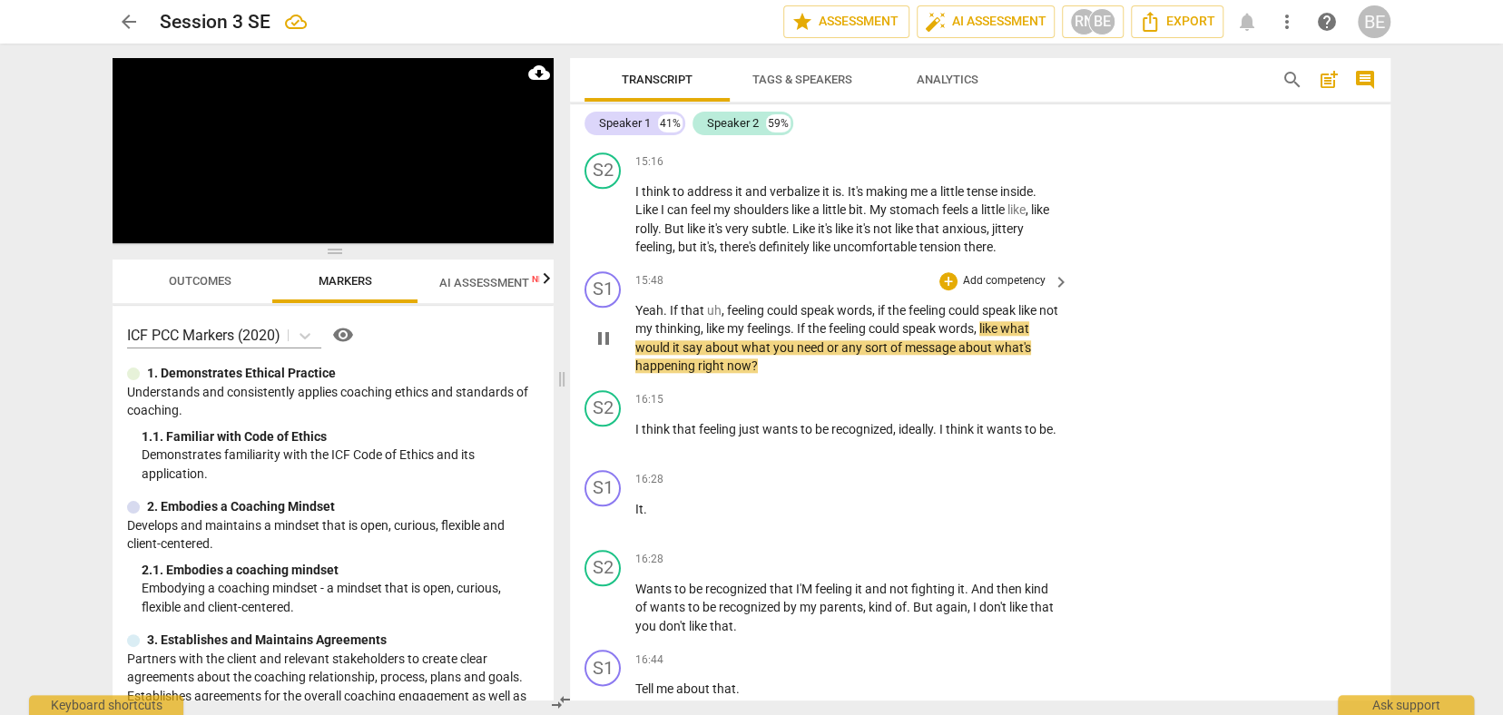
click at [1037, 273] on p "Add competency" at bounding box center [1004, 281] width 86 height 16
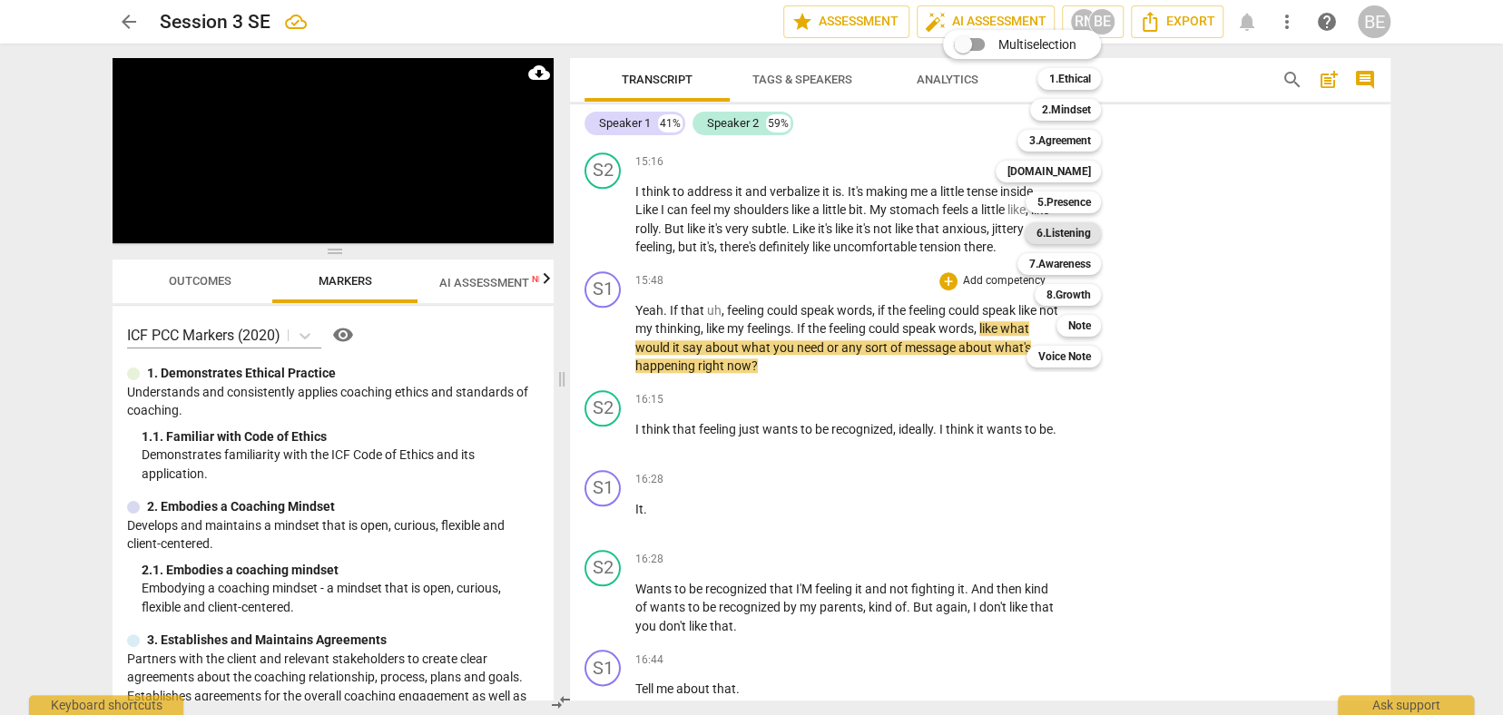
click at [1072, 230] on b "6.Listening" at bounding box center [1062, 233] width 54 height 22
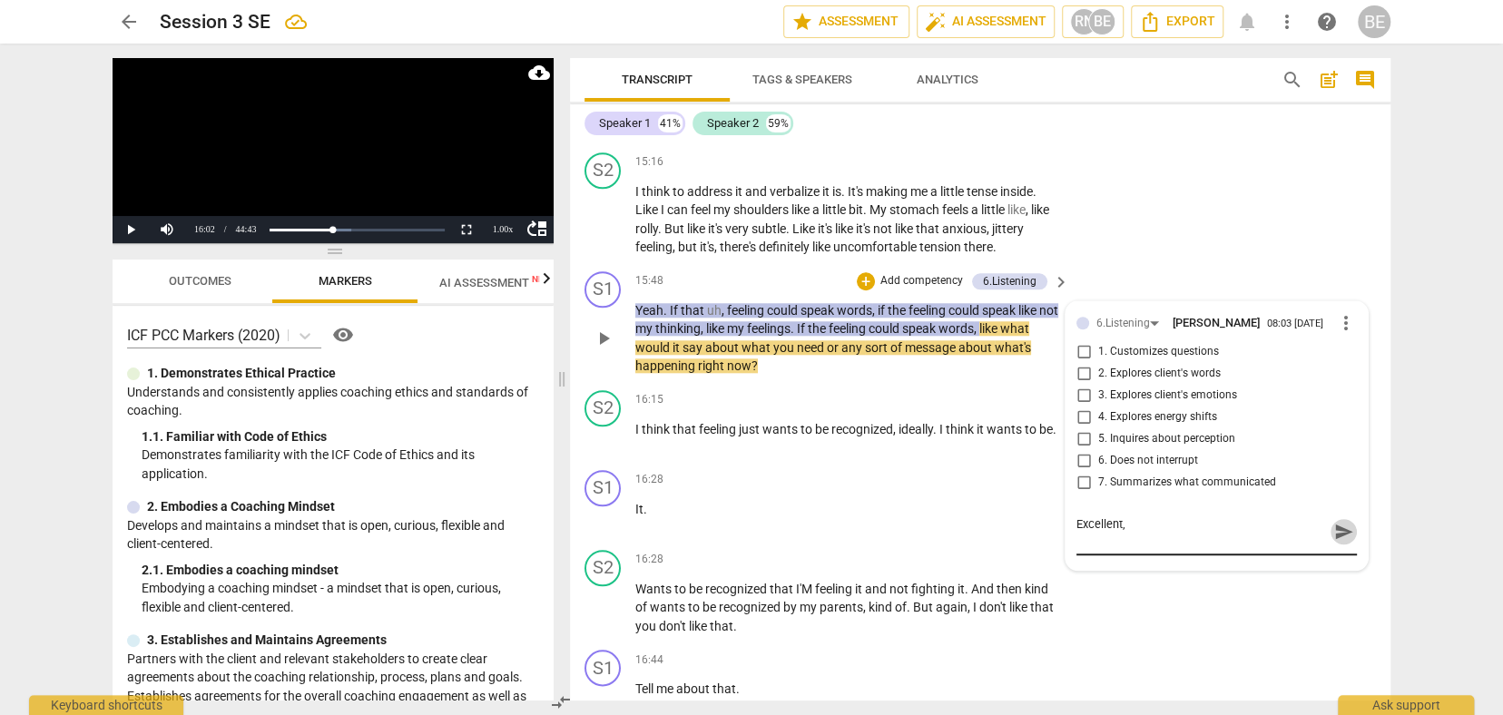
click at [1334, 522] on span "send" at bounding box center [1344, 532] width 20 height 20
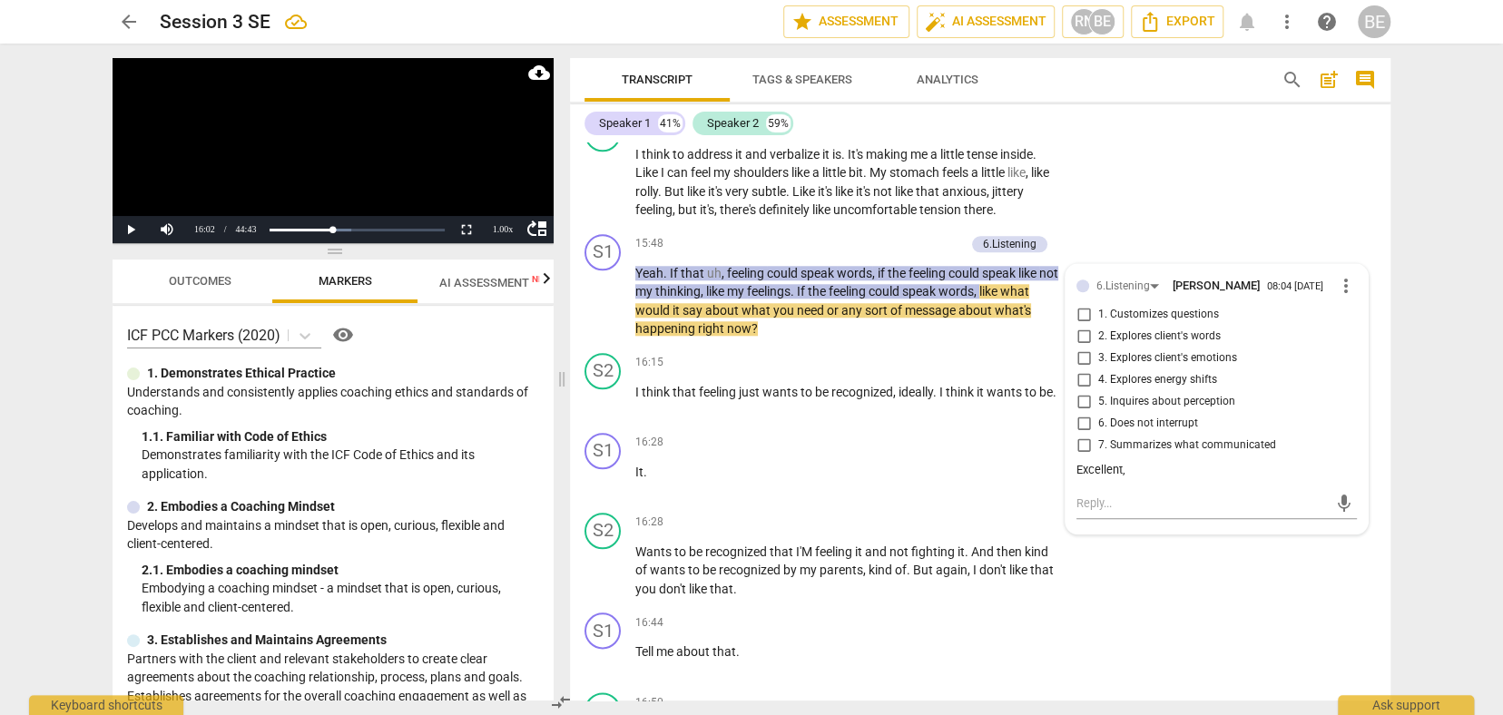
scroll to position [0, 0]
click at [132, 224] on button "Play" at bounding box center [131, 229] width 36 height 27
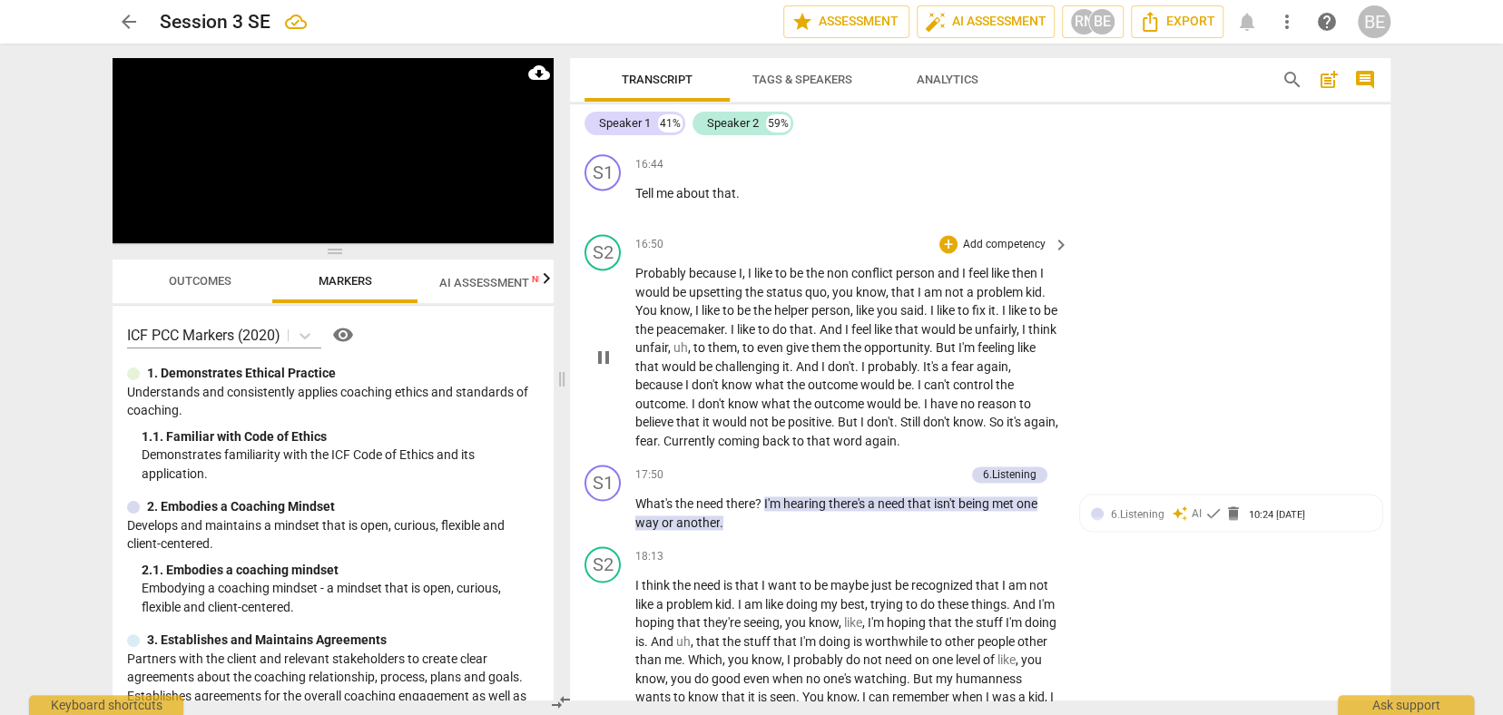
scroll to position [5896, 0]
click at [737, 320] on span "I" at bounding box center [733, 327] width 6 height 15
click at [603, 345] on span "pause" at bounding box center [604, 356] width 22 height 22
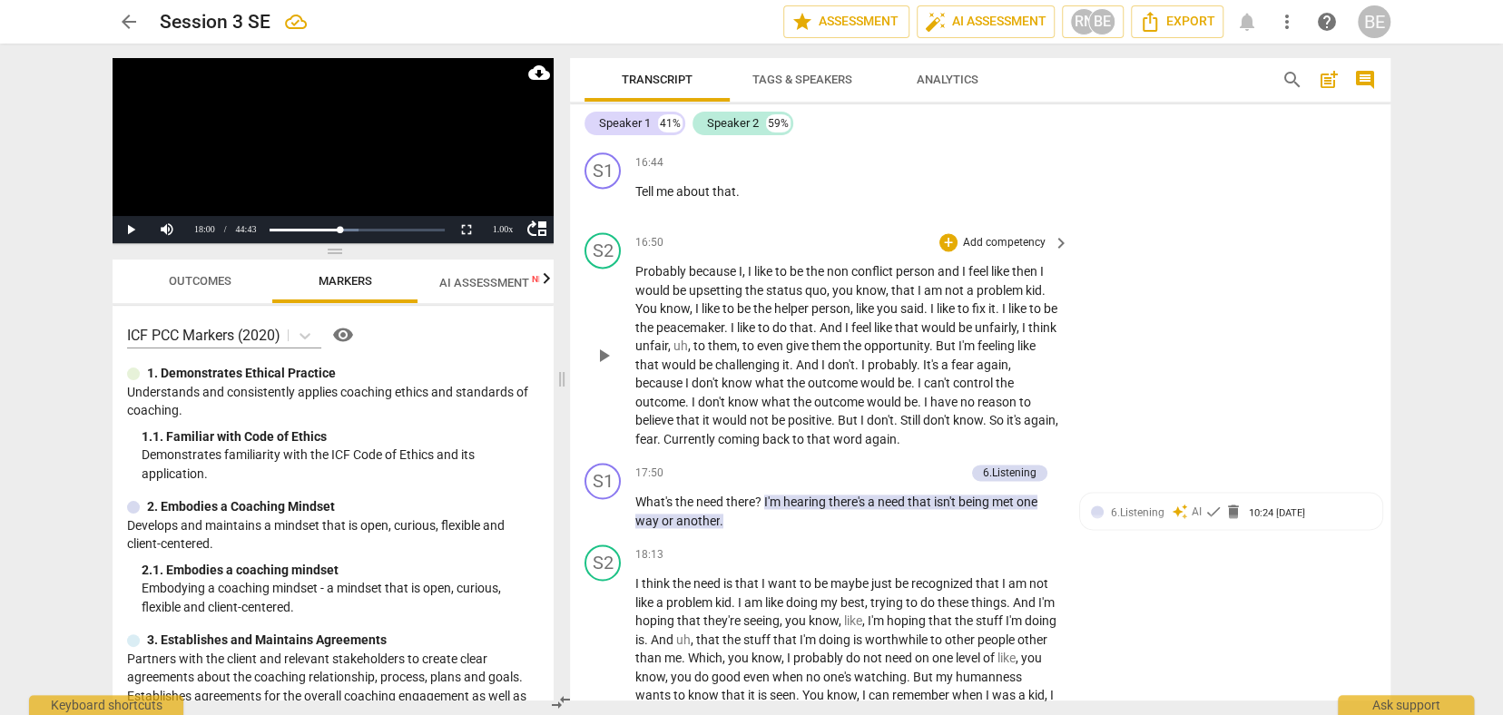
click at [730, 320] on span "." at bounding box center [727, 327] width 6 height 15
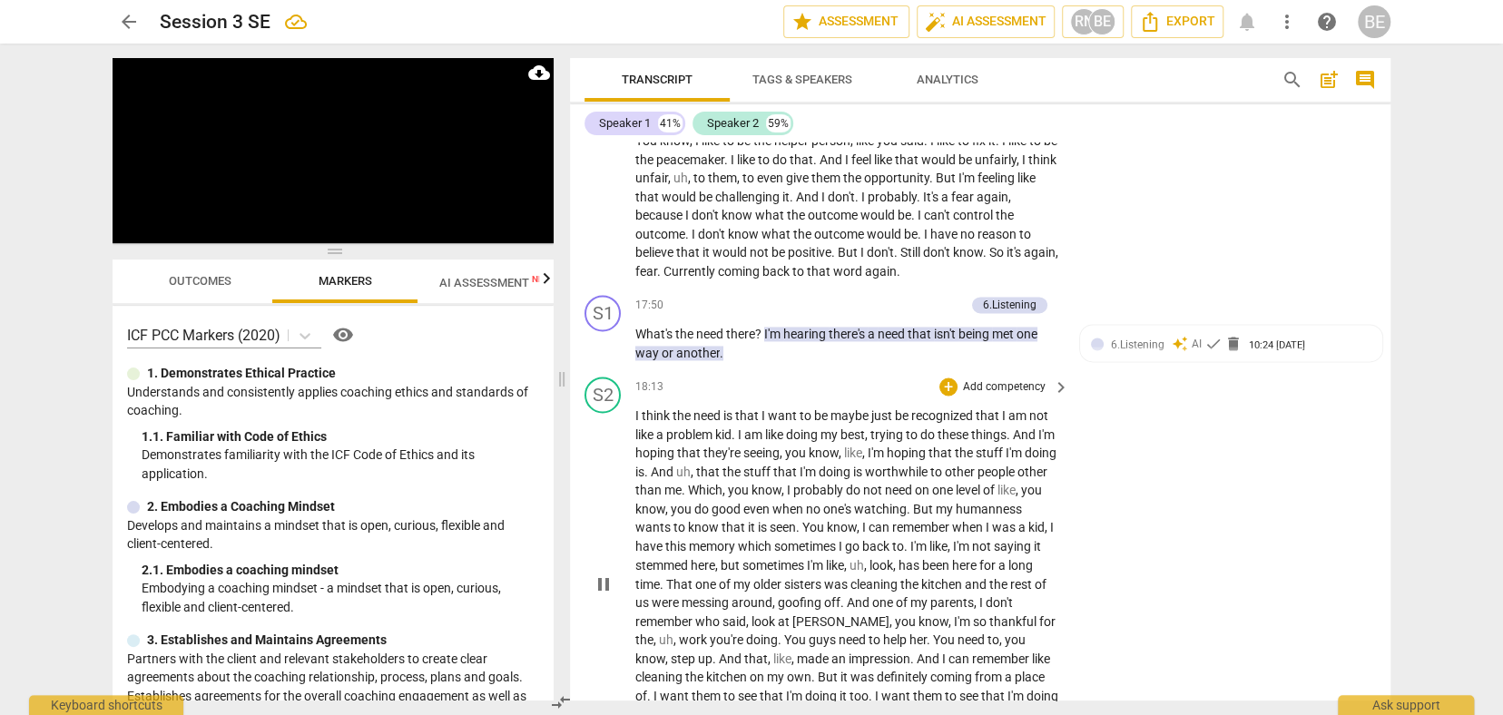
scroll to position [0, 0]
click at [968, 327] on span "being" at bounding box center [975, 334] width 34 height 15
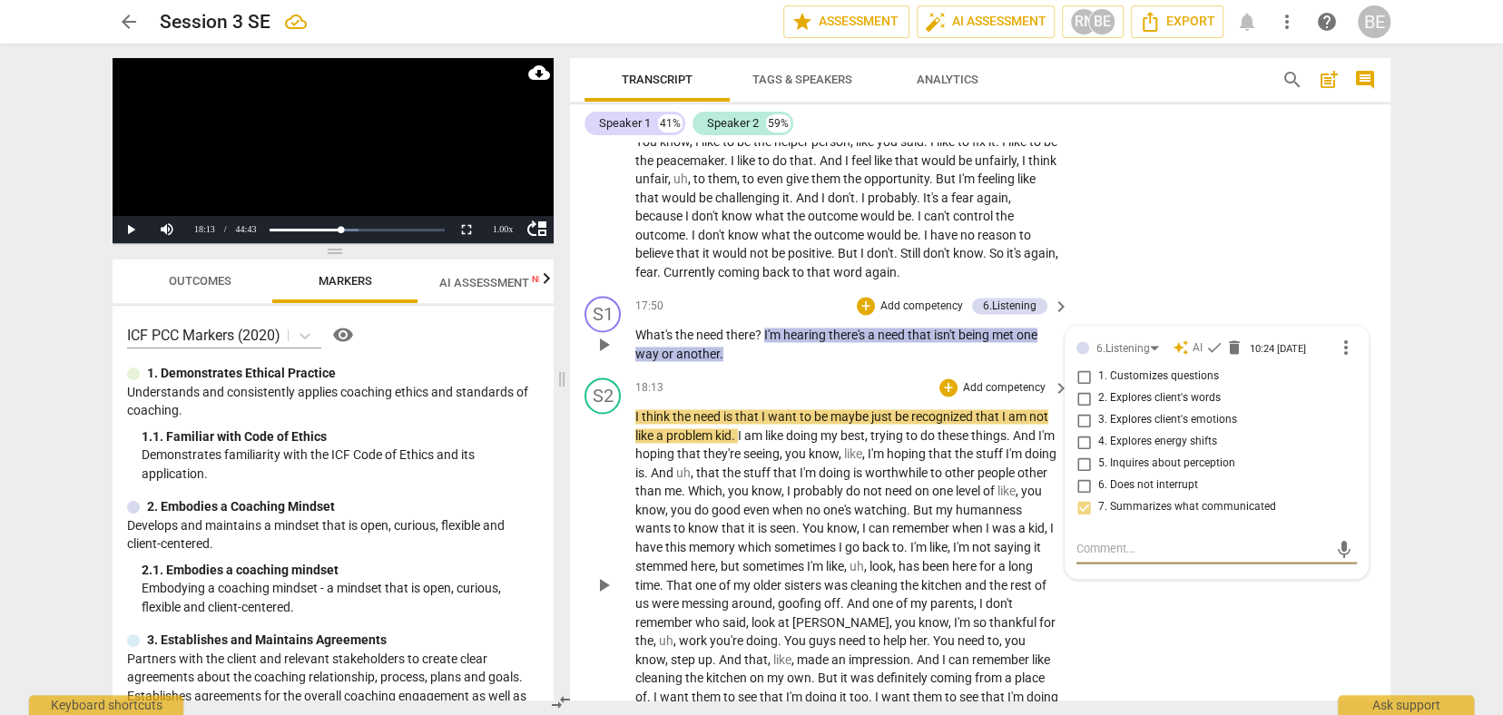
scroll to position [6060, 0]
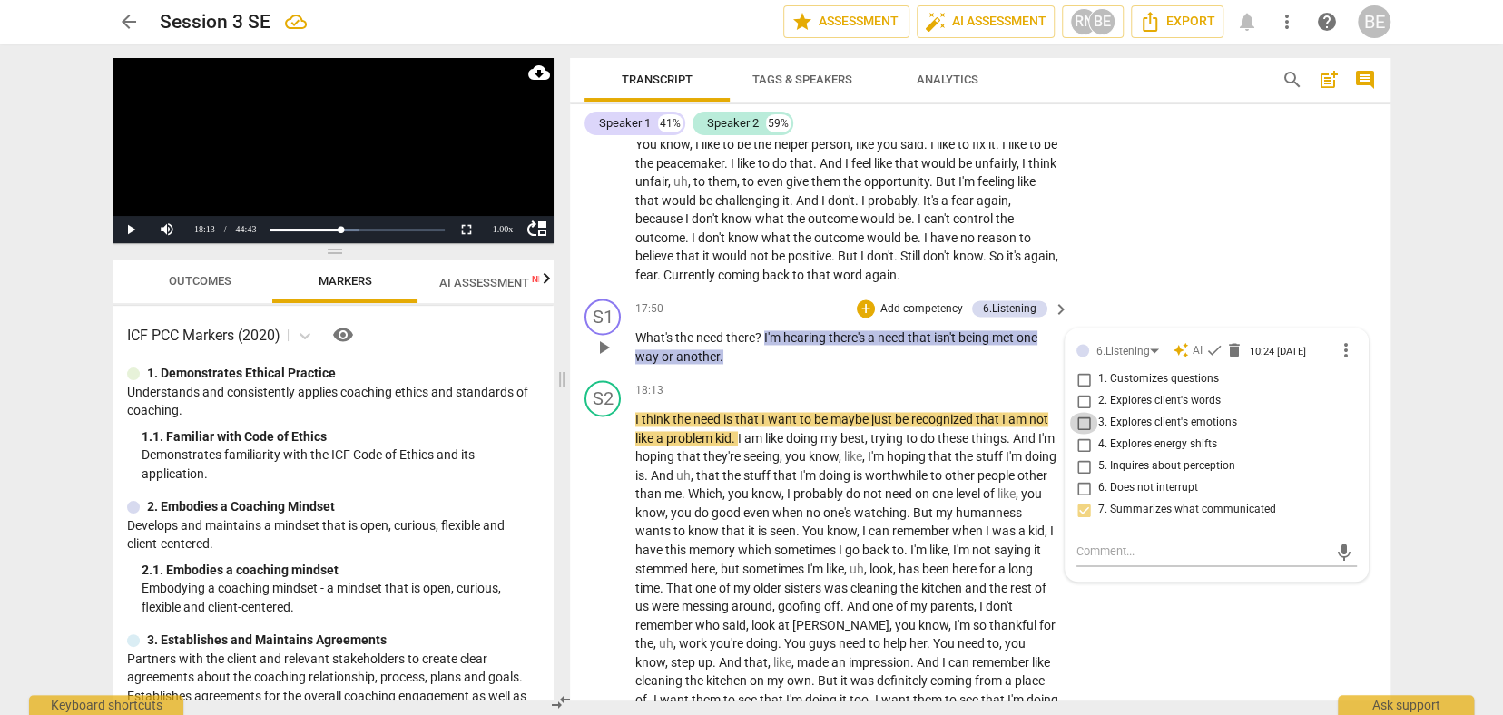
click at [1081, 412] on input "3. Explores client's emotions" at bounding box center [1083, 423] width 29 height 22
click at [1082, 456] on input "5. Inquires about perception" at bounding box center [1083, 467] width 29 height 22
click at [1006, 383] on p "Add competency" at bounding box center [1004, 391] width 86 height 16
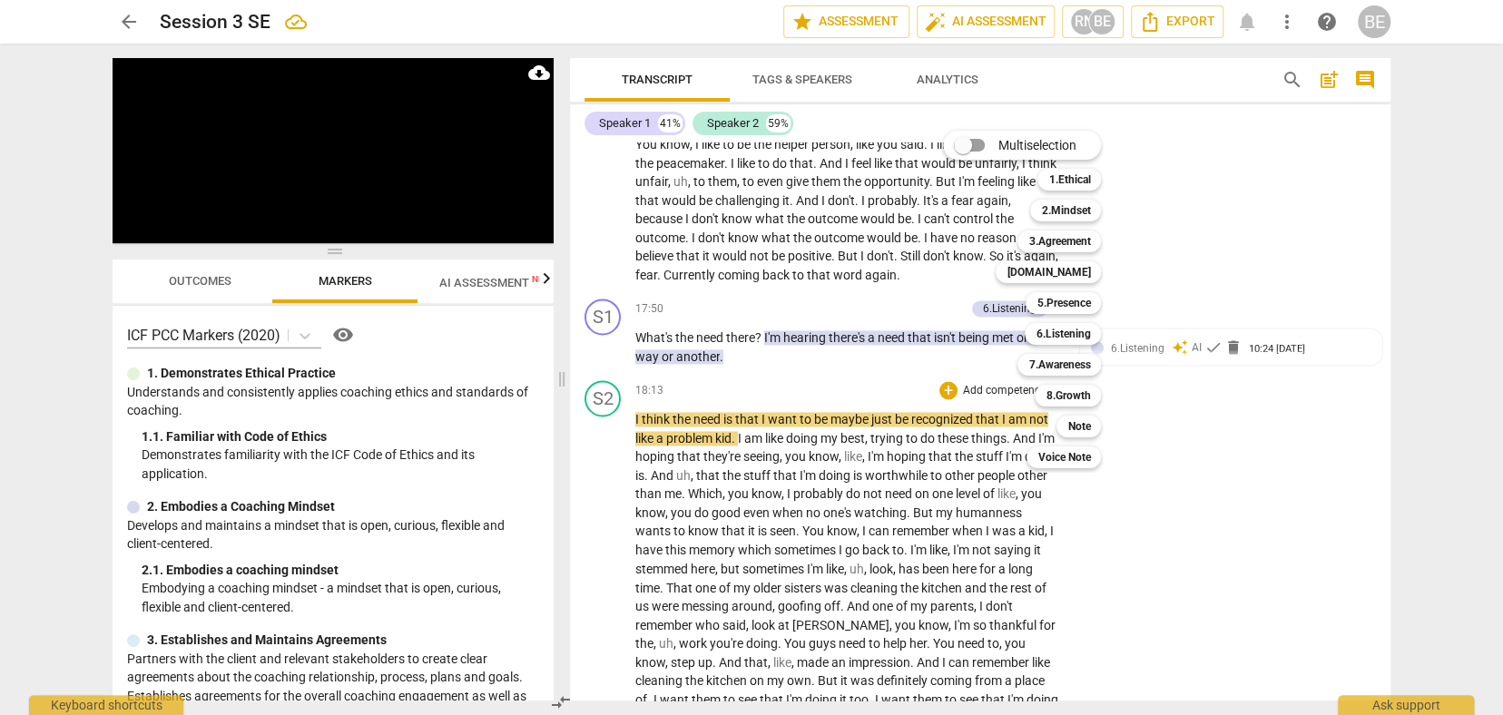
click at [1024, 210] on div "Multiselection m 1.Ethical 1 2.Mindset 2 3.Agreement 3 [DOMAIN_NAME] 4 5.Presen…" at bounding box center [1036, 299] width 200 height 347
click at [1010, 219] on div "Multiselection m 1.Ethical 1 2.Mindset 2 3.Agreement 3 [DOMAIN_NAME] 4 5.Presen…" at bounding box center [1036, 299] width 200 height 347
click at [1069, 332] on b "6.Listening" at bounding box center [1062, 334] width 54 height 22
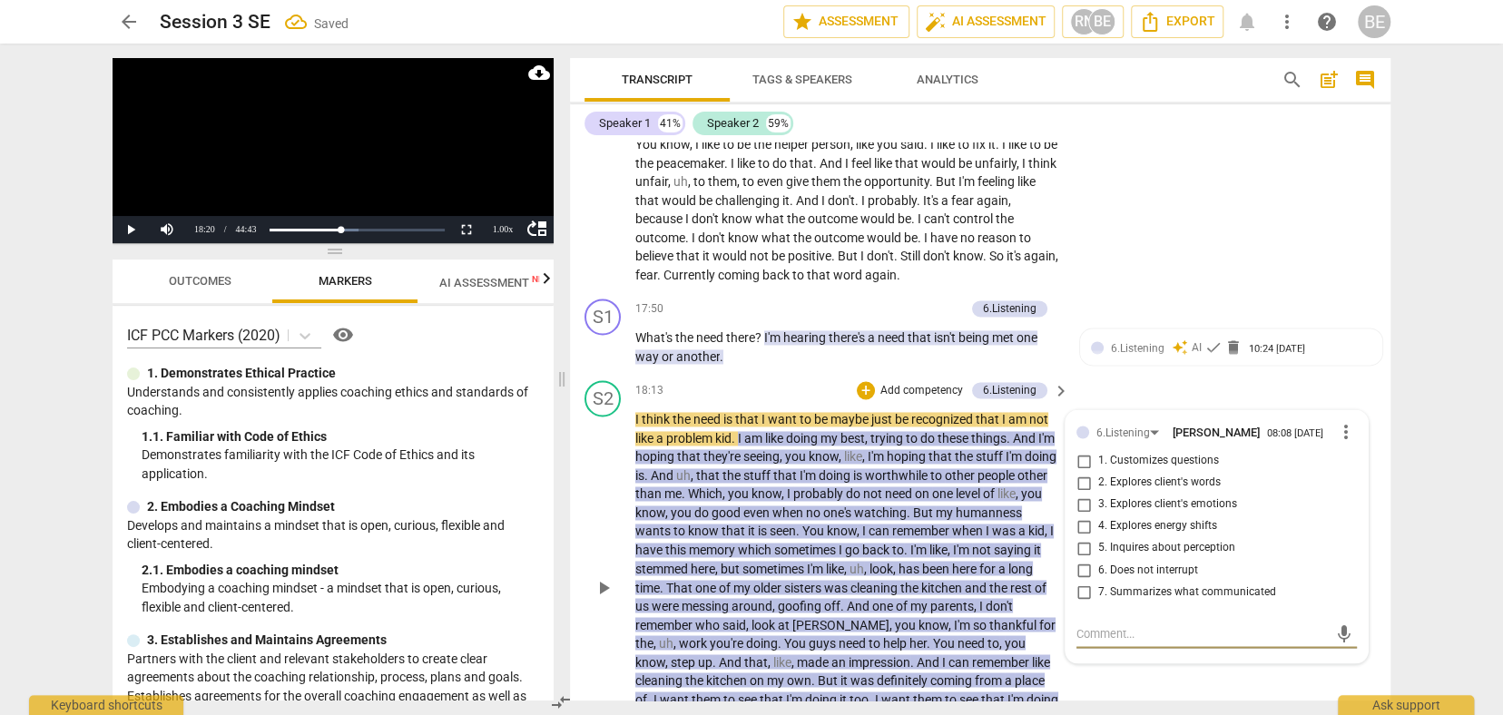
scroll to position [0, 0]
click at [1083, 537] on input "5. Inquires about perception" at bounding box center [1083, 548] width 29 height 22
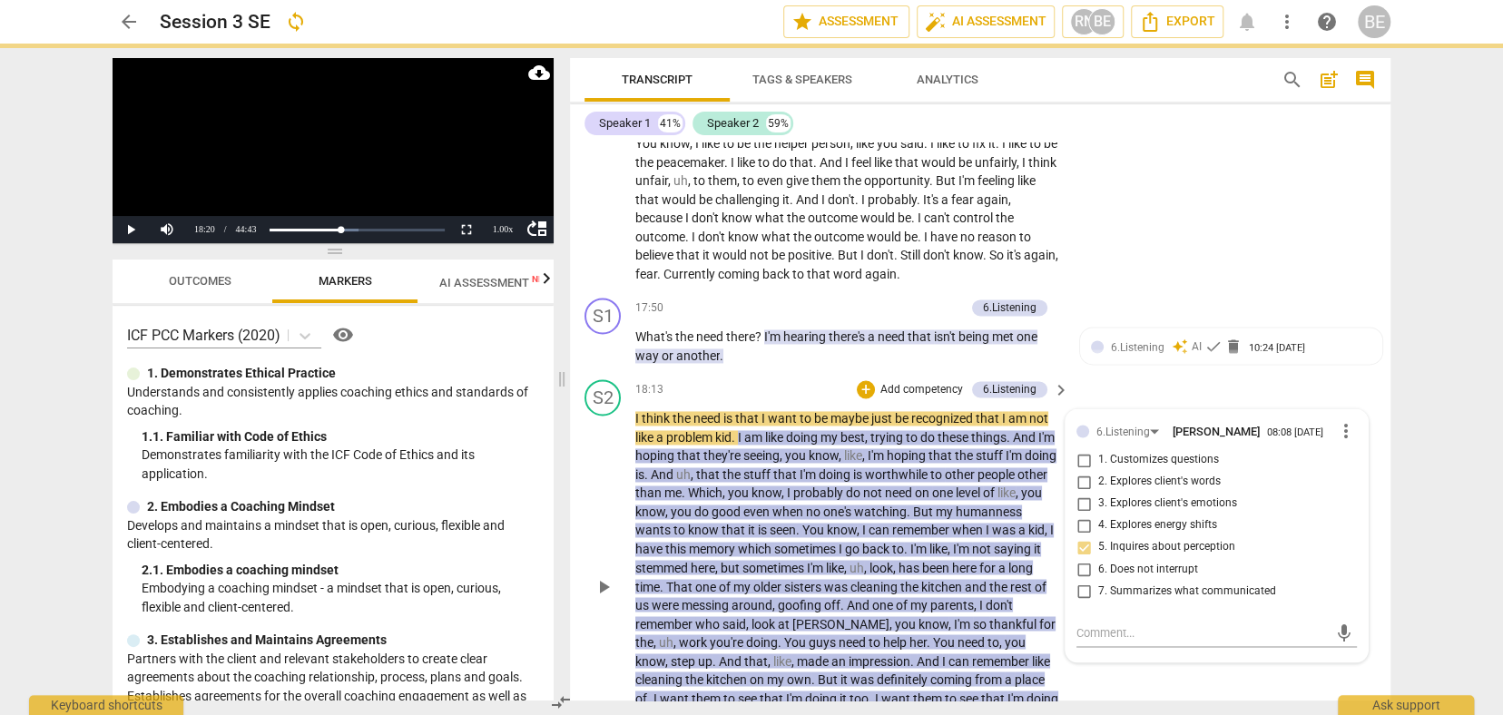
click at [1082, 471] on input "2. Explores client's words" at bounding box center [1083, 482] width 29 height 22
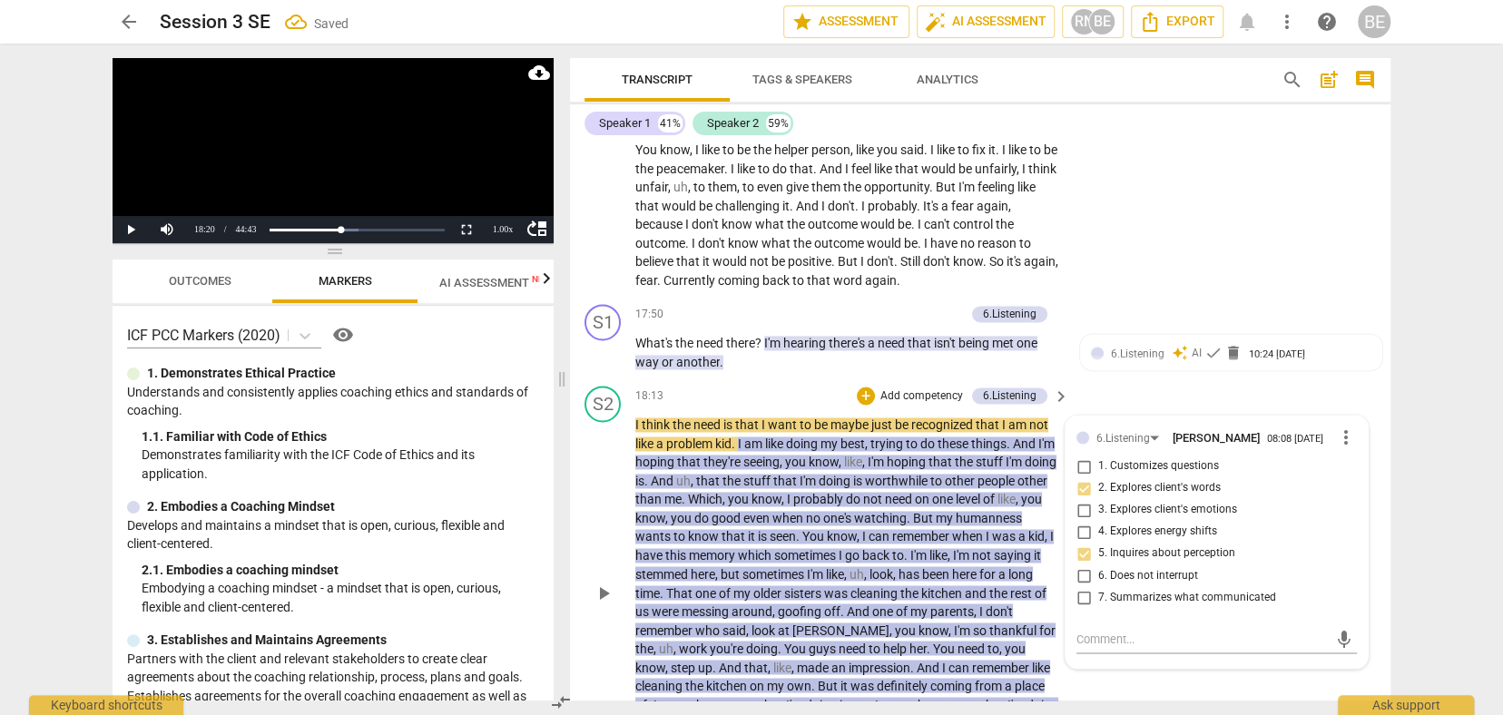
scroll to position [0, 0]
click at [1080, 499] on input "3. Explores client's emotions" at bounding box center [1083, 510] width 29 height 22
click at [1079, 477] on input "2. Explores client's words" at bounding box center [1083, 488] width 29 height 22
click at [1084, 456] on input "1. Customizes questions" at bounding box center [1083, 467] width 29 height 22
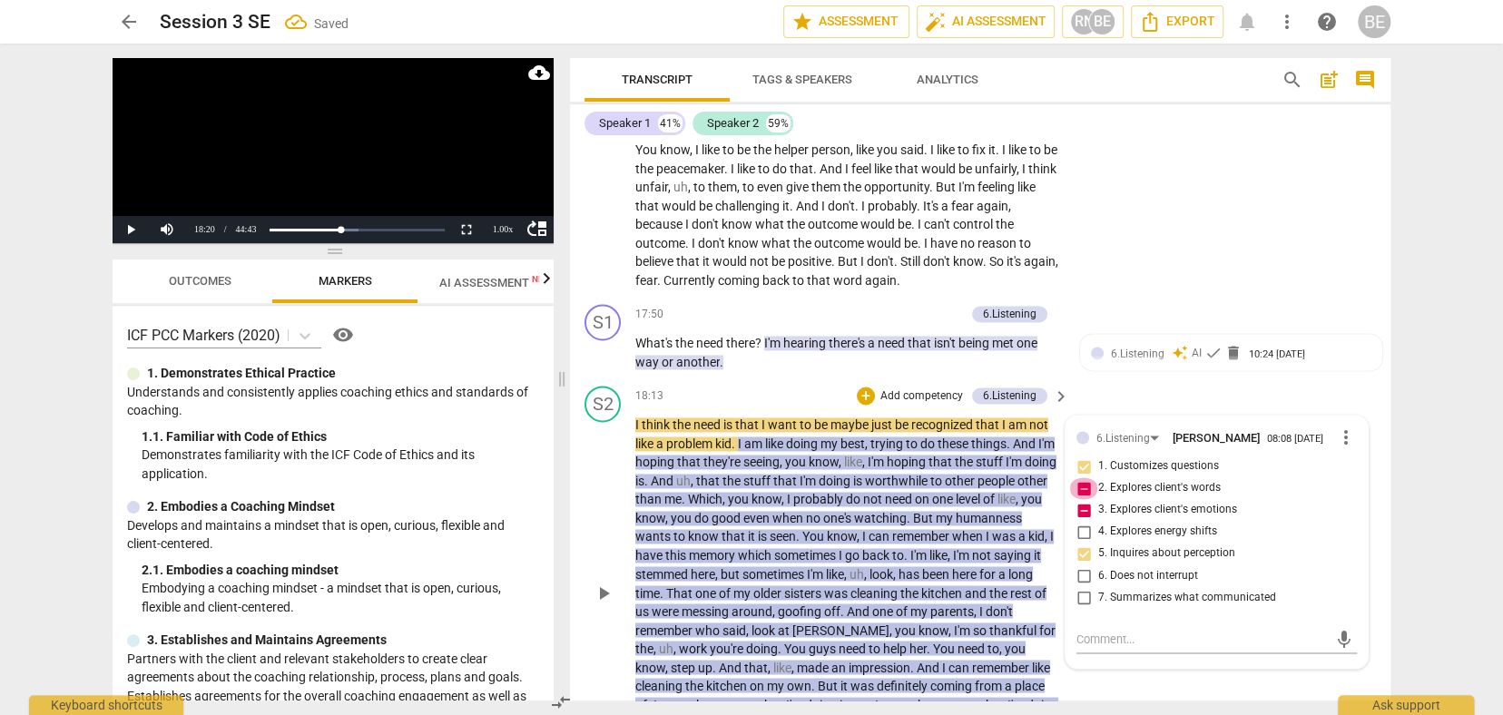
click at [1083, 477] on input "2. Explores client's words" at bounding box center [1083, 488] width 29 height 22
click at [1083, 499] on input "3. Explores client's emotions" at bounding box center [1083, 510] width 29 height 22
drag, startPoint x: 800, startPoint y: 291, endPoint x: 985, endPoint y: 254, distance: 187.9
click at [801, 378] on div "S2 play_arrow pause 18:13 + Add competency 6.Listening keyboard_arrow_right I t…" at bounding box center [980, 577] width 820 height 398
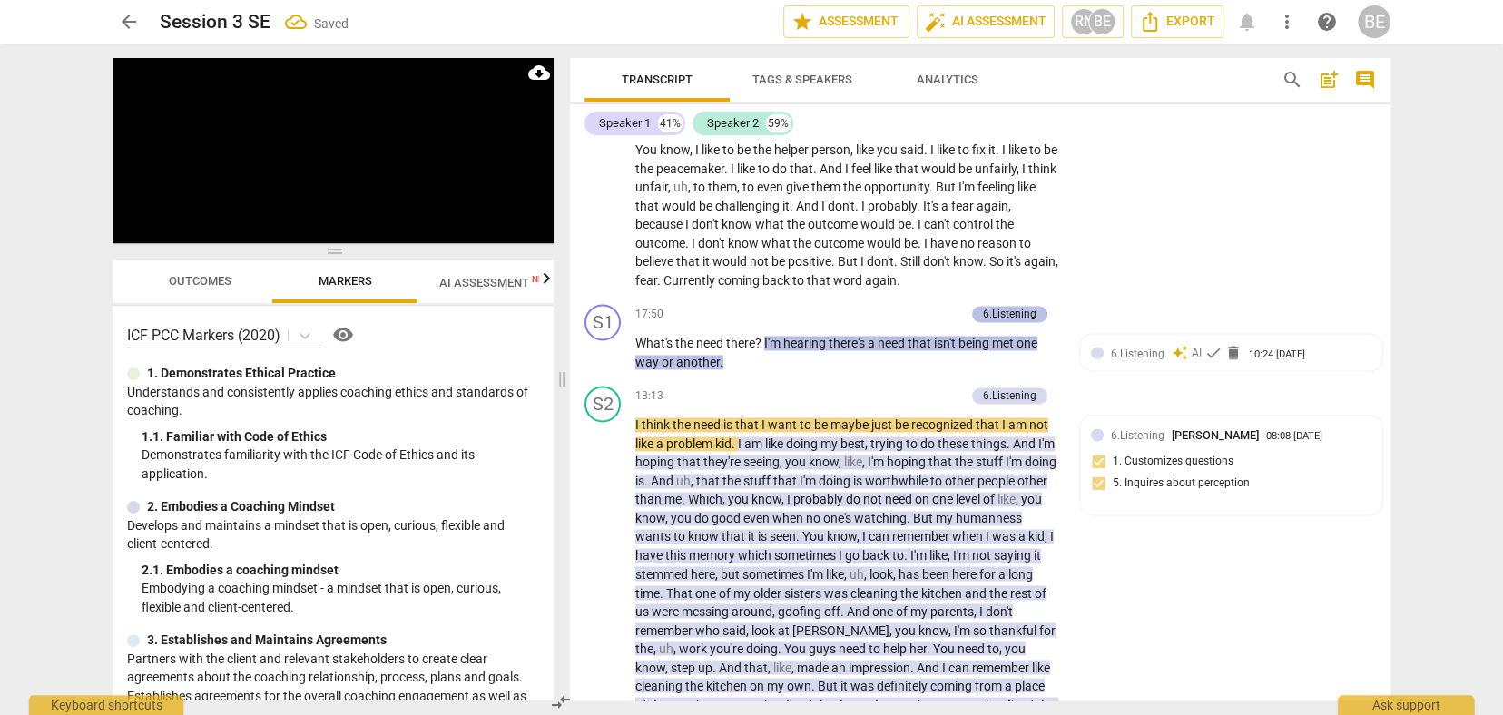
click at [1017, 306] on div "6.Listening" at bounding box center [1010, 314] width 54 height 16
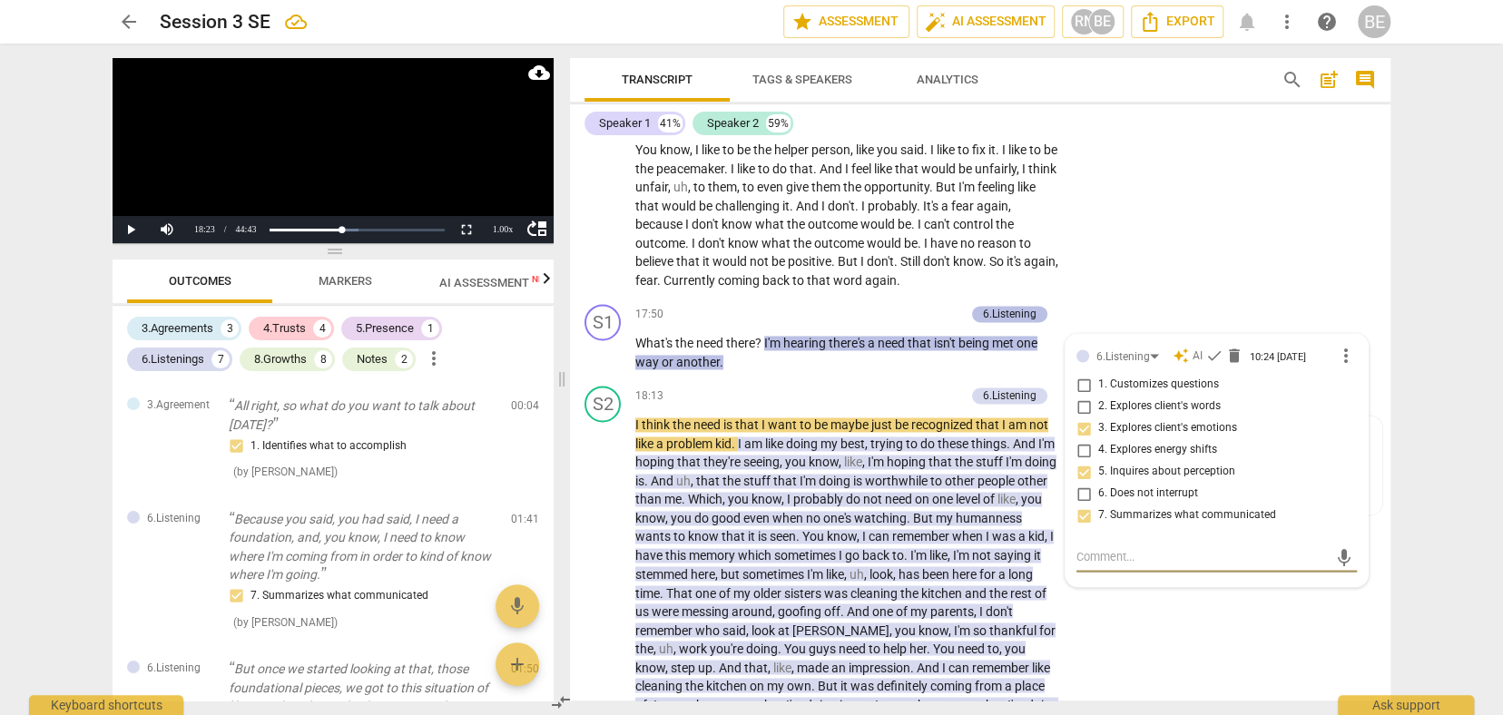
scroll to position [1407, 0]
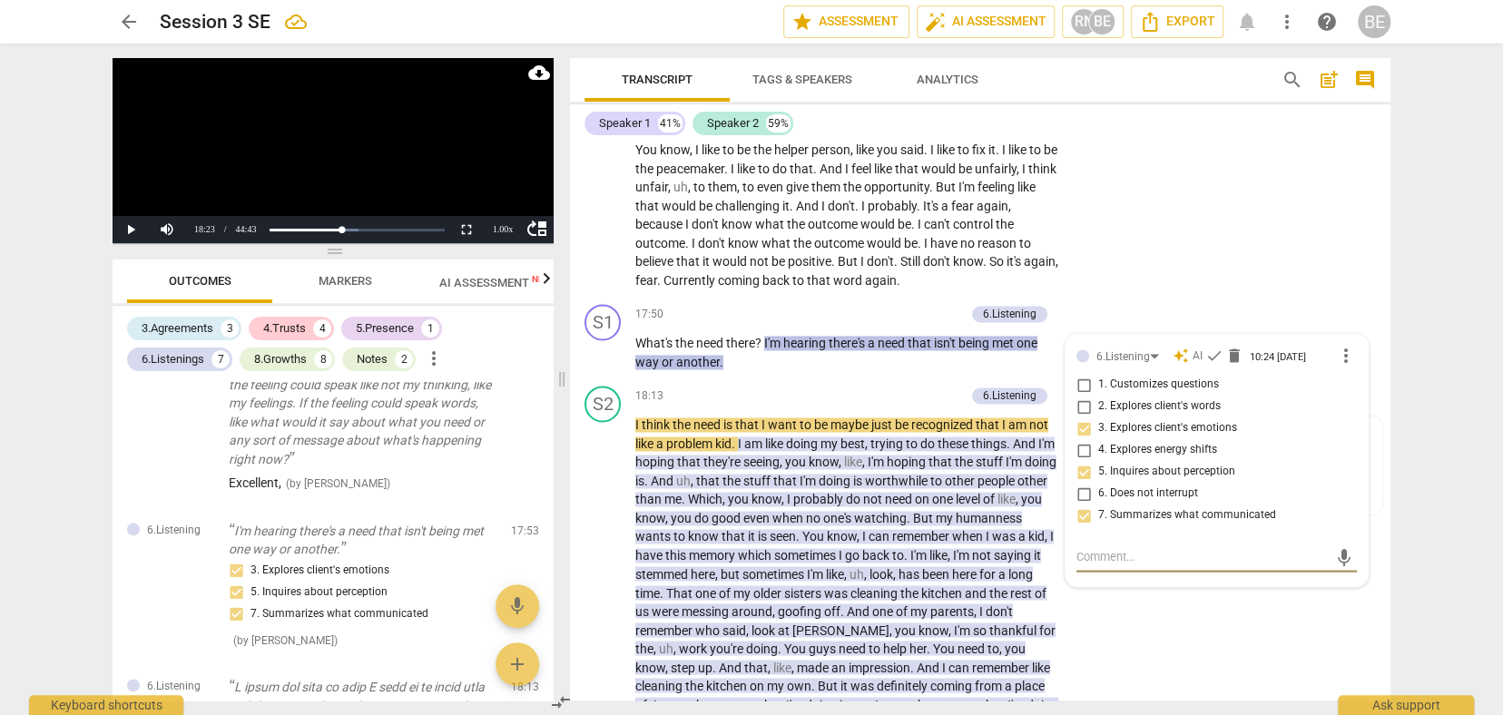
drag, startPoint x: 1080, startPoint y: 337, endPoint x: 1085, endPoint y: 350, distance: 14.7
click at [1080, 417] on input "3. Explores client's emotions" at bounding box center [1083, 428] width 29 height 22
drag, startPoint x: 1083, startPoint y: 331, endPoint x: 1092, endPoint y: 360, distance: 30.4
click at [1083, 417] on input "3. Explores client's emotions" at bounding box center [1083, 428] width 29 height 22
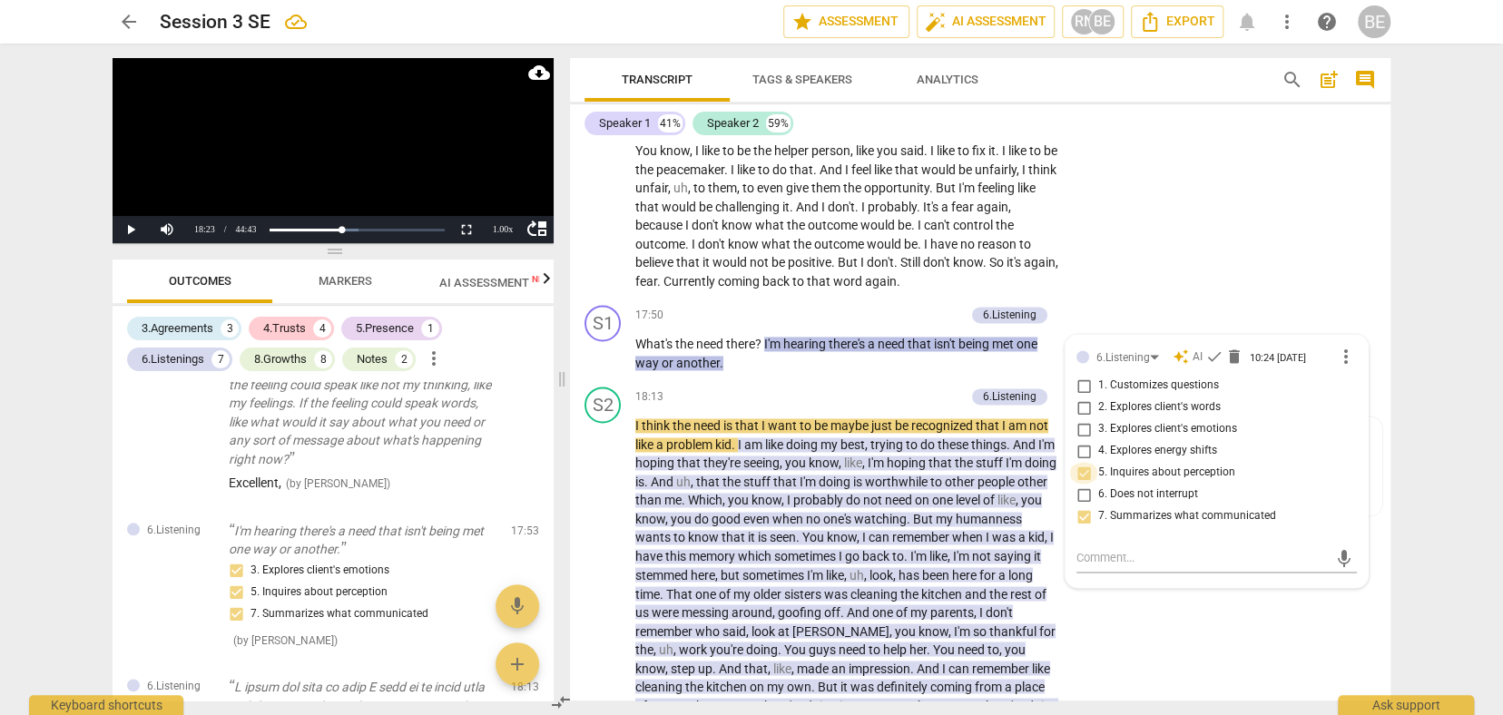
click at [1082, 462] on input "5. Inquires about perception" at bounding box center [1083, 473] width 29 height 22
click at [1082, 464] on input "5. Inquires about perception" at bounding box center [1083, 475] width 29 height 22
click at [1190, 204] on div "S2 play_arrow pause 16:50 + Add competency keyboard_arrow_right Probably becaus…" at bounding box center [980, 184] width 820 height 230
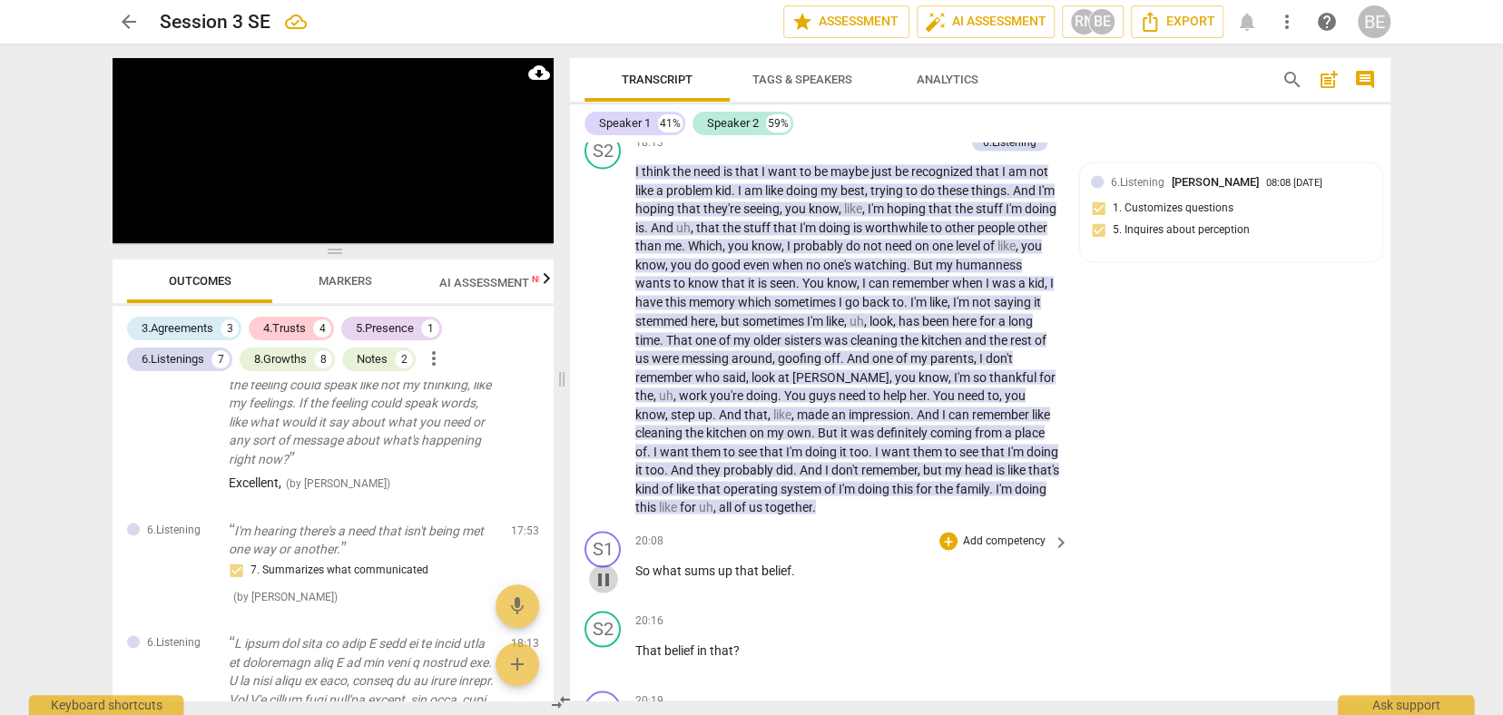
scroll to position [6310, 0]
drag, startPoint x: 599, startPoint y: 478, endPoint x: 671, endPoint y: 472, distance: 72.0
click at [613, 565] on span "pause" at bounding box center [604, 576] width 22 height 22
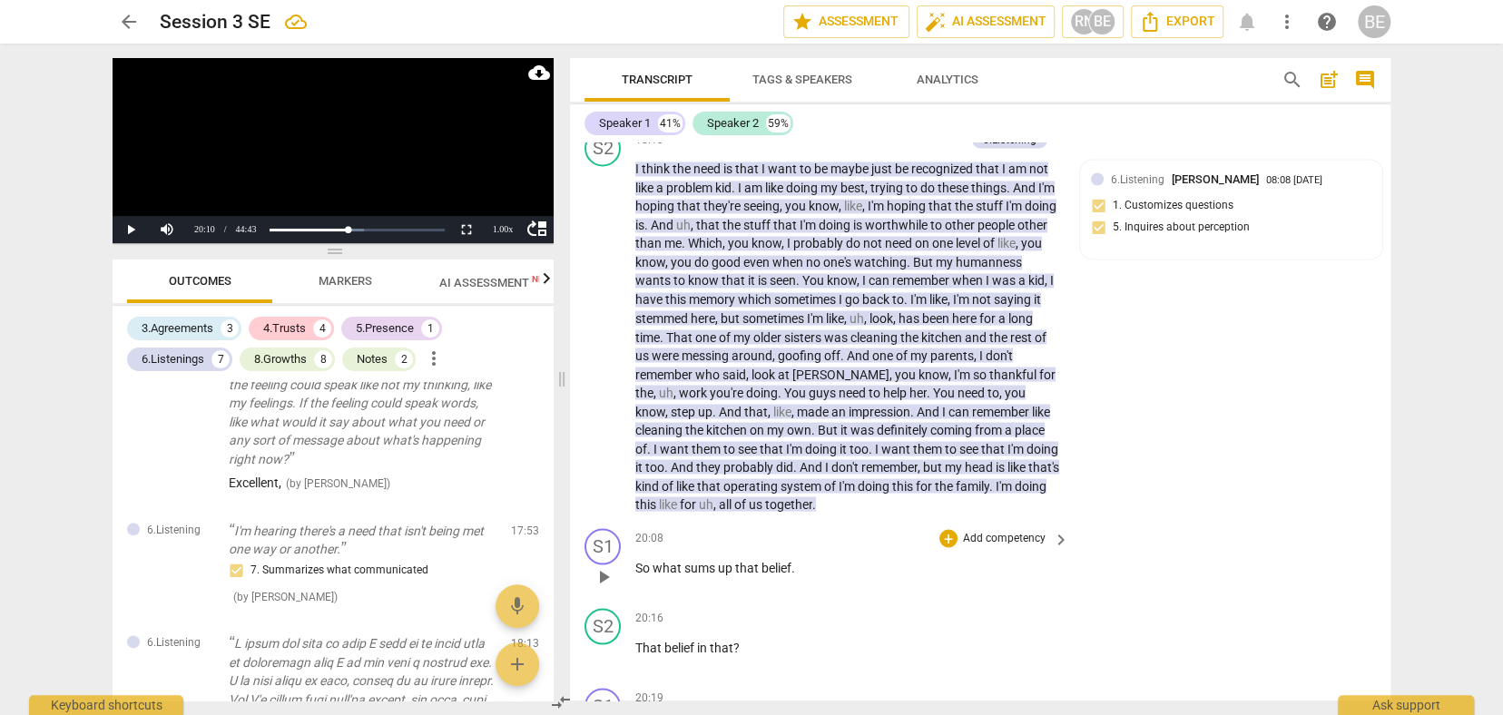
scroll to position [6313, 0]
click at [1011, 527] on p "Add competency" at bounding box center [1004, 535] width 86 height 16
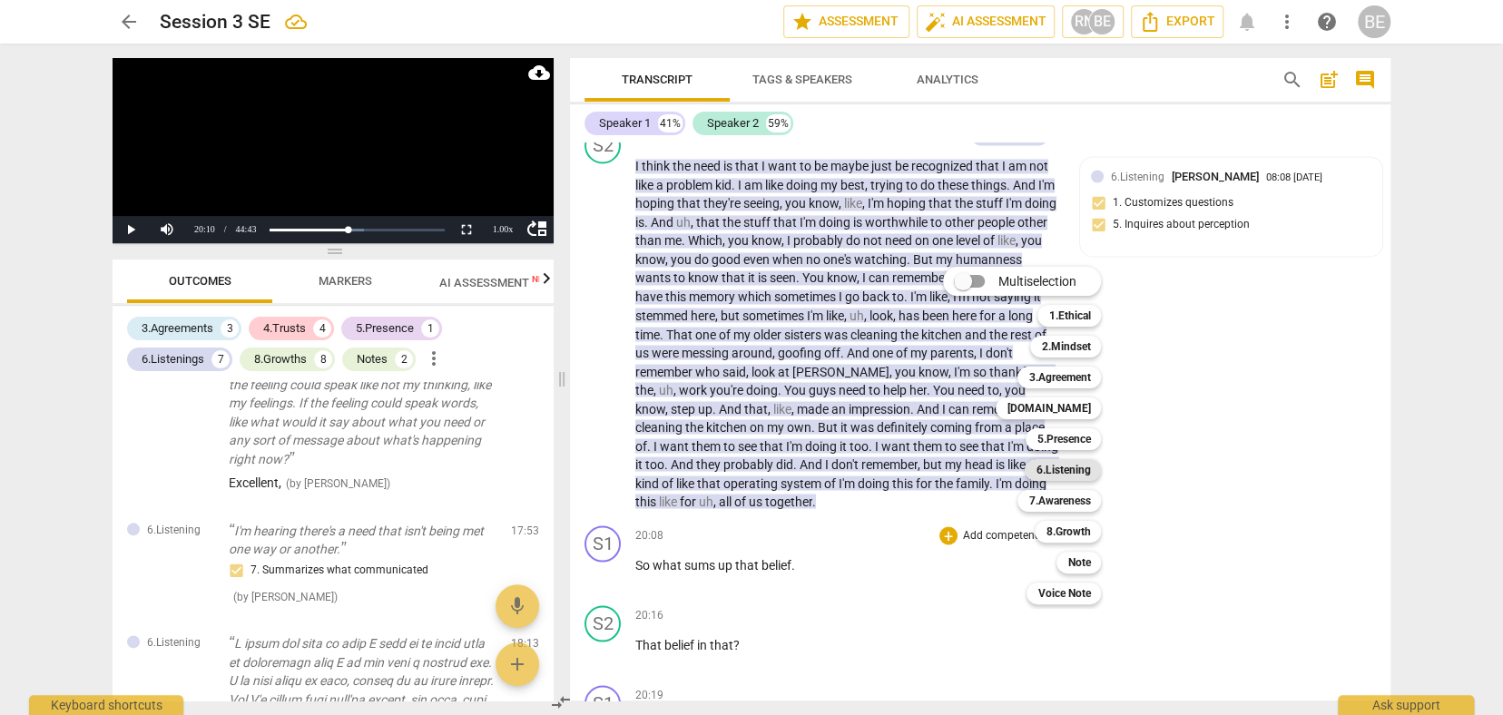
click at [1074, 466] on b "6.Listening" at bounding box center [1062, 470] width 54 height 22
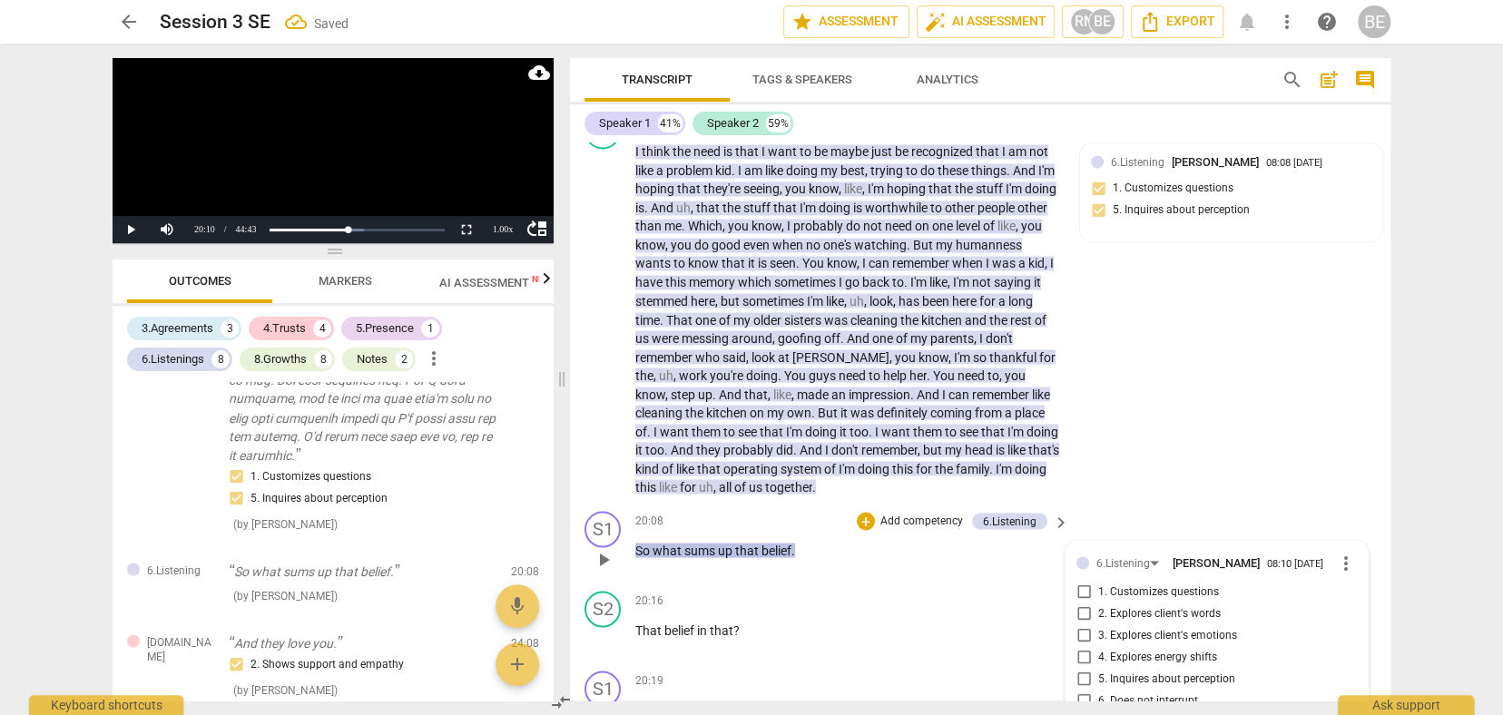
scroll to position [6323, 0]
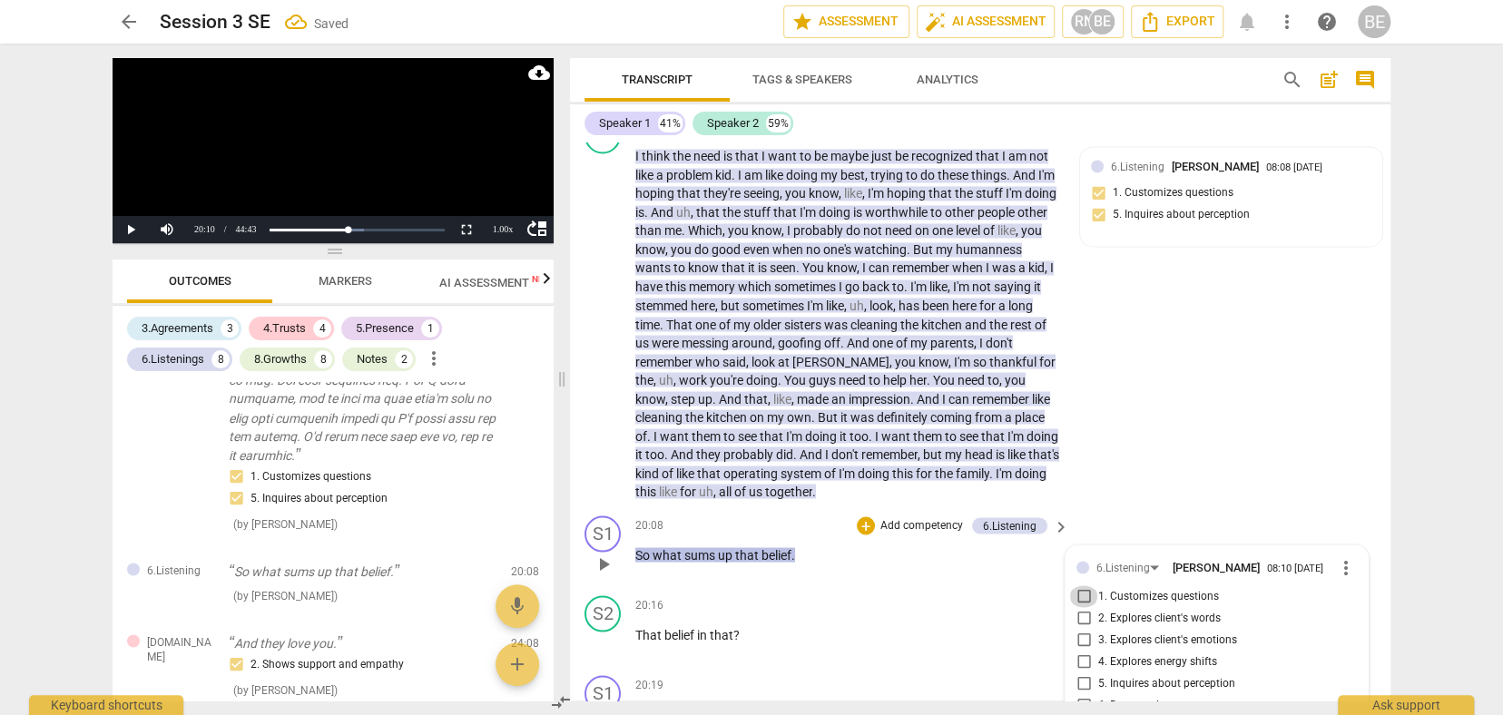
drag, startPoint x: 1080, startPoint y: 491, endPoint x: 1084, endPoint y: 563, distance: 71.8
click at [1080, 585] on input "1. Customizes questions" at bounding box center [1083, 596] width 29 height 22
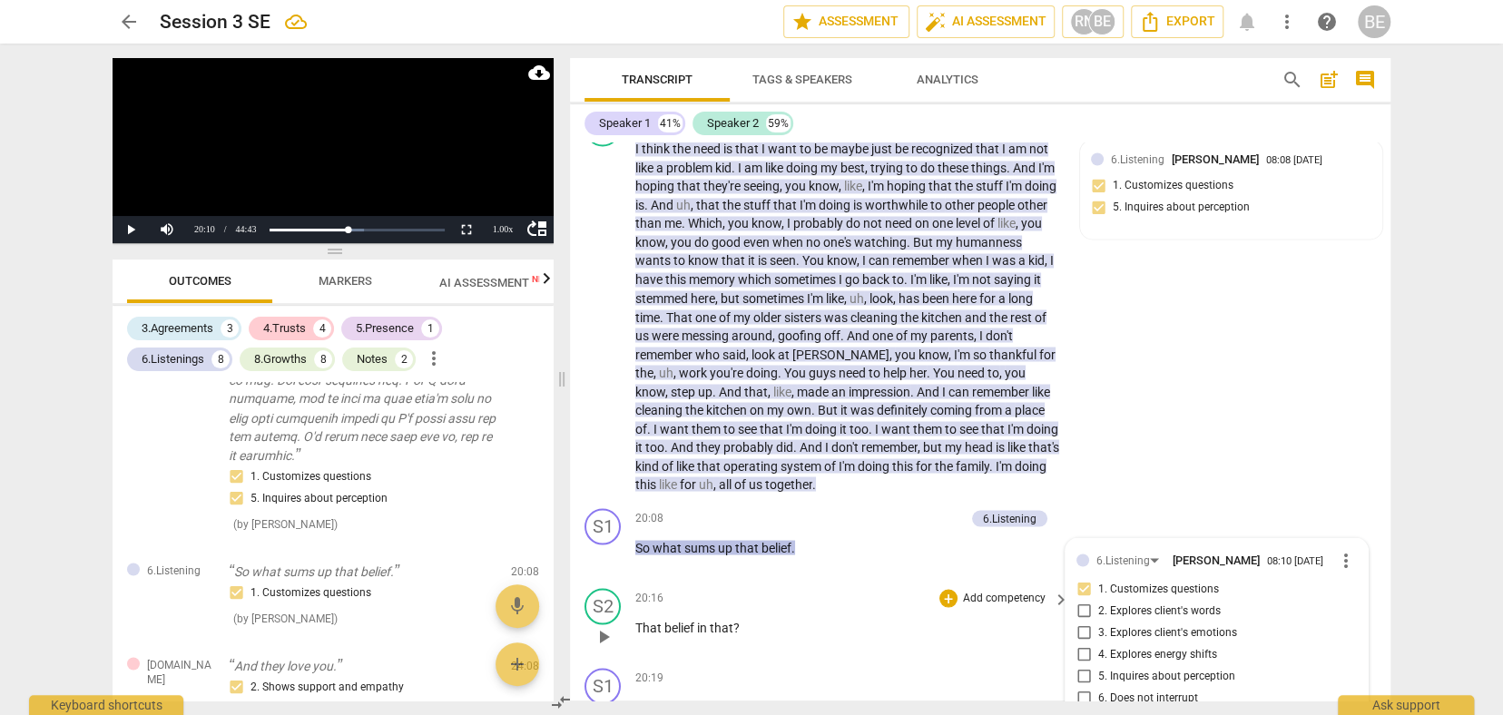
scroll to position [6329, 0]
click at [950, 582] on div "S2 play_arrow pause 20:16 + Add competency keyboard_arrow_right That belief in …" at bounding box center [980, 622] width 820 height 80
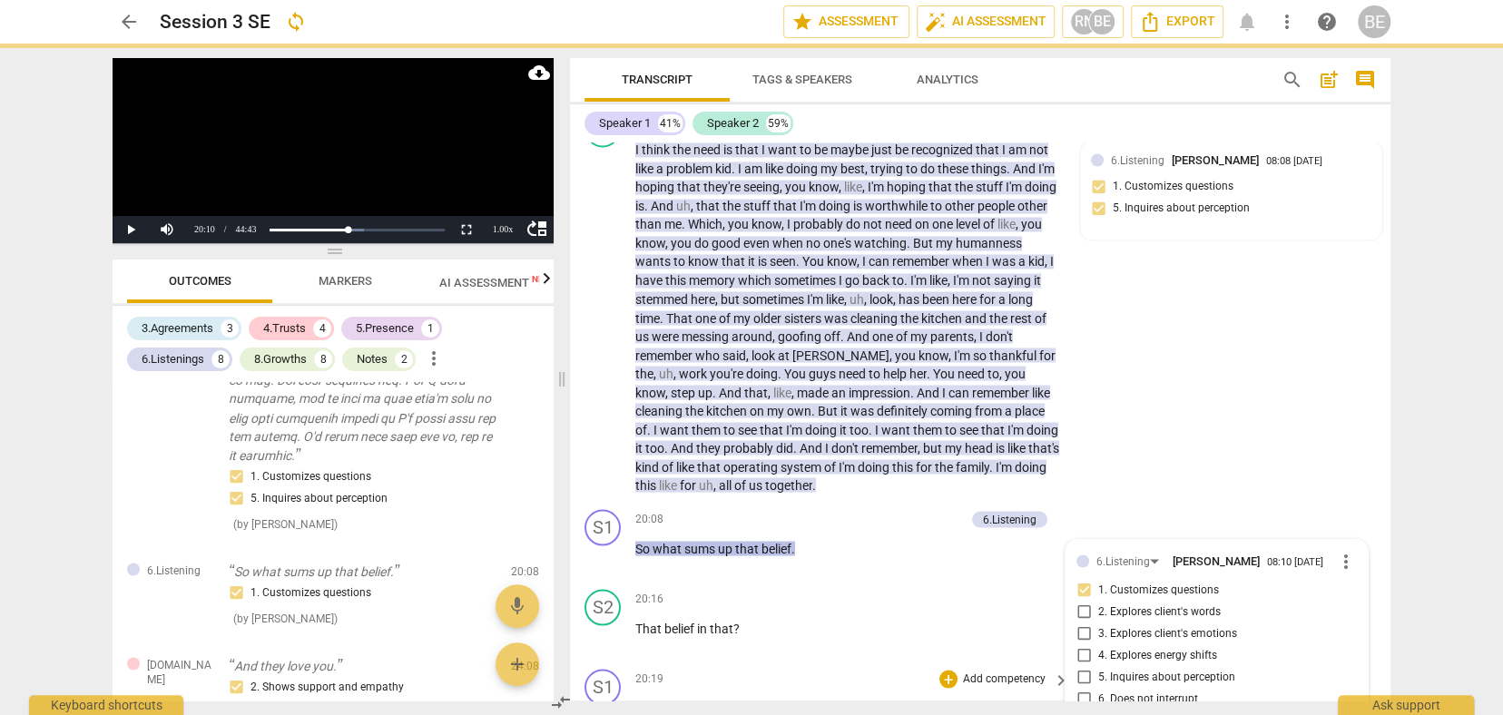
click at [957, 560] on div "S1 play_arrow pause 00:04 + Add competency 3.Agreement keyboard_arrow_right All…" at bounding box center [980, 421] width 820 height 558
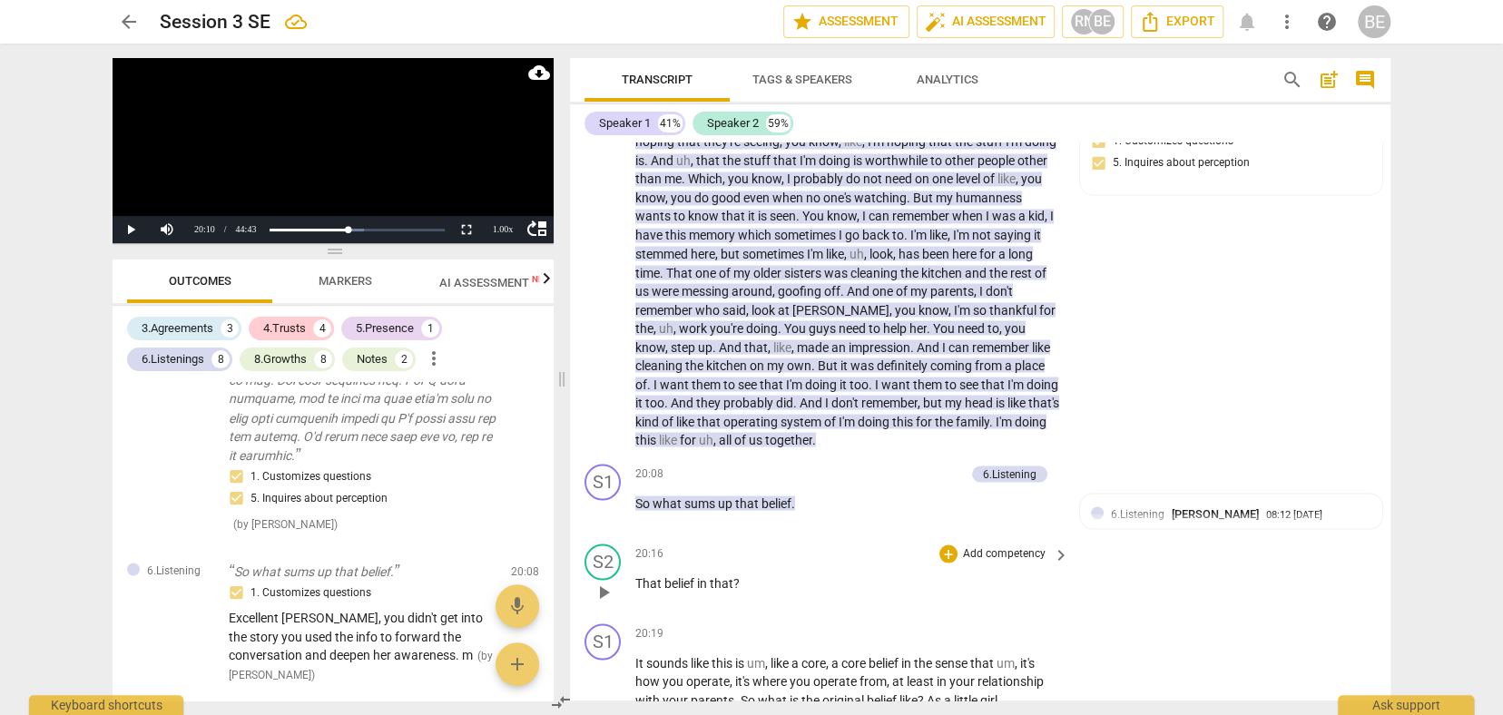
scroll to position [6385, 0]
